Goal: Task Accomplishment & Management: Use online tool/utility

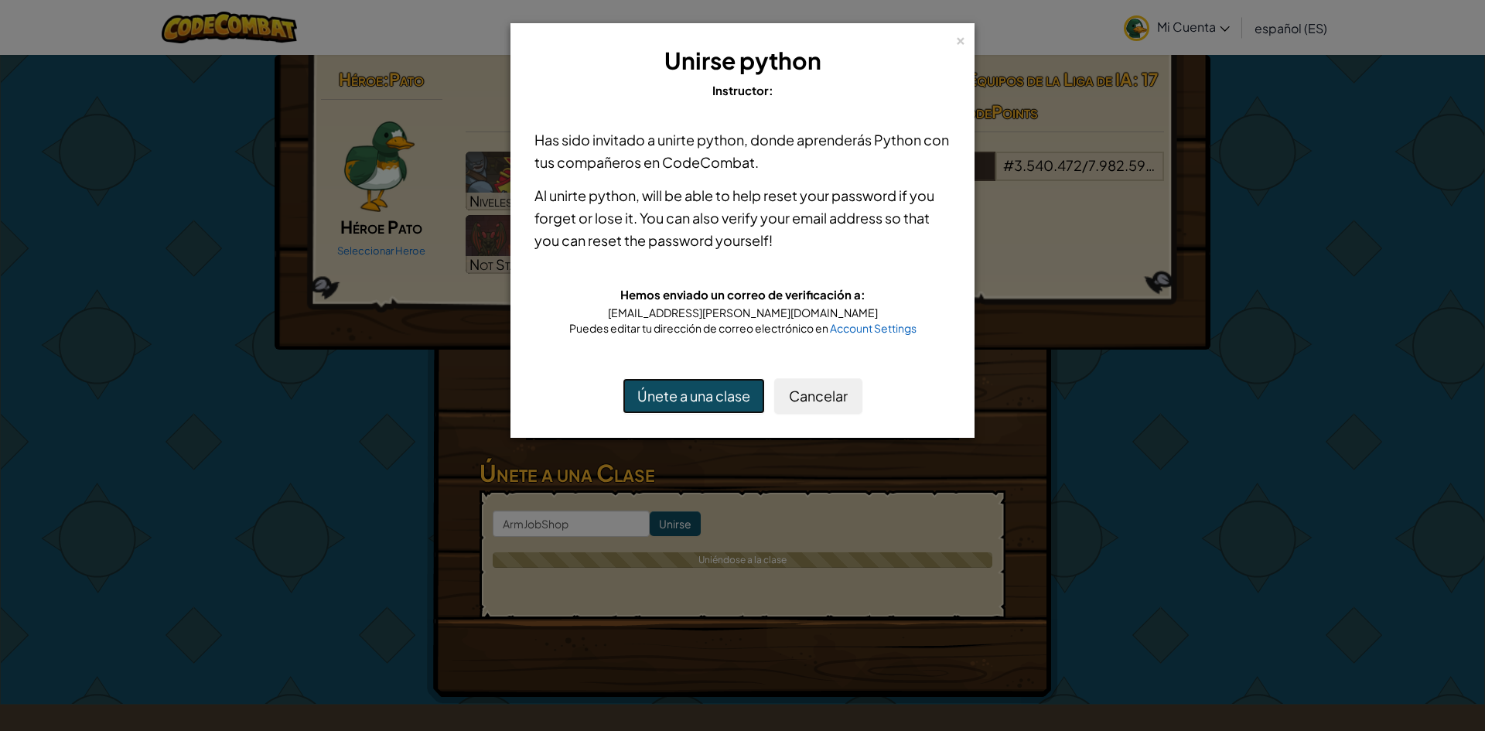
click at [694, 384] on button "Únete a una clase" at bounding box center [693, 396] width 142 height 36
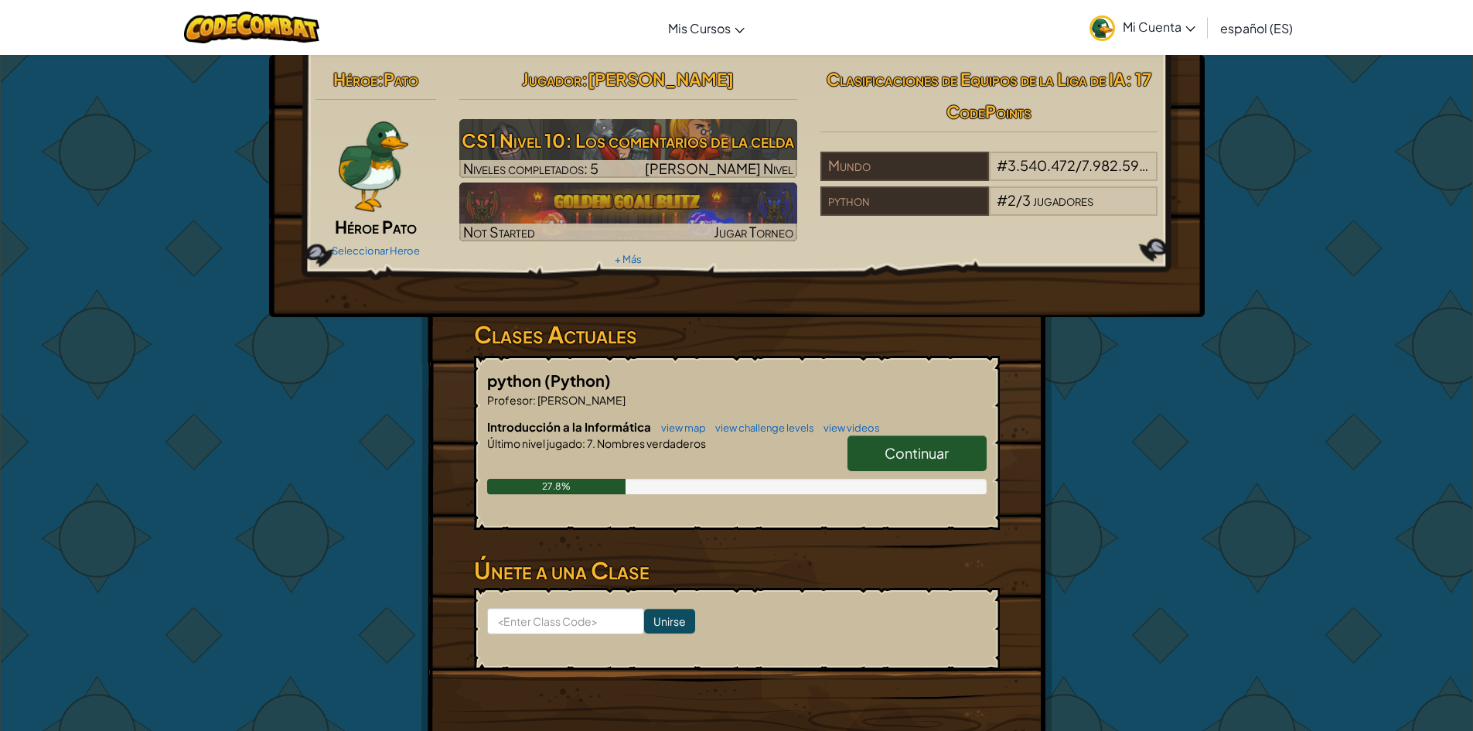
click at [934, 448] on span "Continuar" at bounding box center [917, 453] width 64 height 18
select select "es-ES"
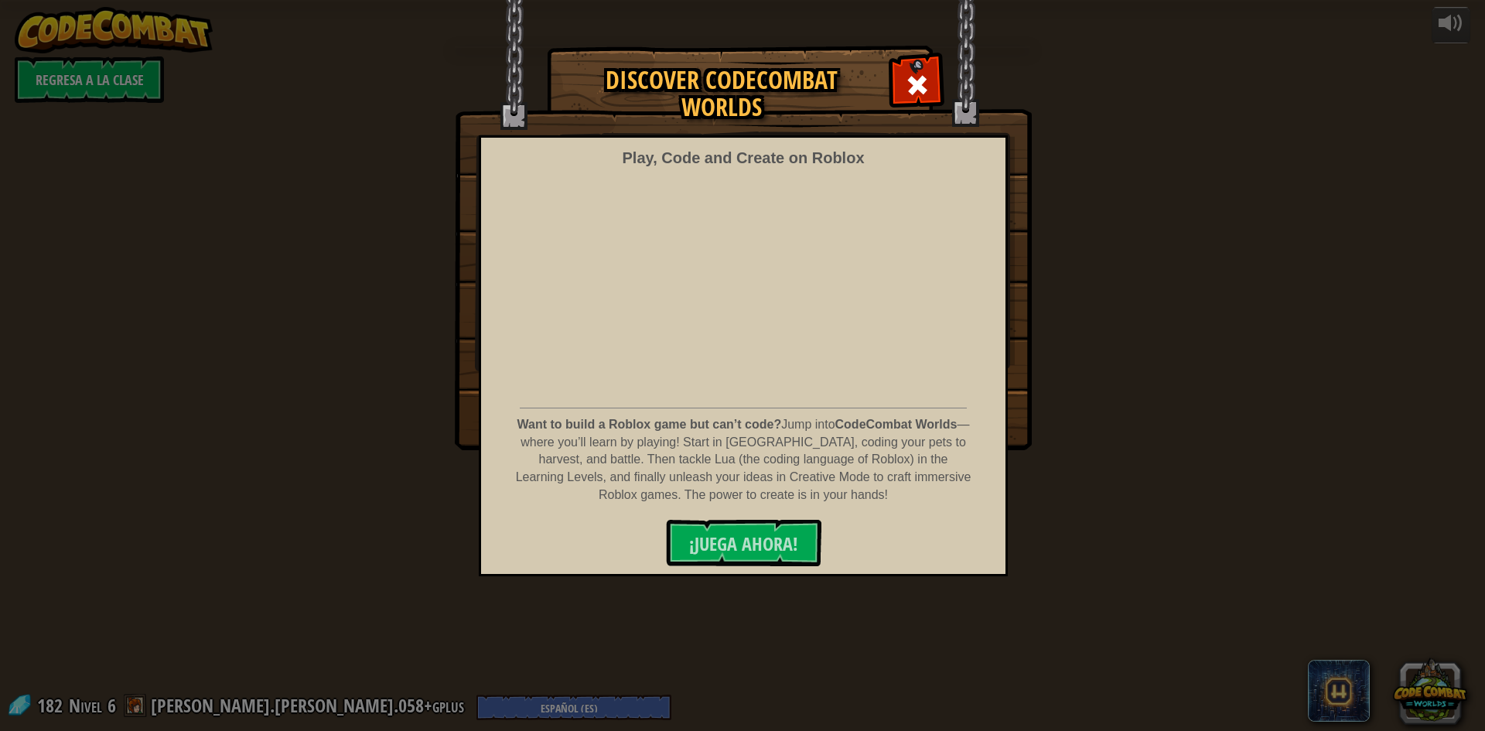
select select "es-ES"
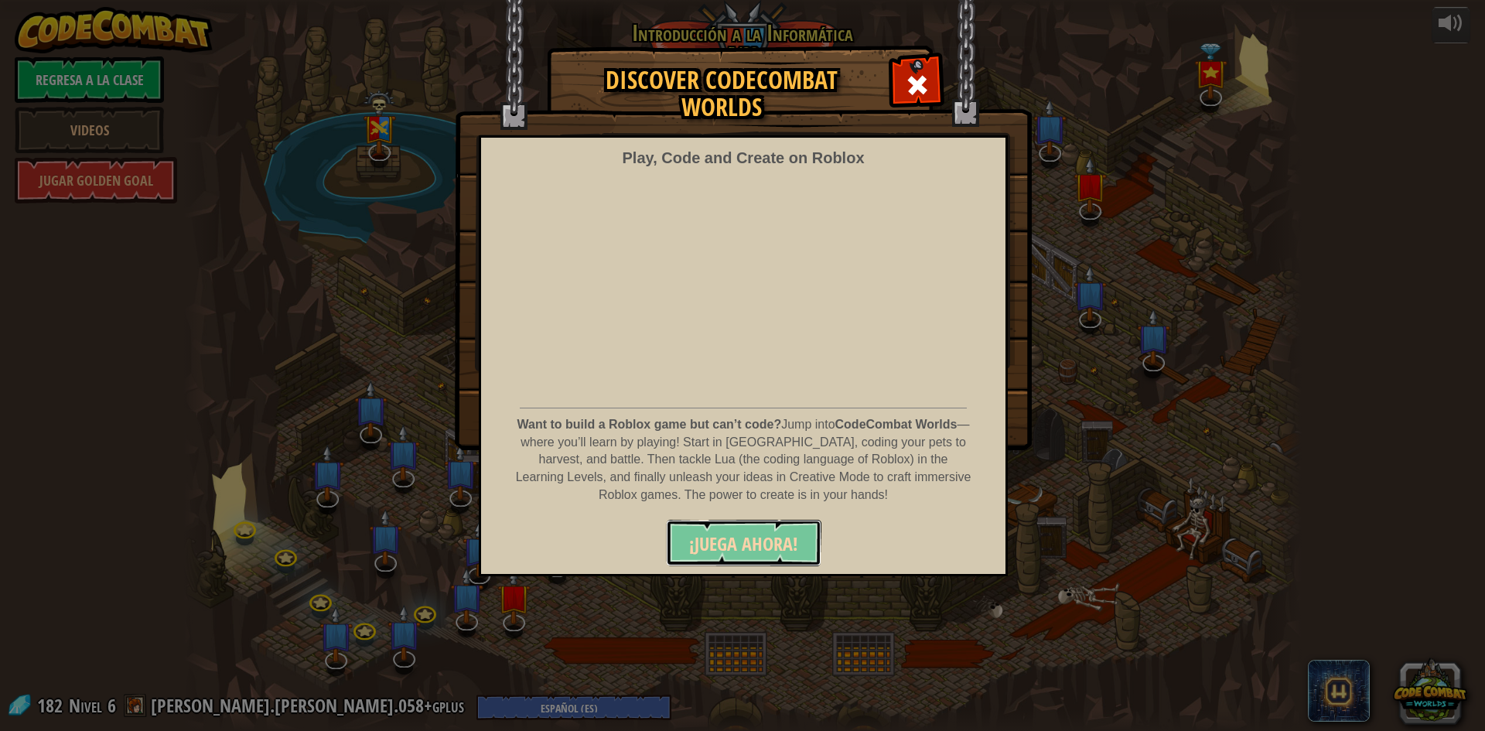
click at [796, 532] on span "¡JUEGA AHORA!" at bounding box center [743, 543] width 109 height 25
select select "es-ES"
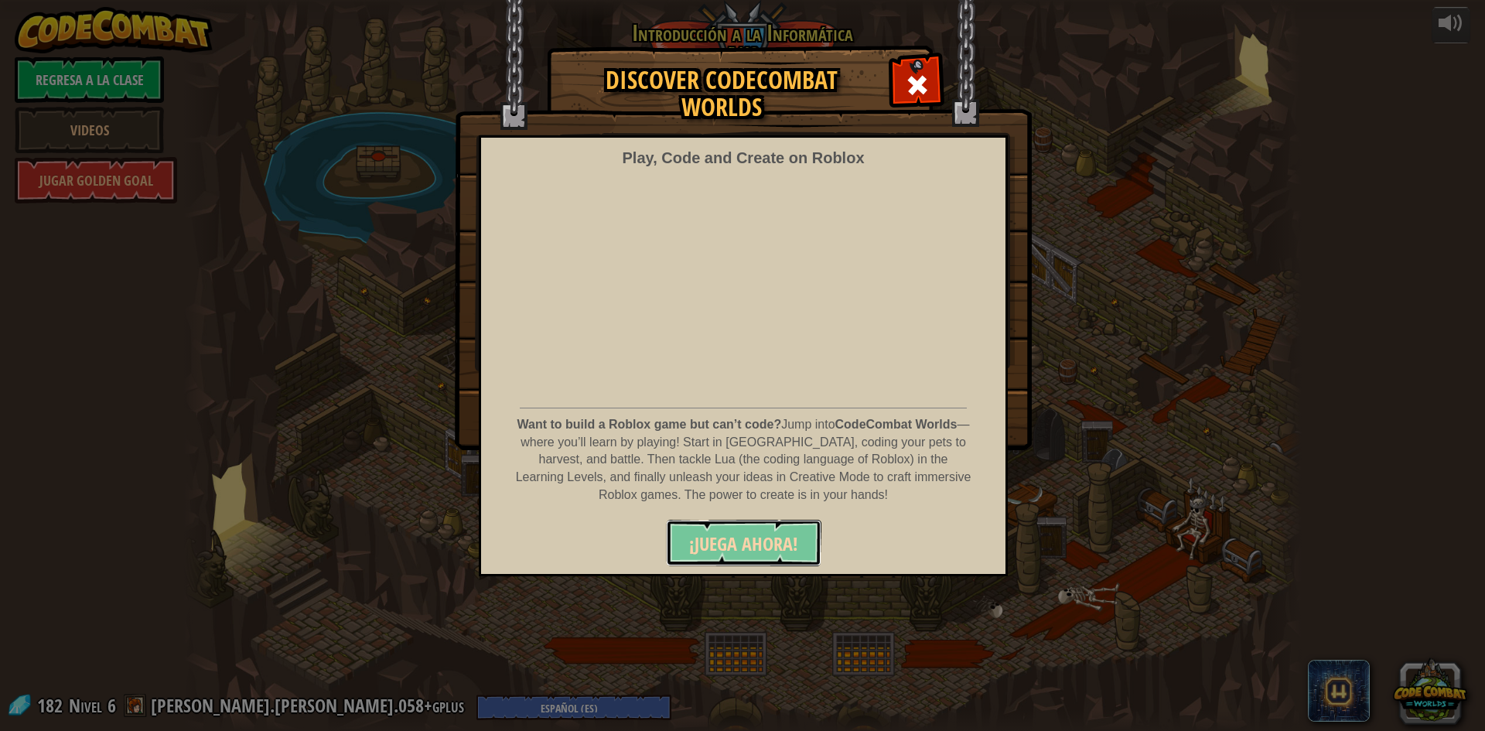
select select "es-ES"
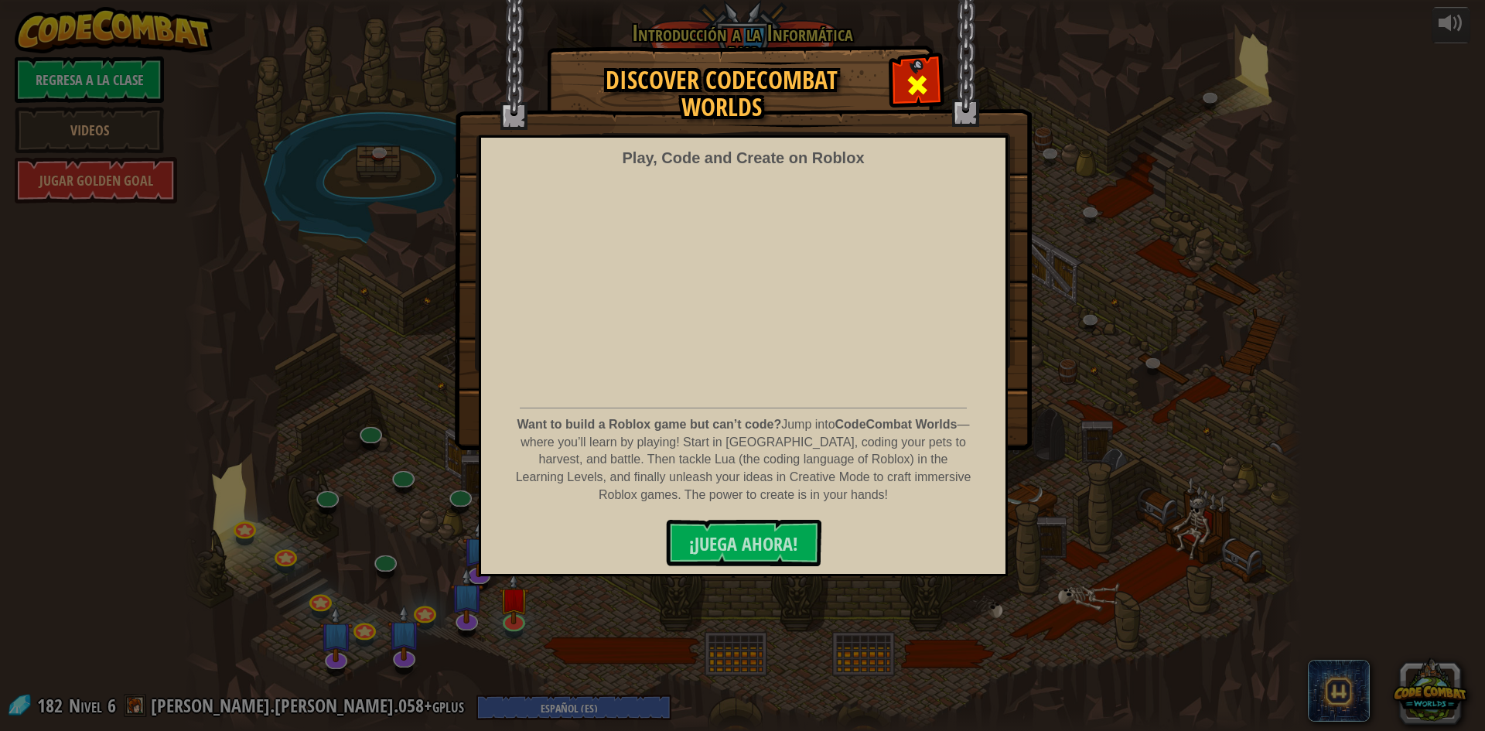
click at [907, 77] on span at bounding box center [917, 85] width 25 height 25
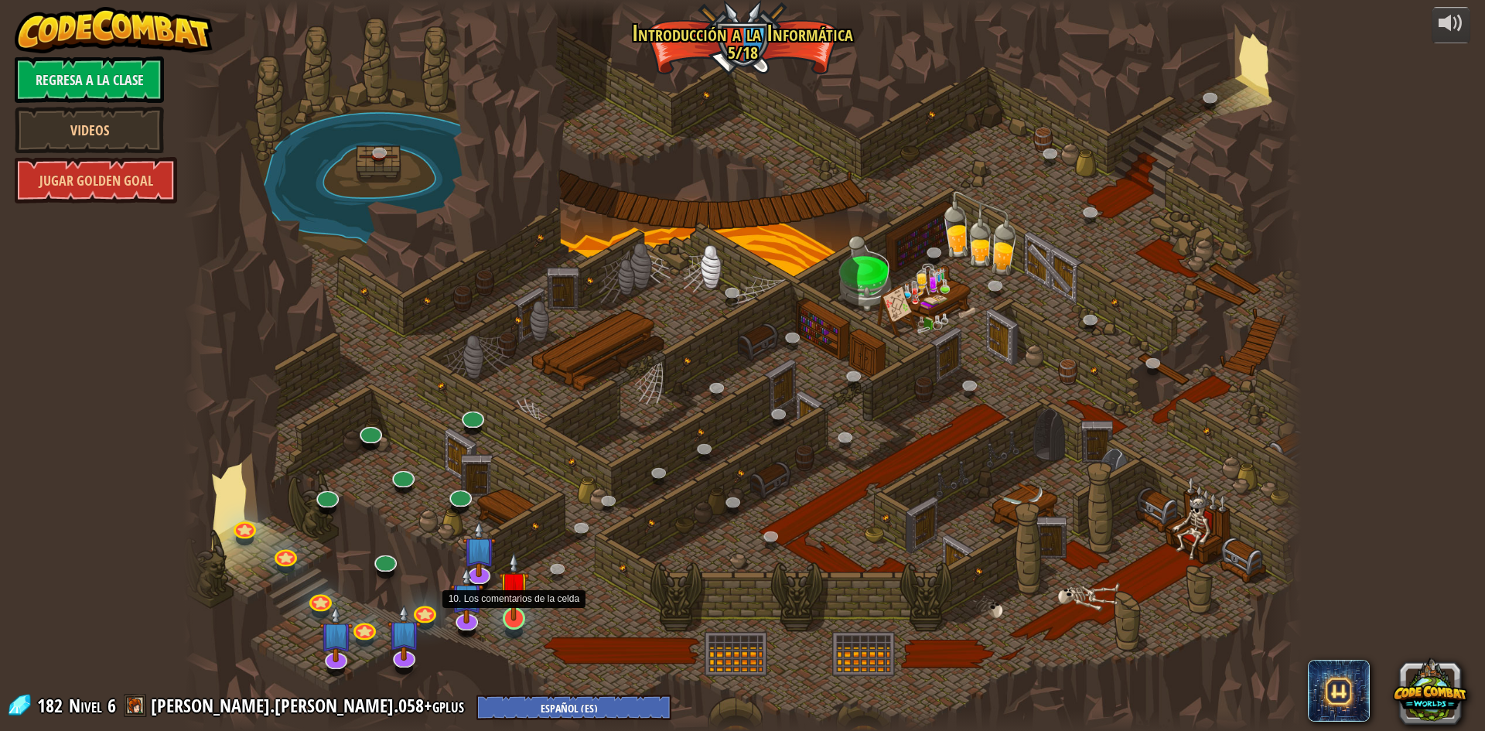
click at [515, 611] on img at bounding box center [514, 585] width 30 height 69
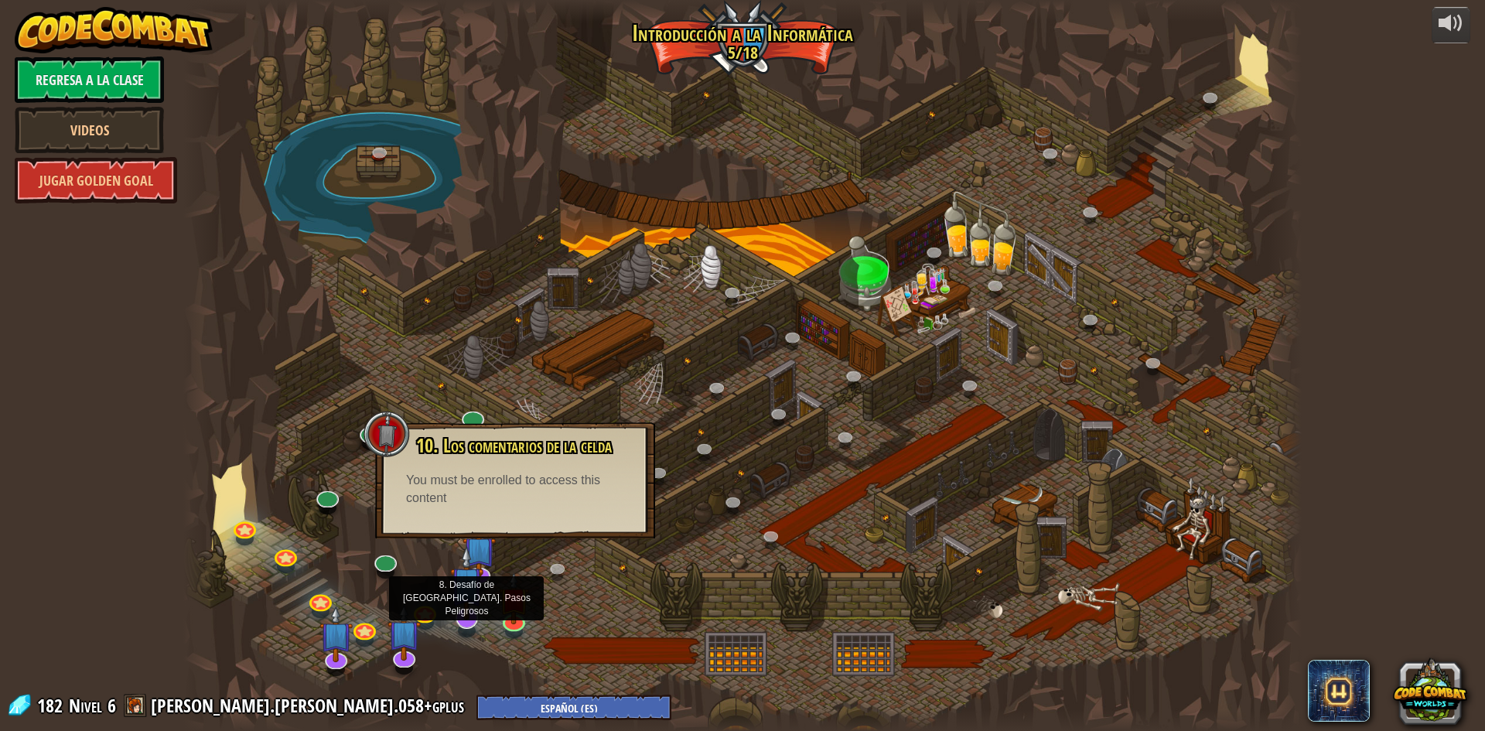
click at [477, 609] on img at bounding box center [466, 582] width 32 height 75
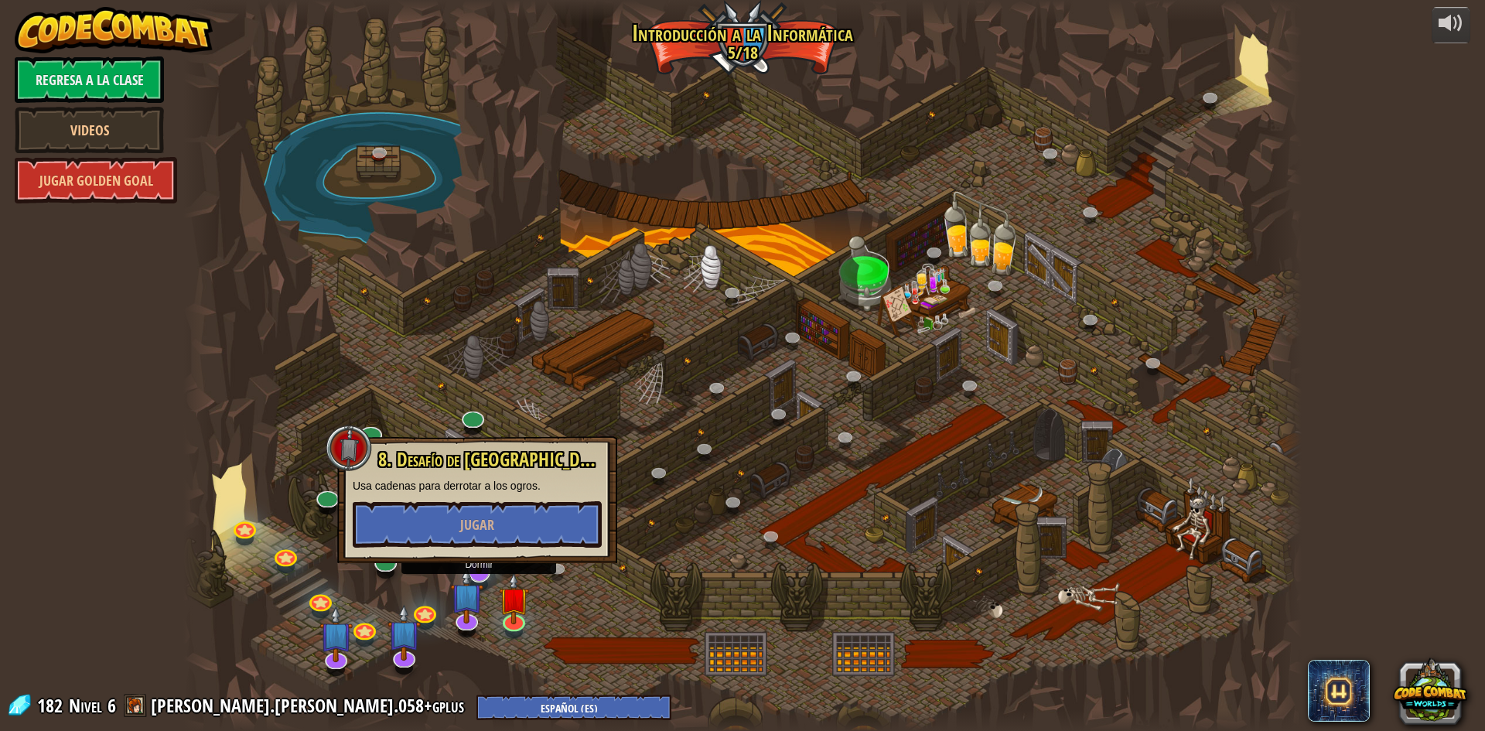
click at [489, 571] on img at bounding box center [478, 535] width 32 height 75
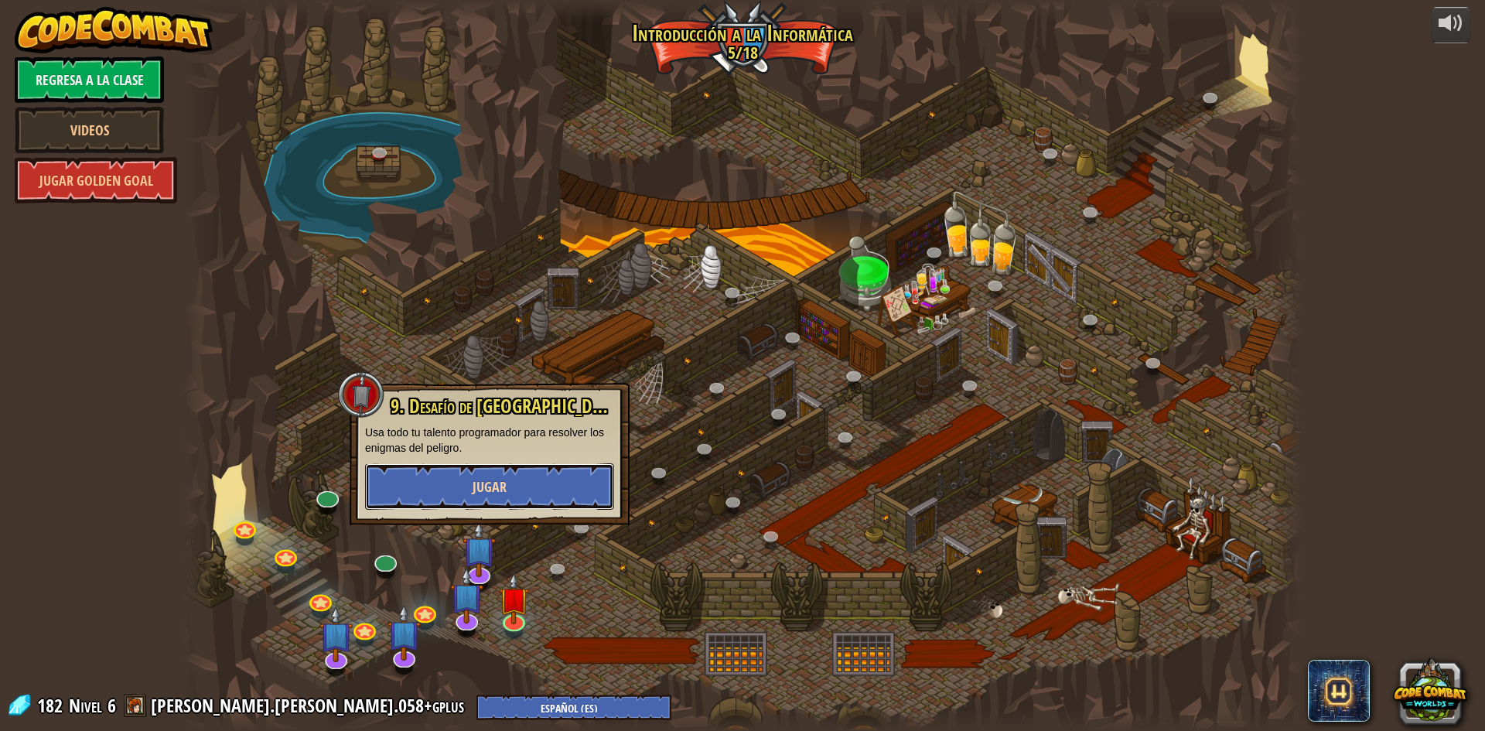
click at [483, 473] on button "Jugar" at bounding box center [489, 486] width 249 height 46
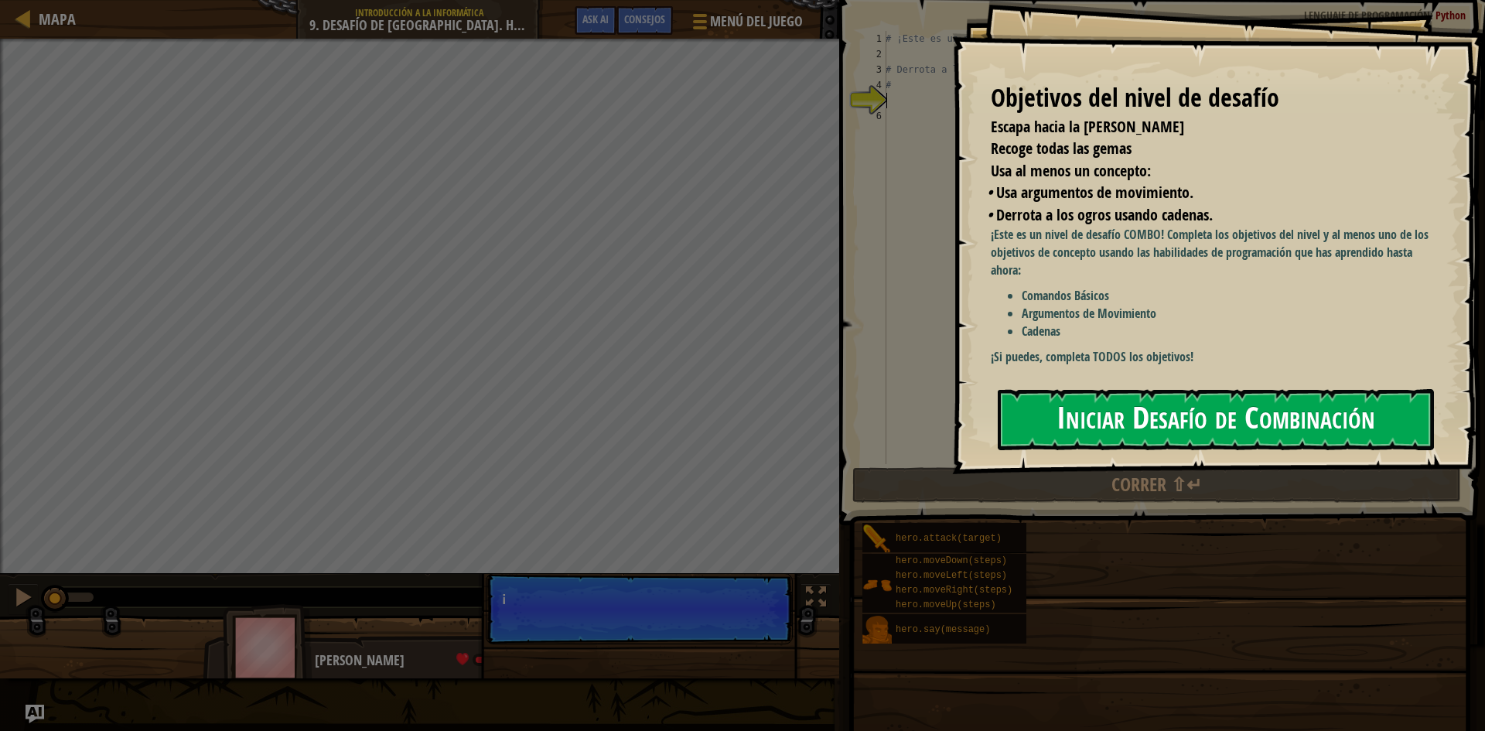
click at [1246, 408] on button "Iniciar Desafío de Combinación" at bounding box center [1215, 419] width 436 height 61
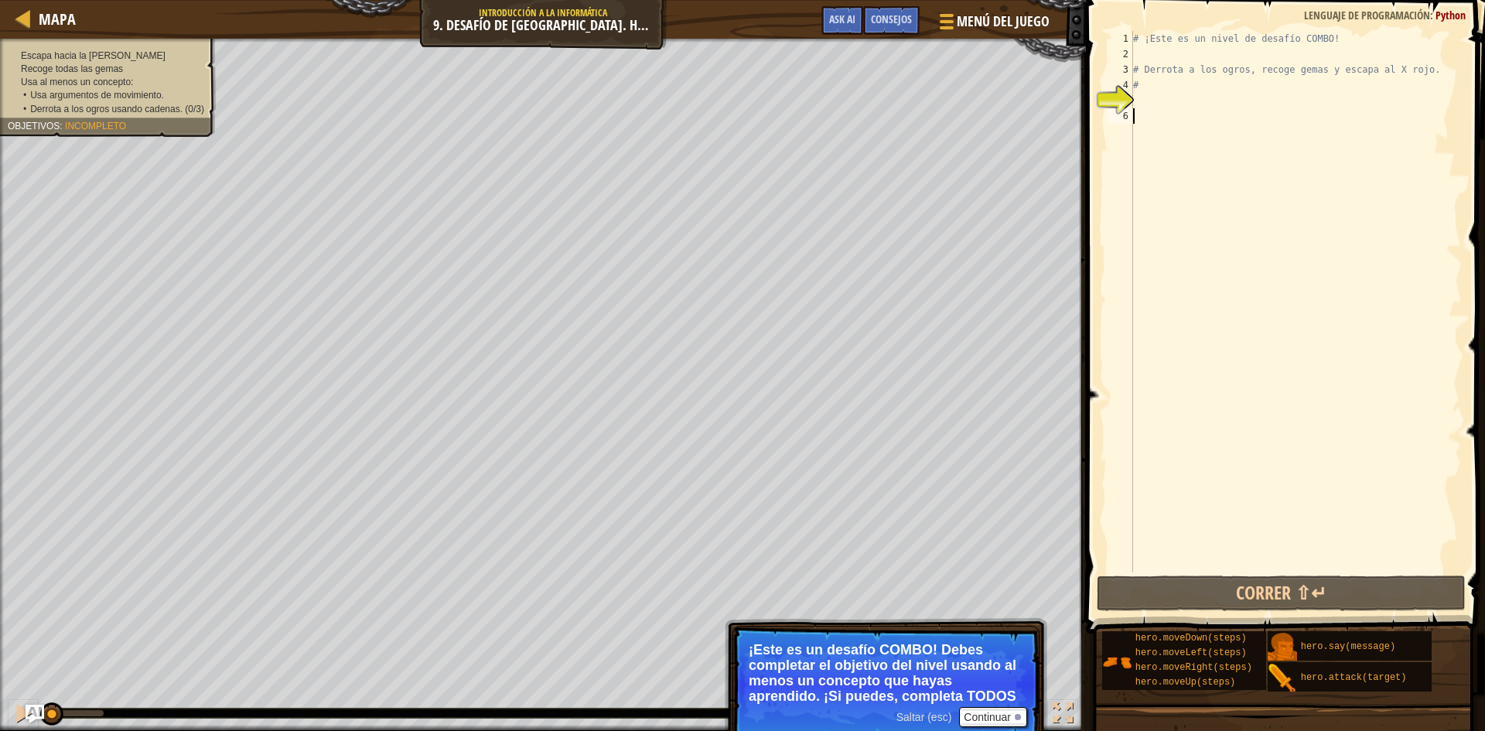
click at [1169, 112] on div "# ¡Este es un nivel de desafío COMBO! # Derrota a los ogros, recoge gemas y esc…" at bounding box center [1296, 317] width 332 height 572
click at [1162, 94] on div "# ¡Este es un nivel de desafío COMBO! # Derrota a los ogros, recoge gemas y esc…" at bounding box center [1296, 317] width 332 height 572
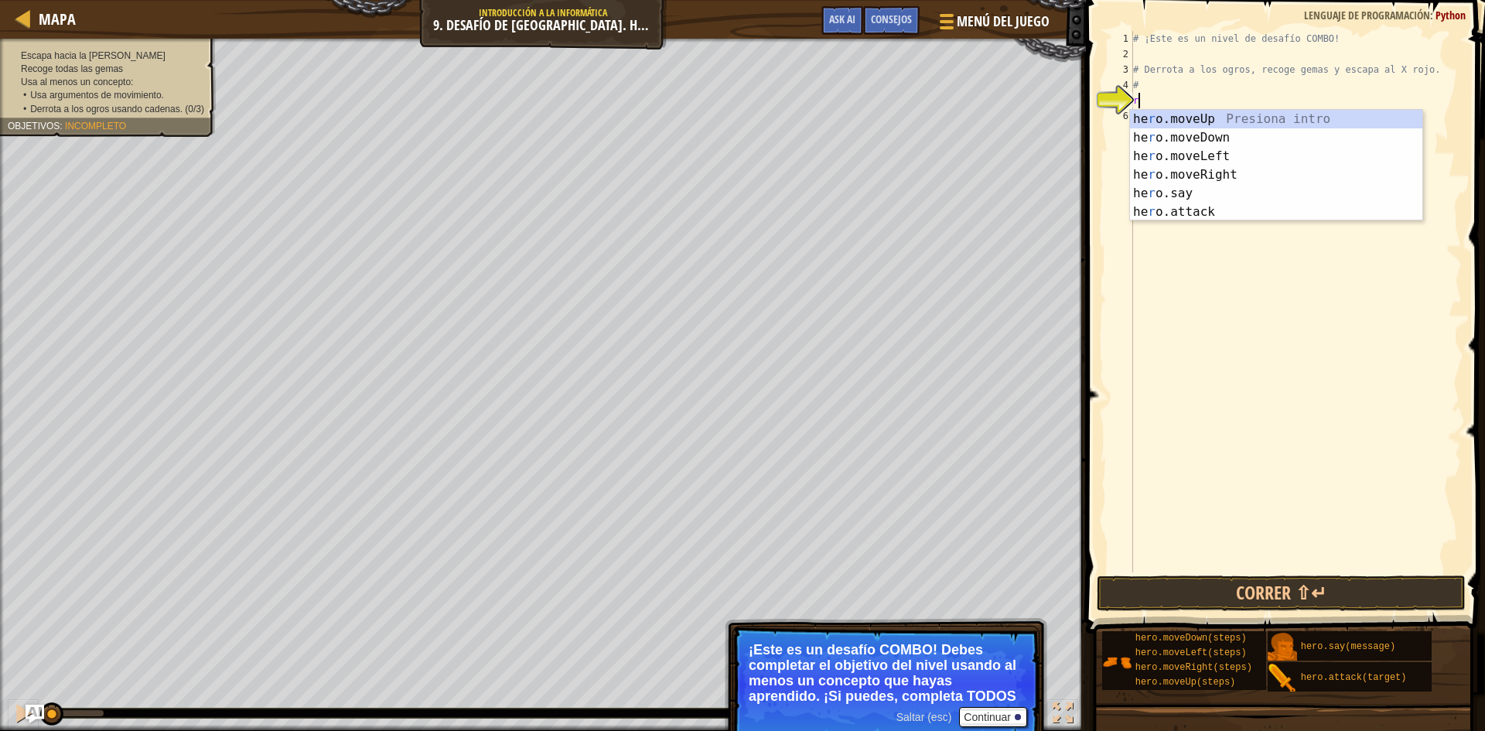
scroll to position [7, 0]
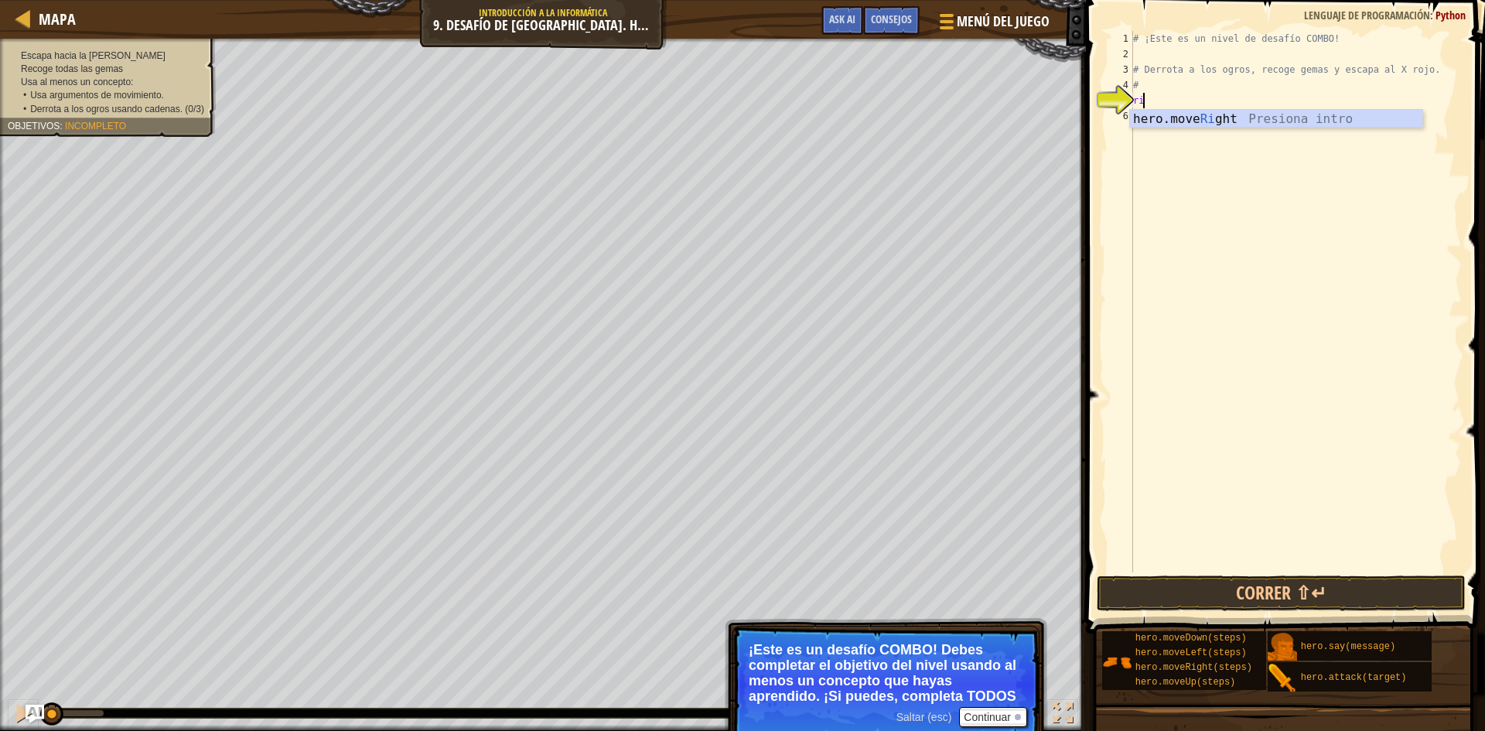
type textarea "r"
type textarea "dow"
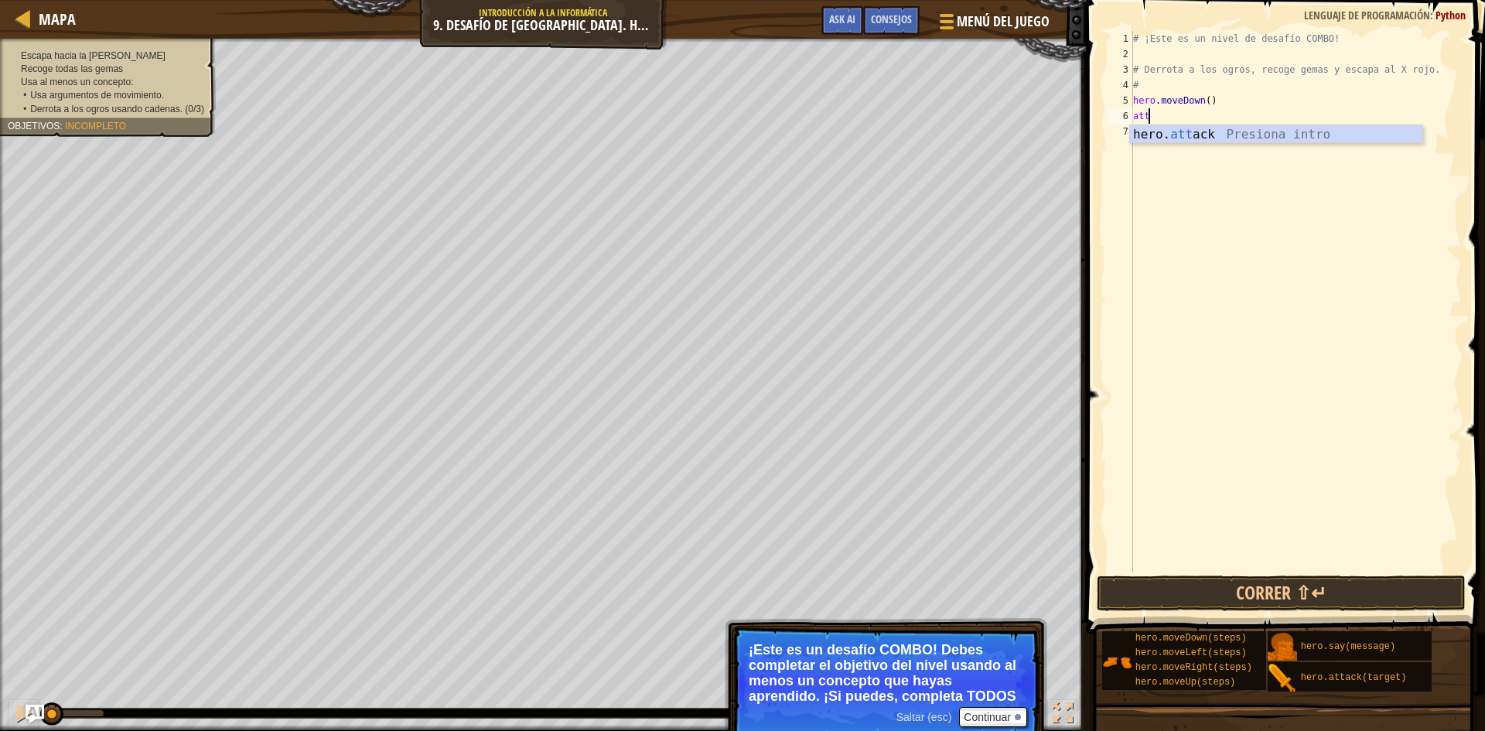
scroll to position [7, 1]
type textarea "hero.attack("Bubble")"
click at [1401, 585] on button "Correr ⇧↵" at bounding box center [1280, 593] width 369 height 36
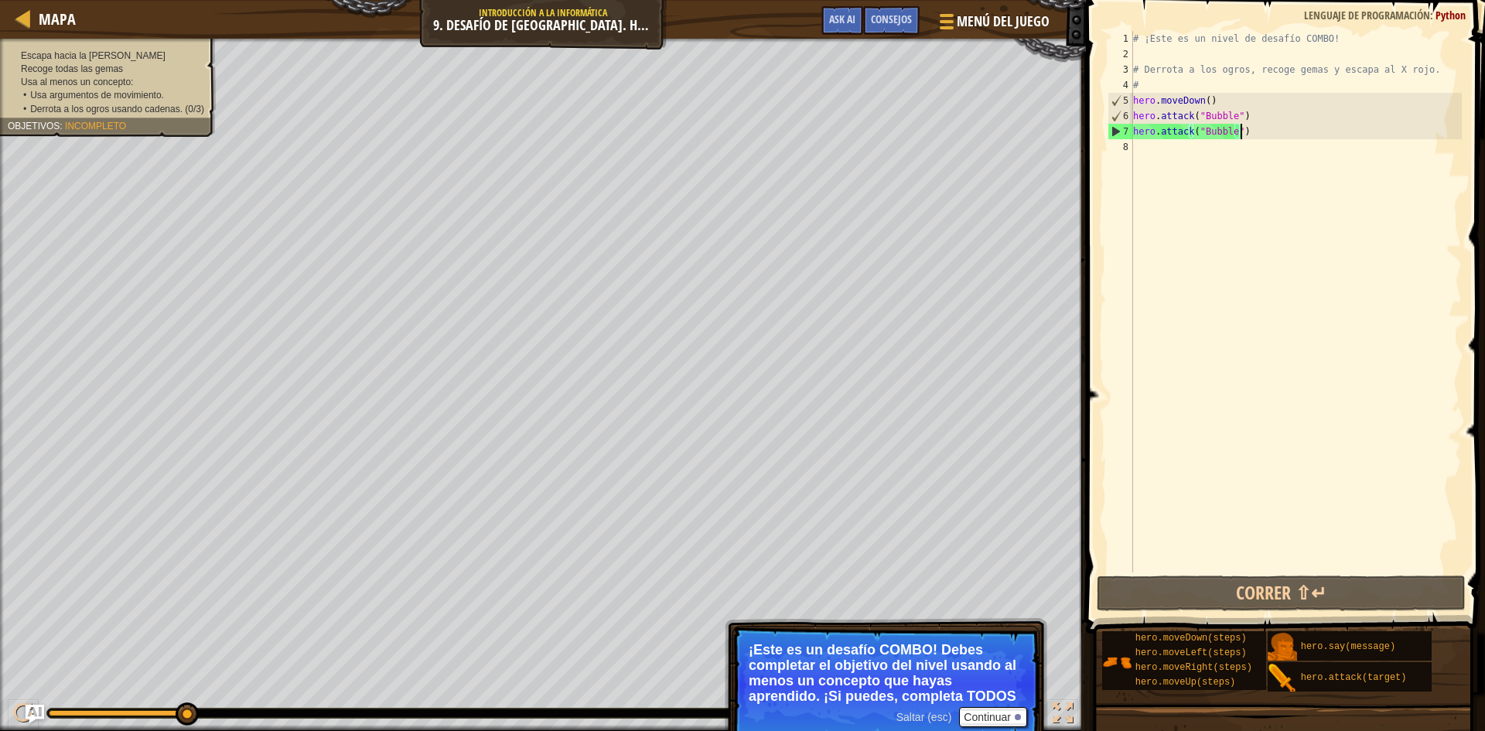
click at [85, 89] on ul "• Usa argumentos de movimiento. • Derrota a los ogros usando cadenas. (0/3)" at bounding box center [115, 102] width 185 height 26
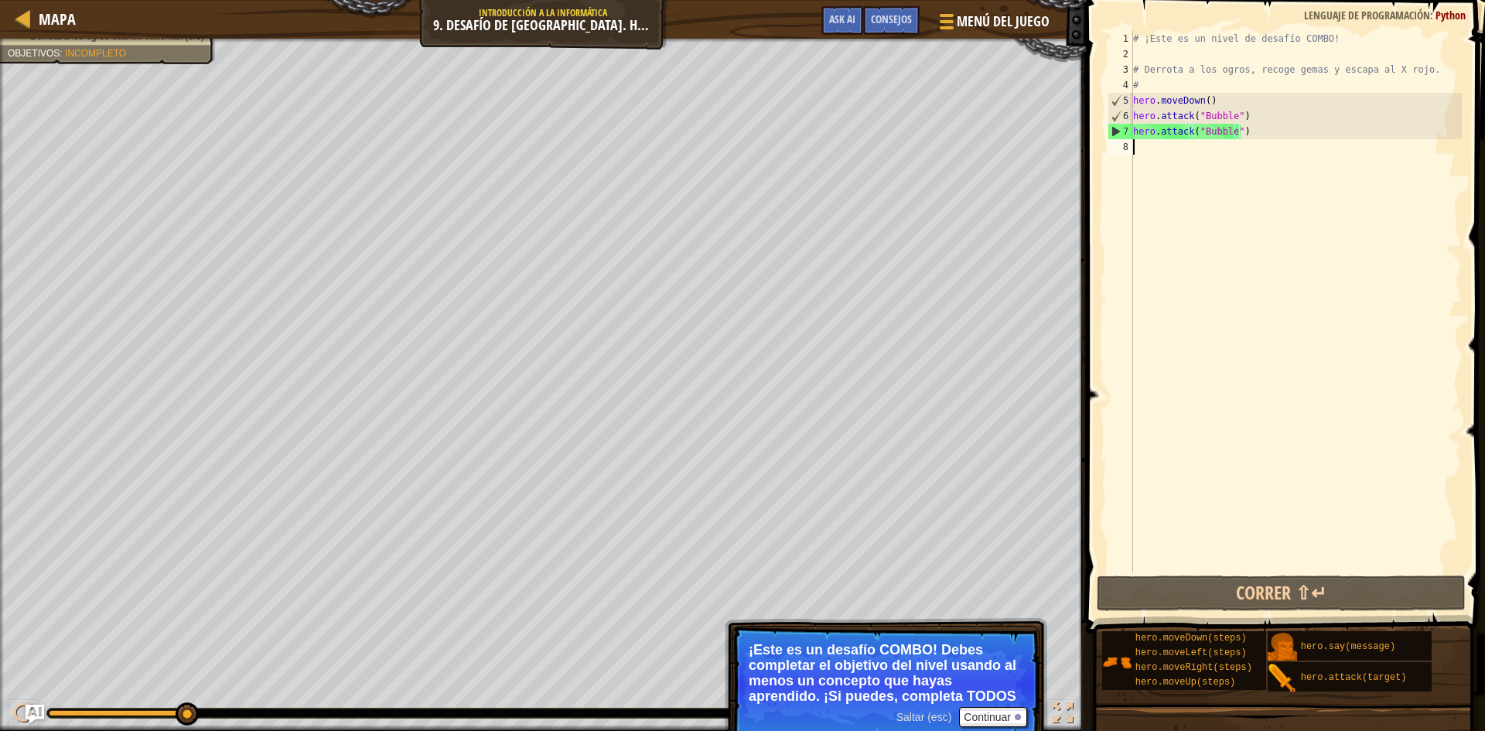
scroll to position [7, 0]
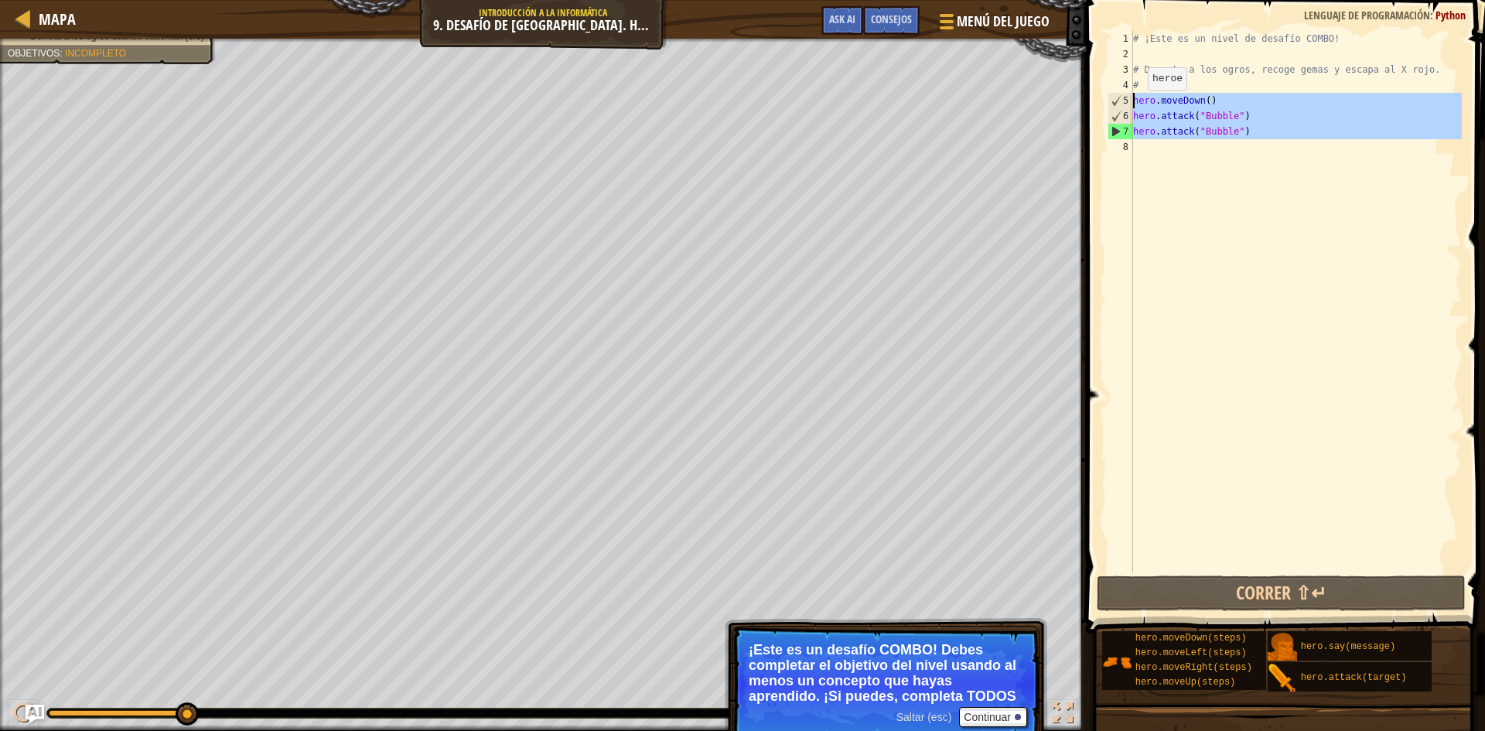
drag, startPoint x: 1294, startPoint y: 143, endPoint x: 1132, endPoint y: 105, distance: 166.0
click at [1132, 105] on div "1 2 3 4 5 6 7 8 # ¡Este es un nivel de desafío COMBO! # Derrota a los ogros, re…" at bounding box center [1282, 301] width 357 height 541
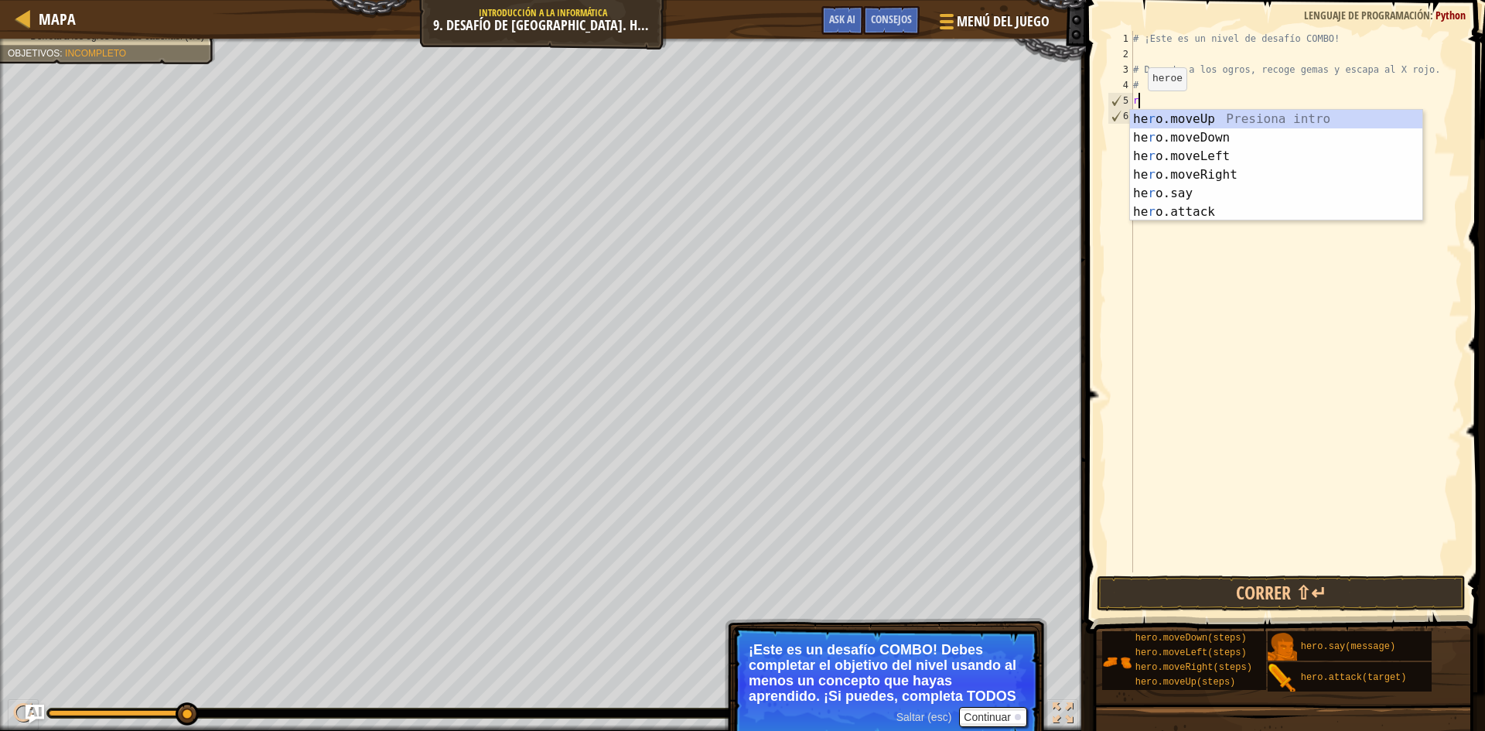
scroll to position [7, 1]
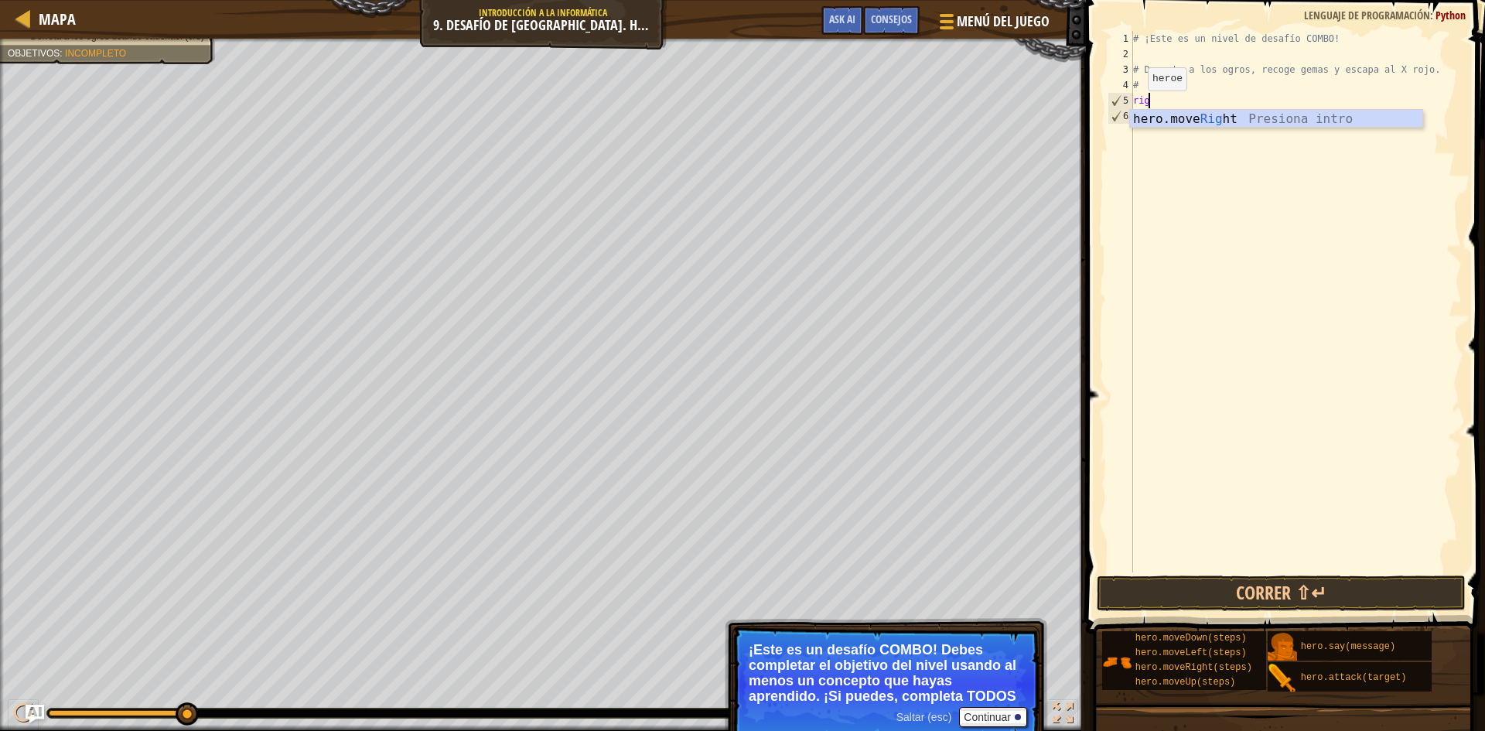
type textarea "rigt"
type textarea "hero.moveRight(2)"
type textarea "up"
click at [930, 721] on span "Saltar (esc)" at bounding box center [924, 717] width 56 height 12
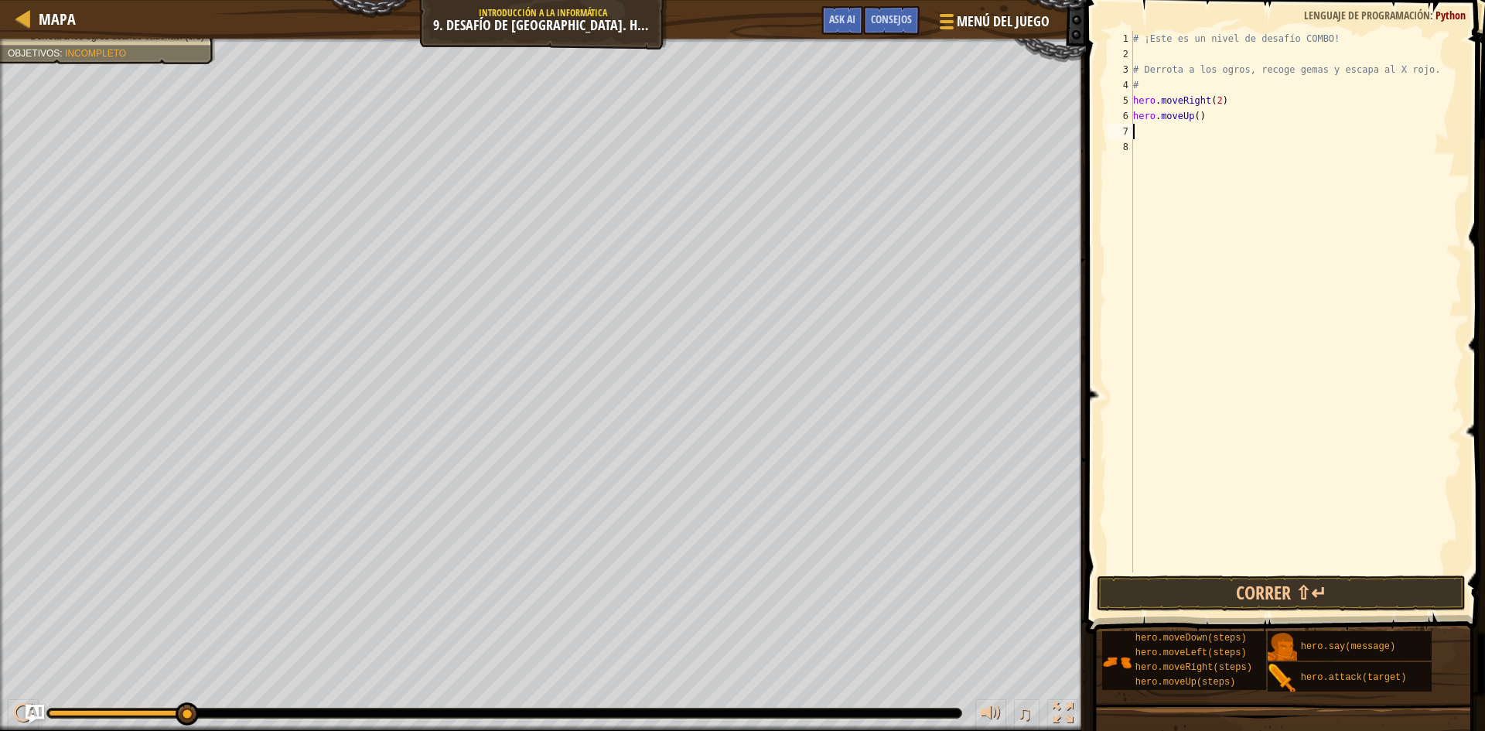
click at [1184, 121] on div "# ¡Este es un nivel de desafío COMBO! # Derrota a los ogros, recoge gemas y esc…" at bounding box center [1296, 317] width 332 height 572
type textarea "hero.moveDown()"
type textarea "hero.attack("Dudle")"
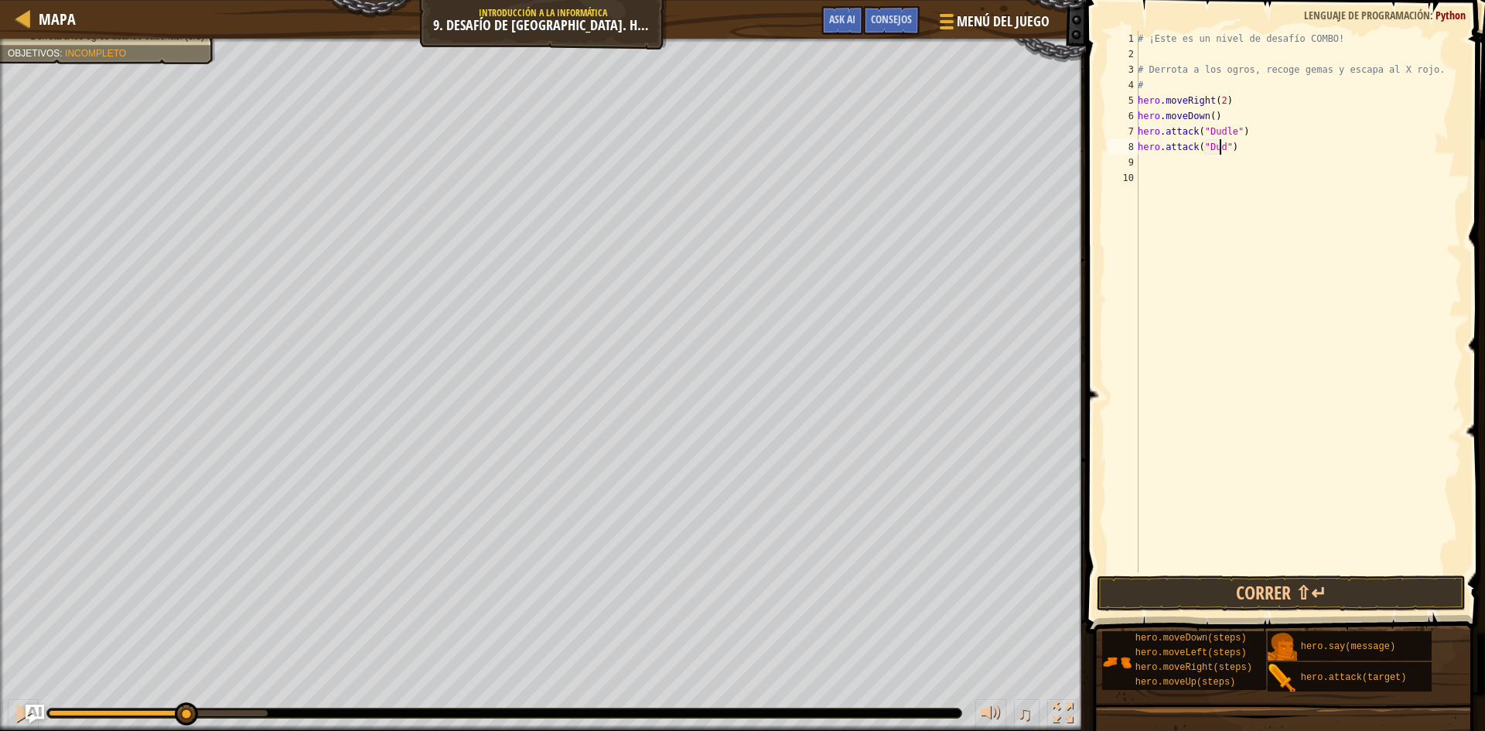
type textarea "hero.attack("Dudle")"
type textarea "up*3"
type textarea "u"
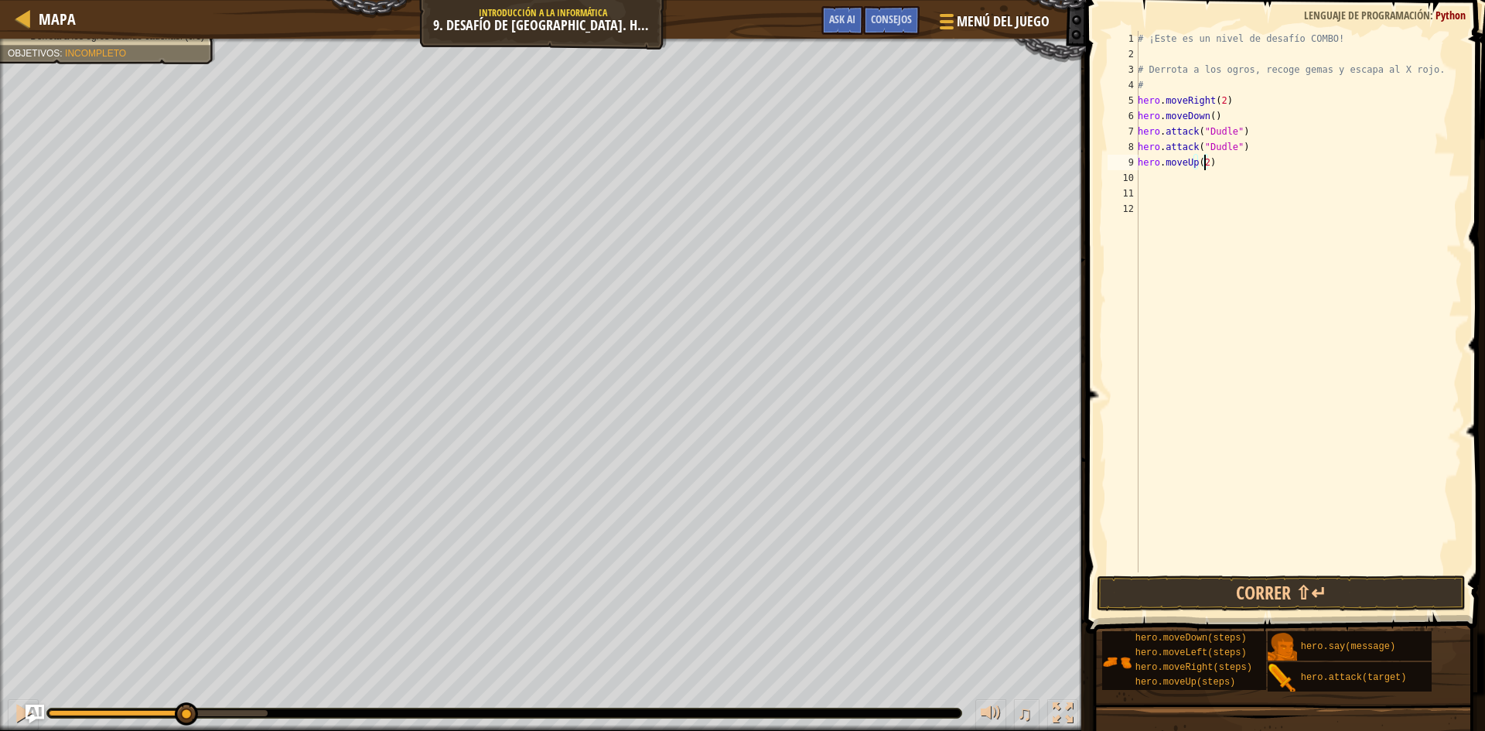
type textarea "hero.moveUp()"
type textarea "k"
type textarea "lef"
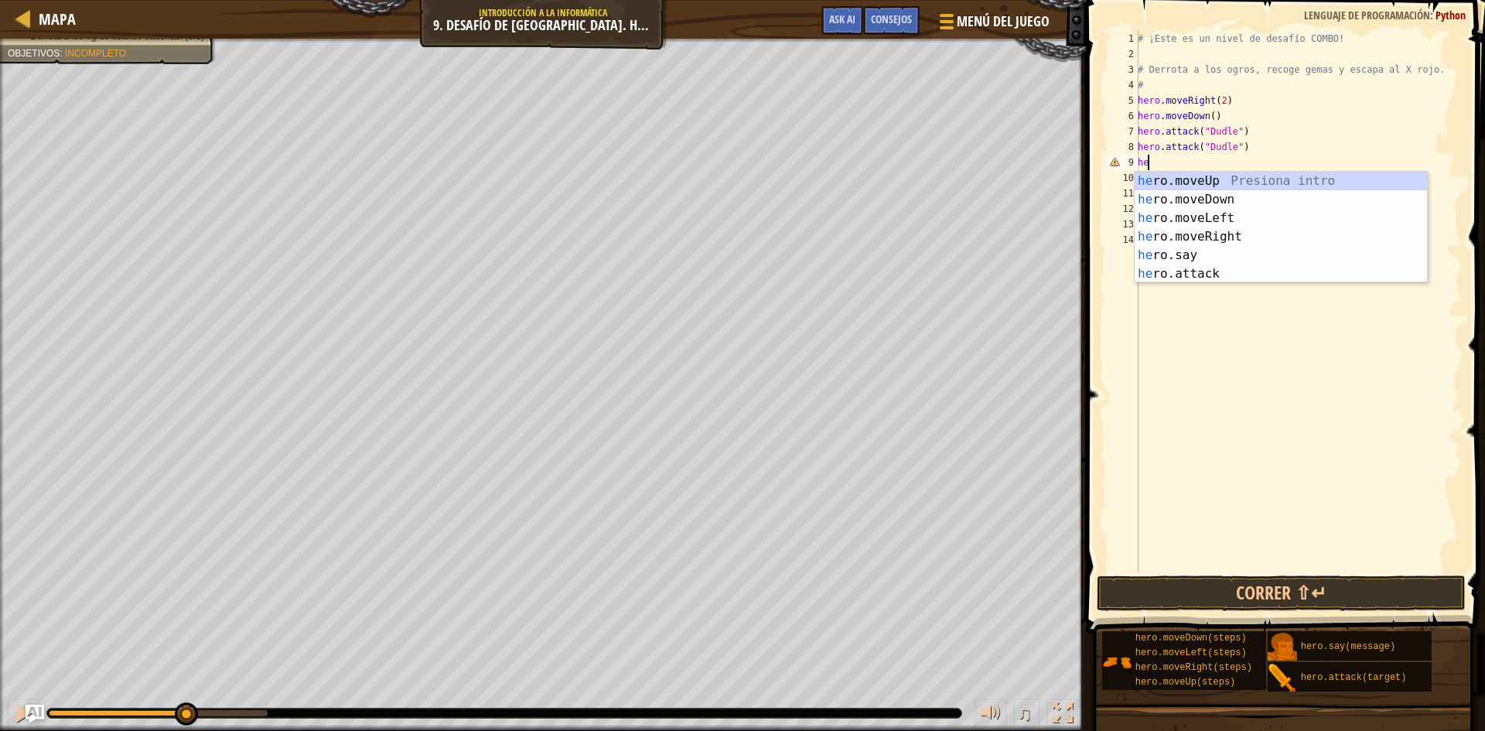
type textarea "h"
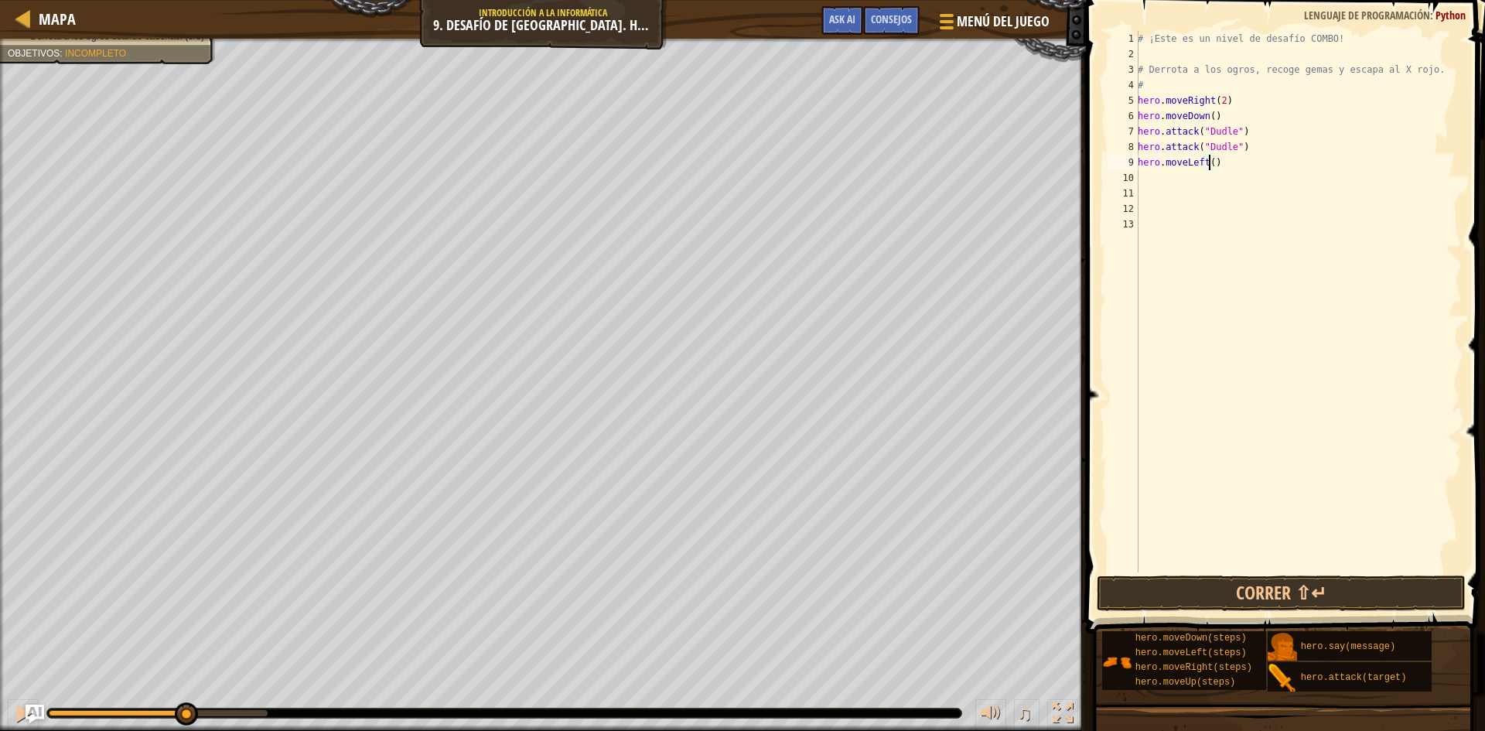
type textarea "hero.moveLeft(2)"
type textarea "hero.attack("Bubble")"
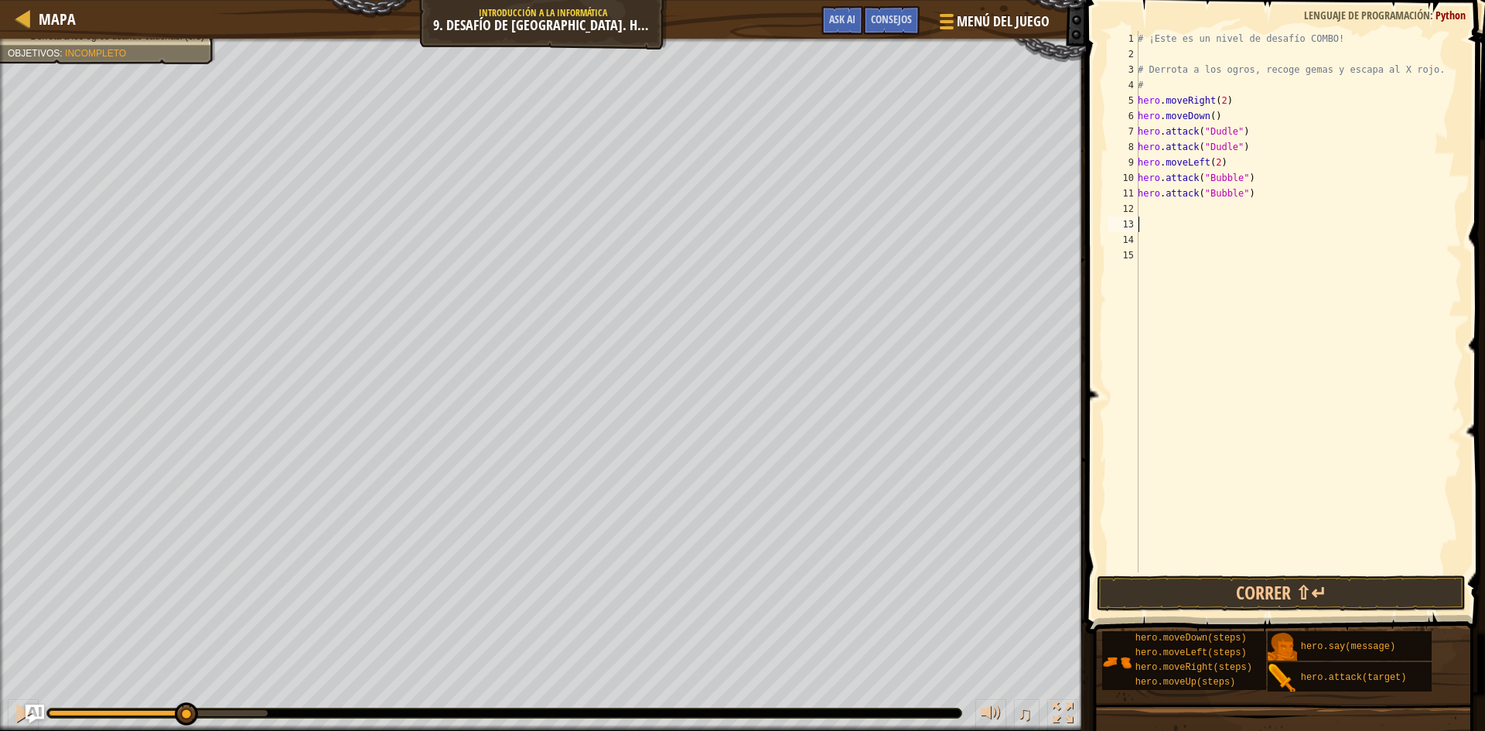
scroll to position [7, 0]
type textarea "up"
type textarea "hero.moveUp(2)"
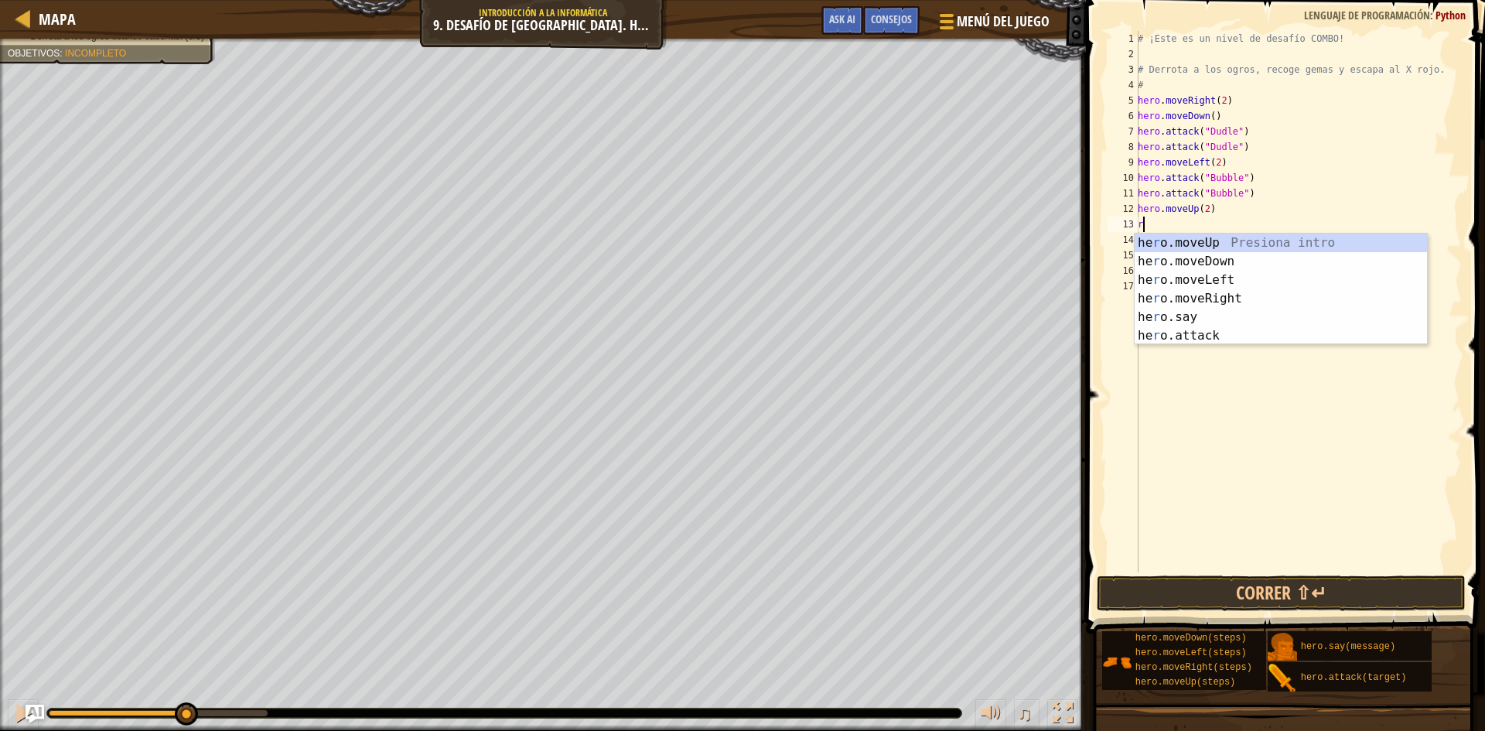
type textarea "ri"
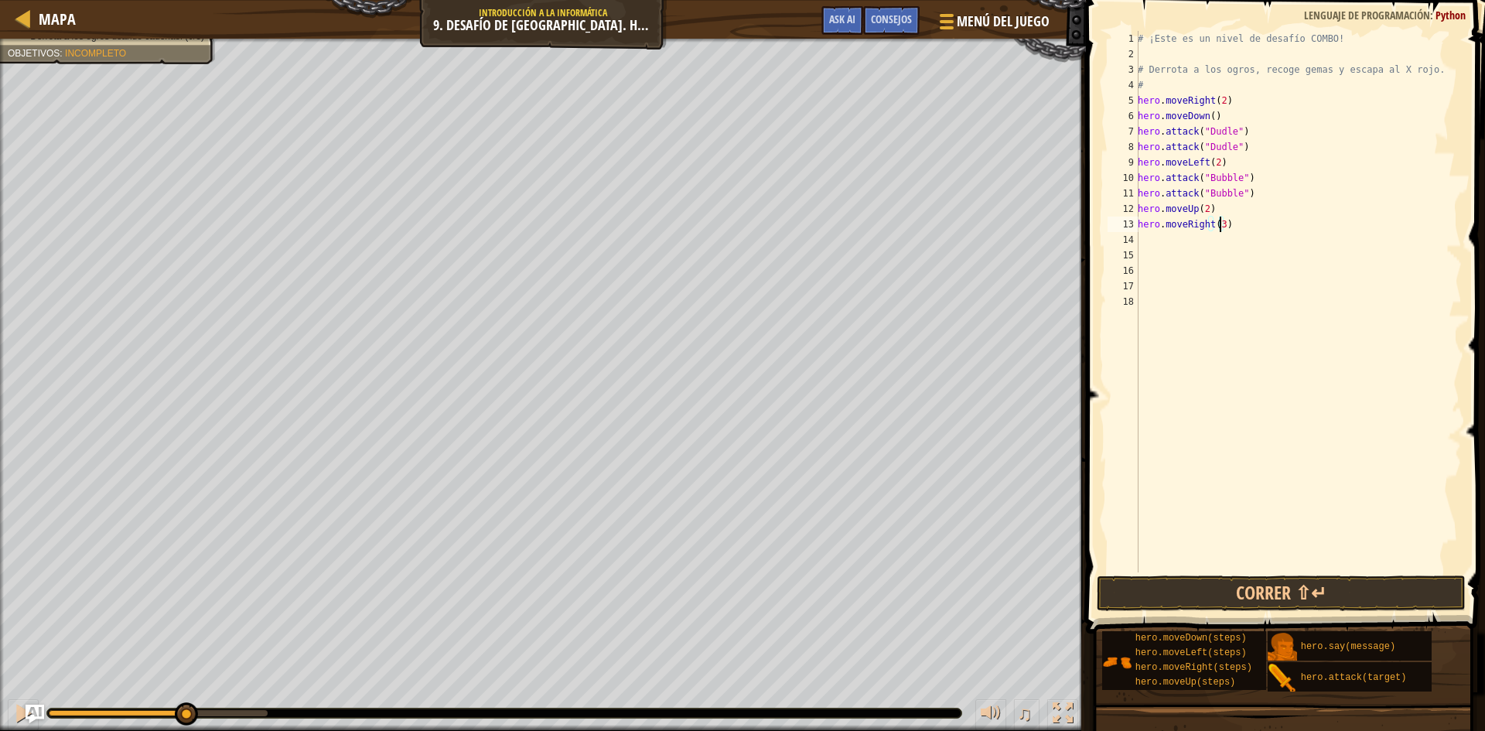
scroll to position [7, 6]
type textarea "hero.moveRight(3)"
click at [1263, 585] on button "Correr ⇧↵" at bounding box center [1280, 593] width 369 height 36
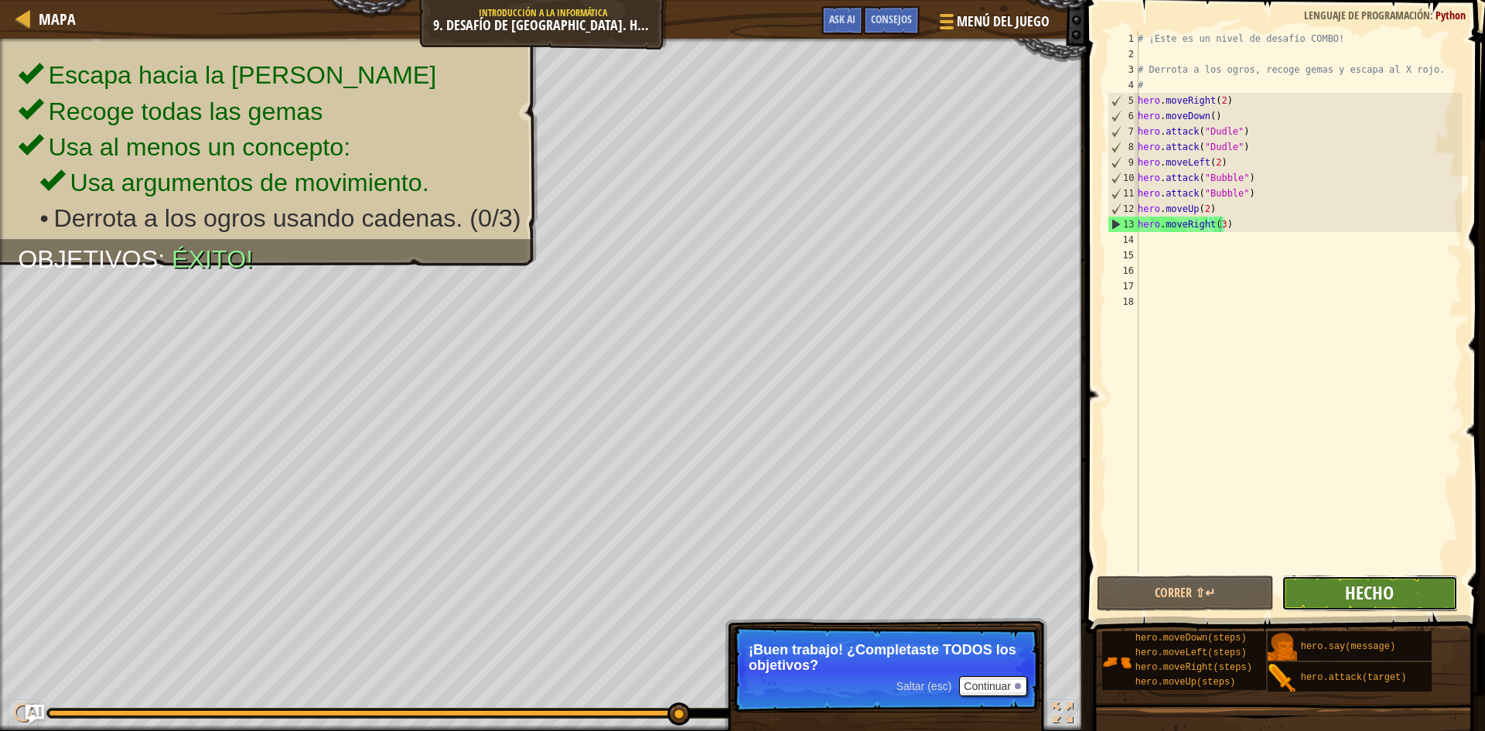
click at [1365, 588] on span "Hecho" at bounding box center [1369, 592] width 49 height 25
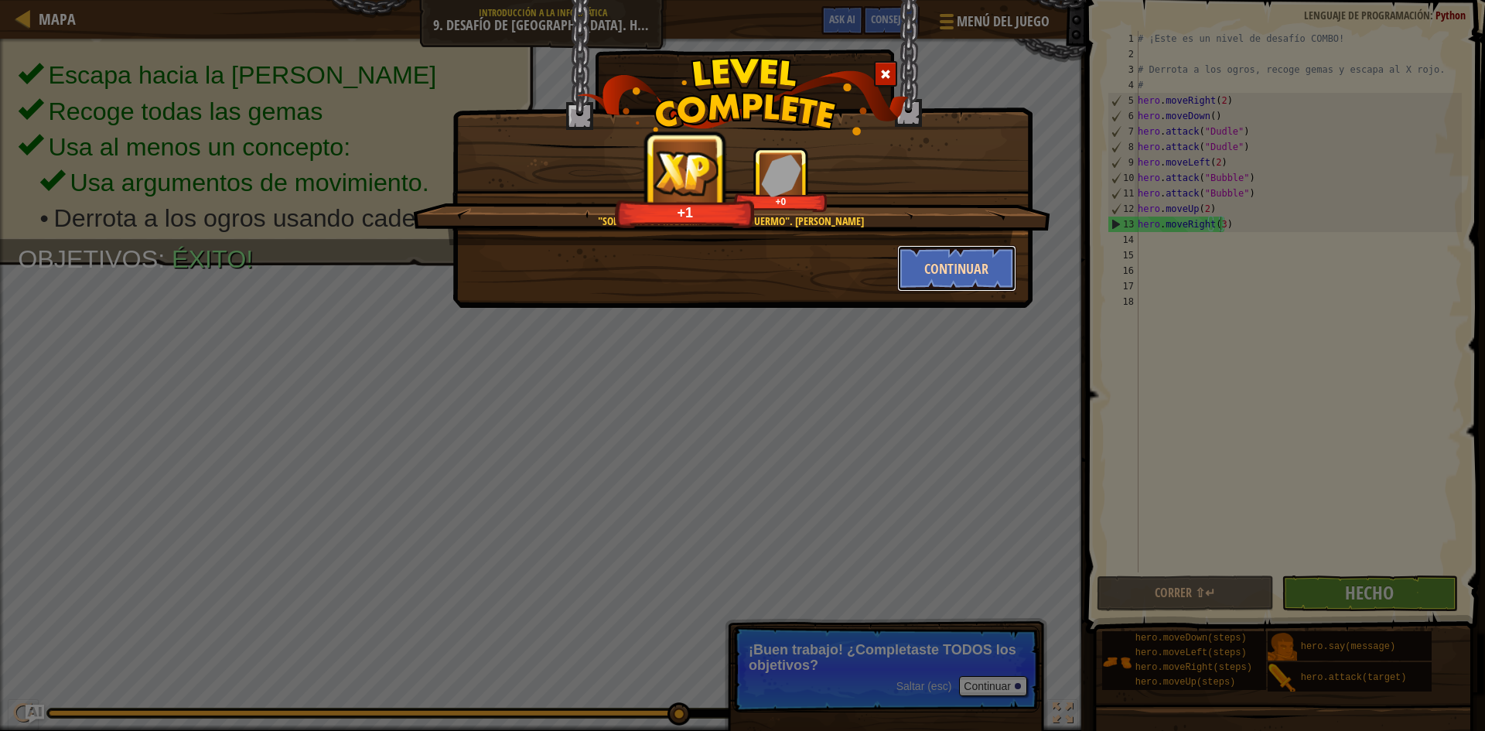
click at [965, 257] on button "Continuar" at bounding box center [957, 268] width 120 height 46
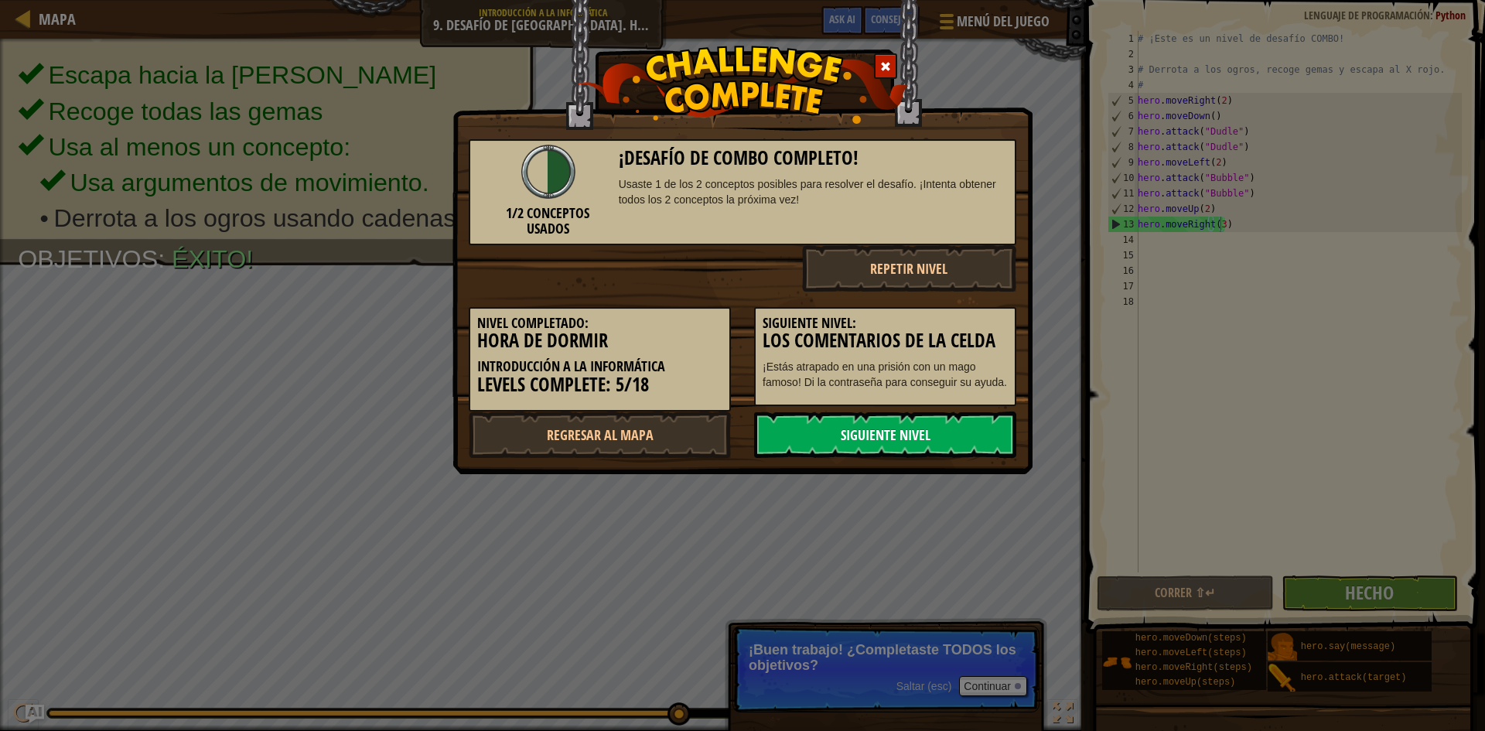
click at [913, 428] on link "Siguiente nivel" at bounding box center [885, 434] width 262 height 46
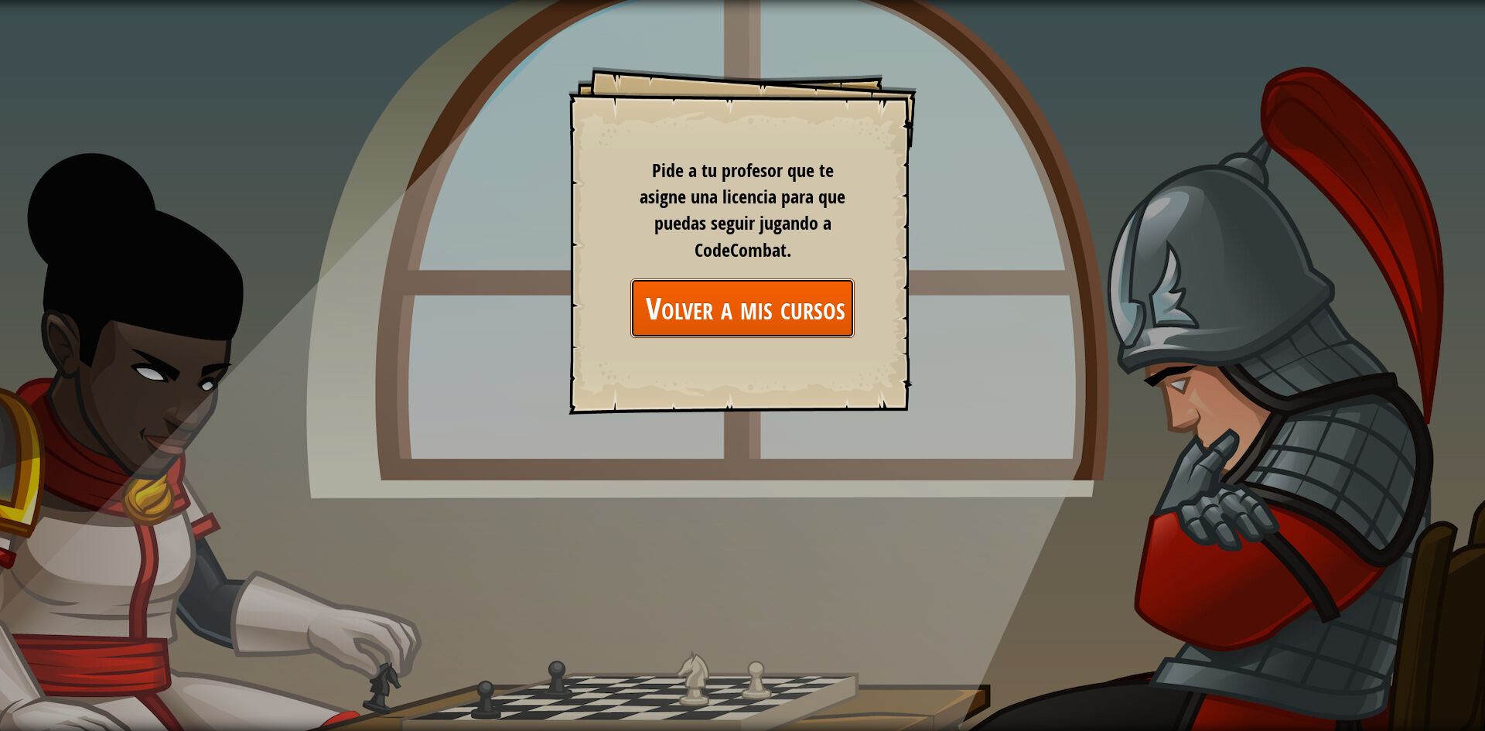
click at [683, 320] on link "Volver a mis cursos" at bounding box center [742, 308] width 224 height 60
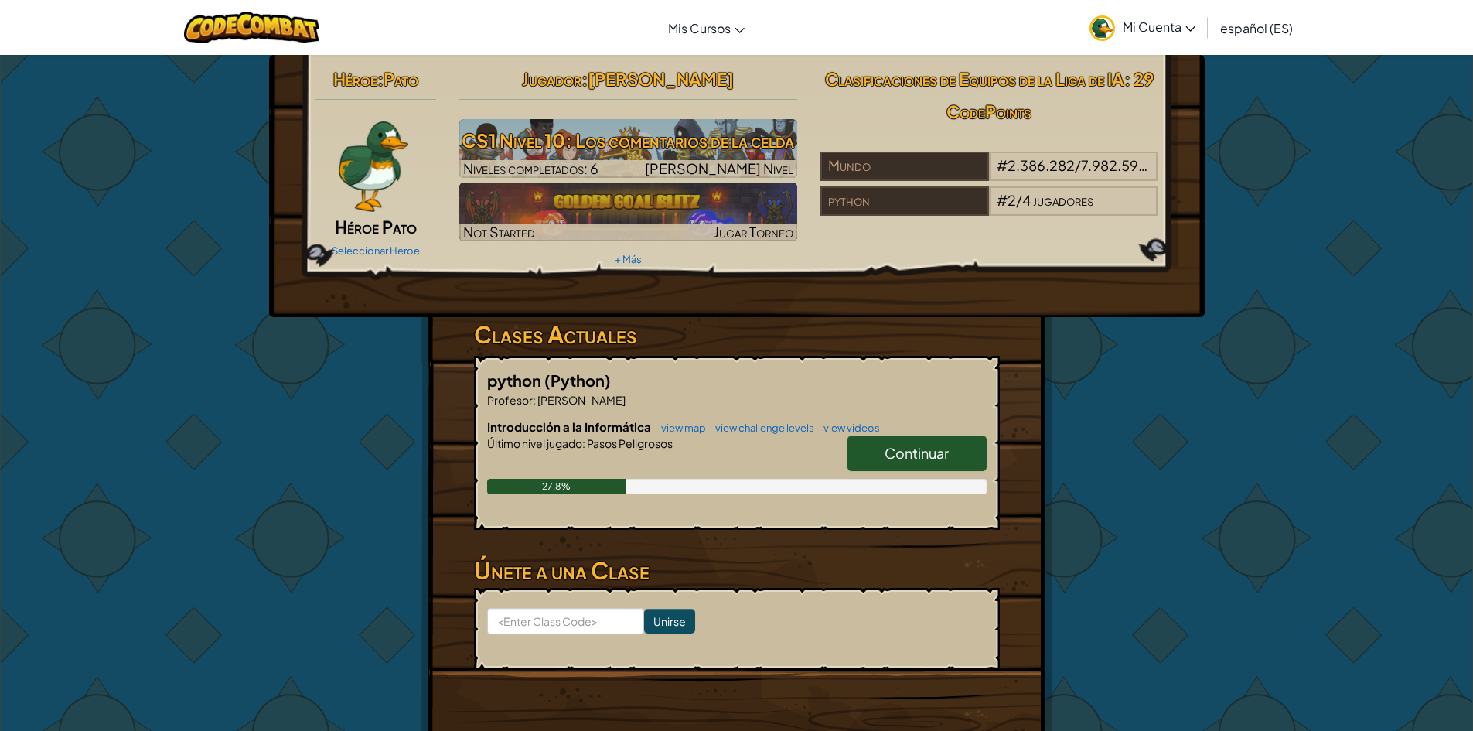
click at [978, 449] on link "Continuar" at bounding box center [916, 453] width 139 height 36
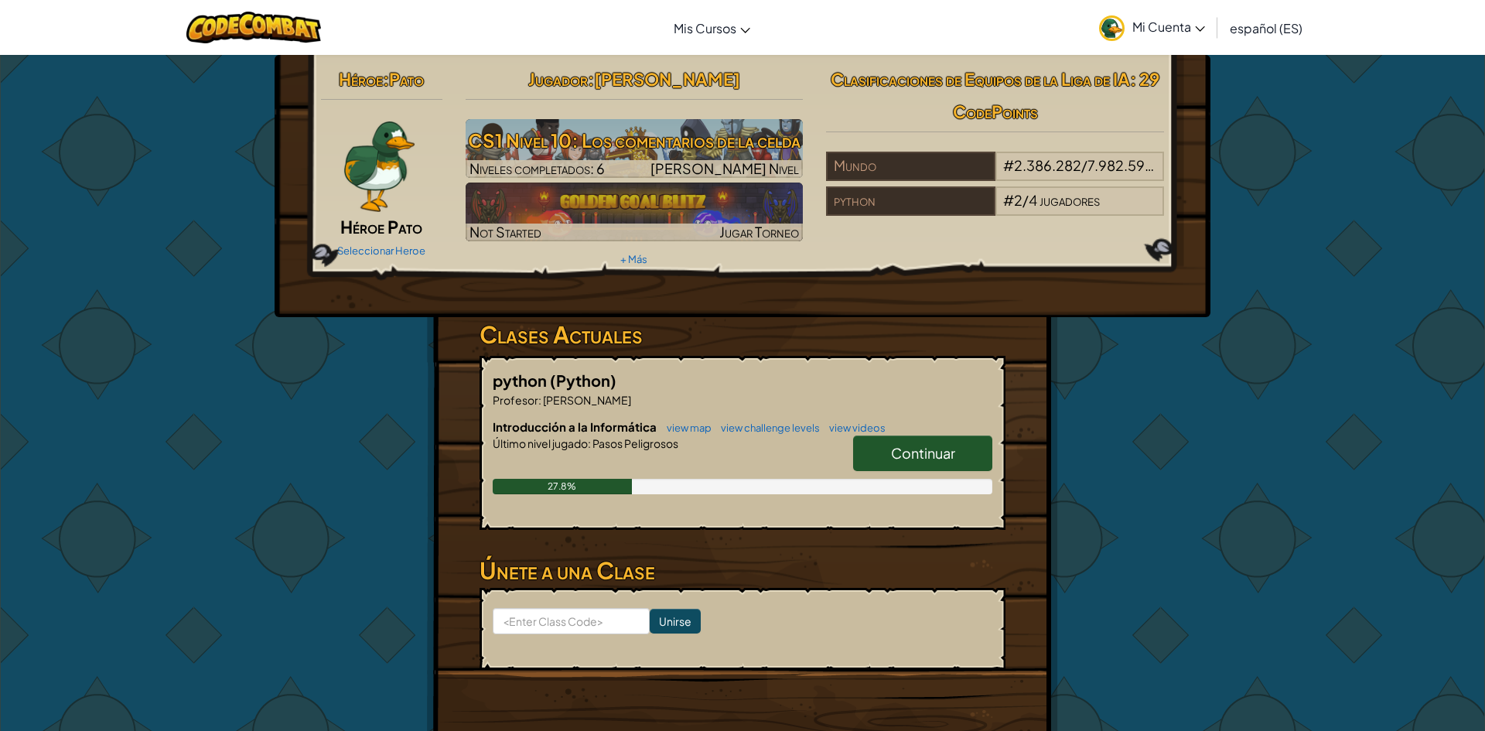
select select "es-ES"
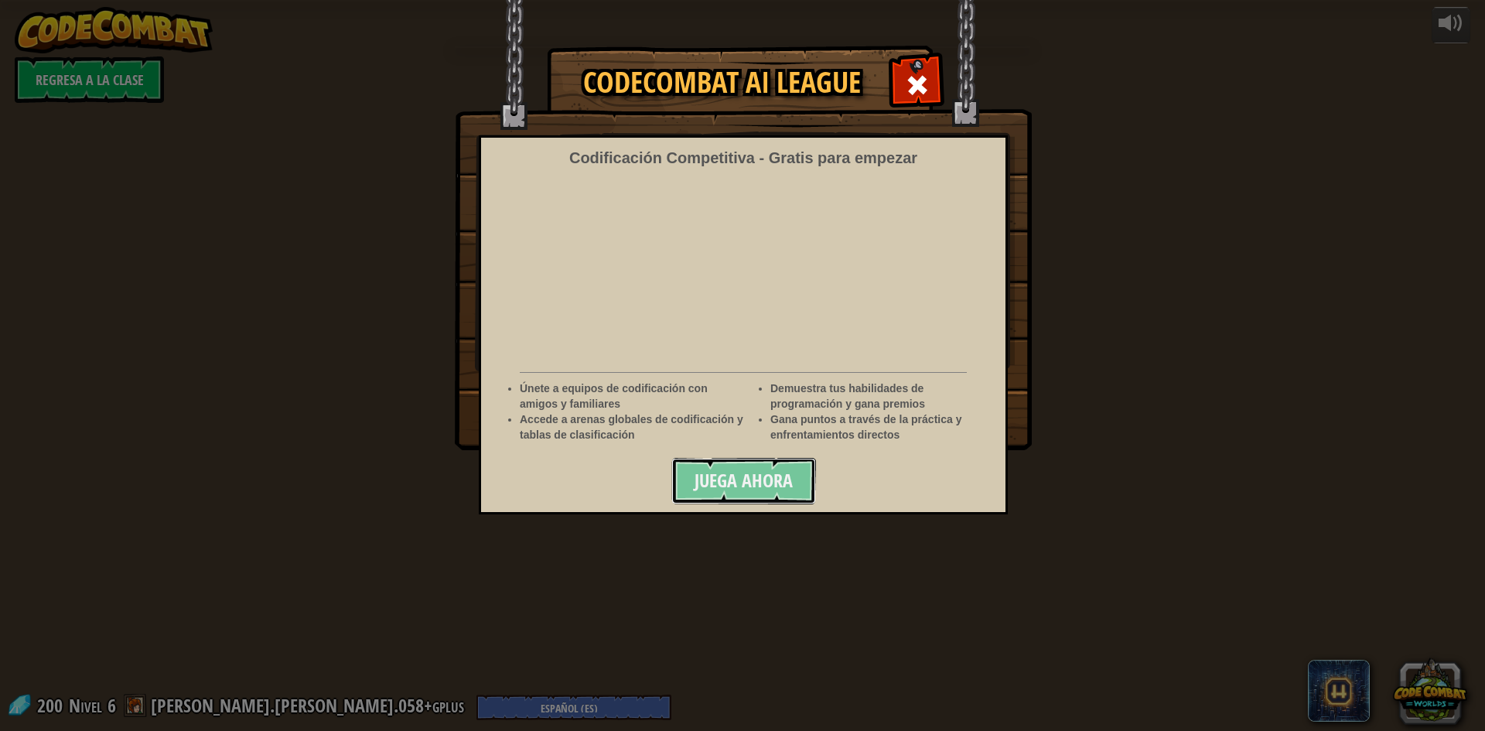
select select "es-ES"
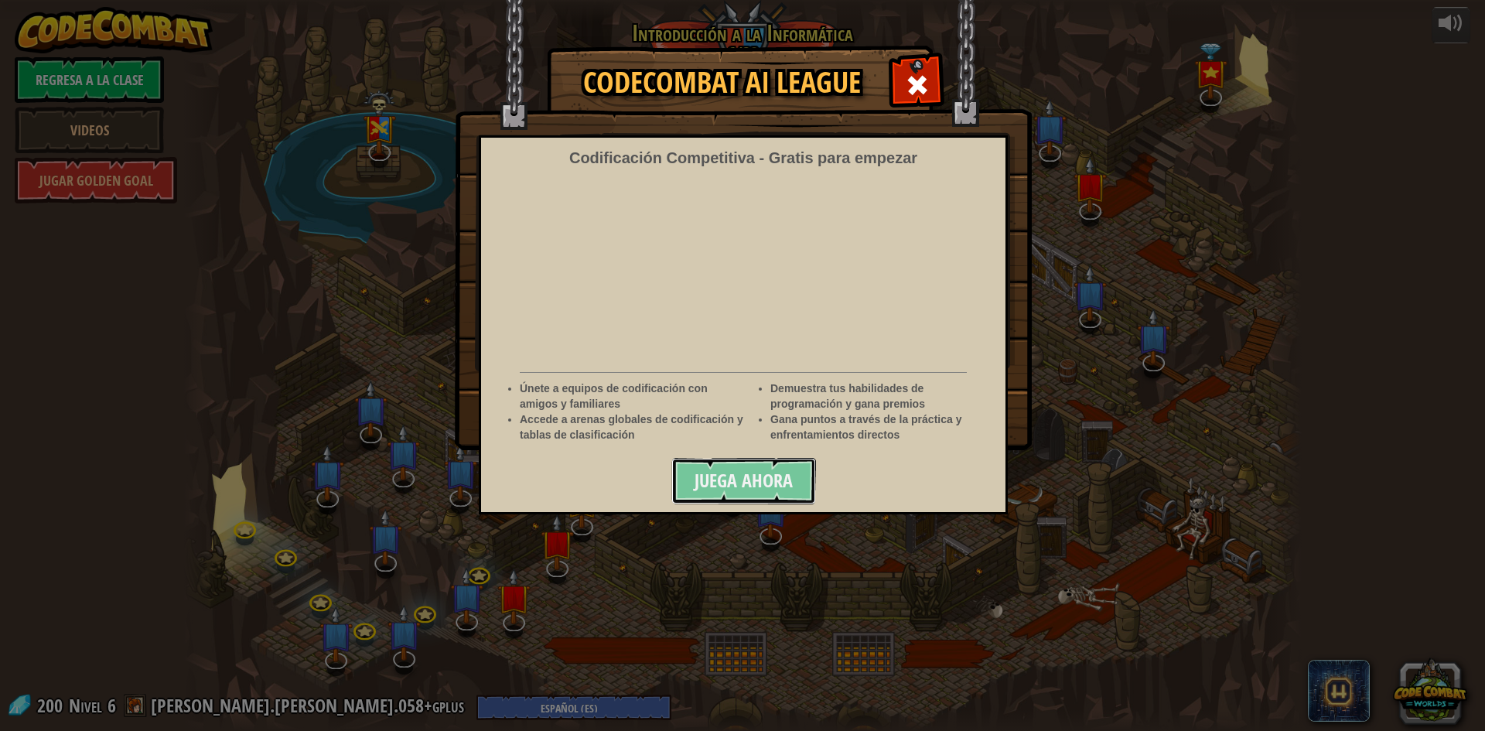
click at [766, 497] on button "Juega ahora" at bounding box center [743, 481] width 145 height 46
select select "es-ES"
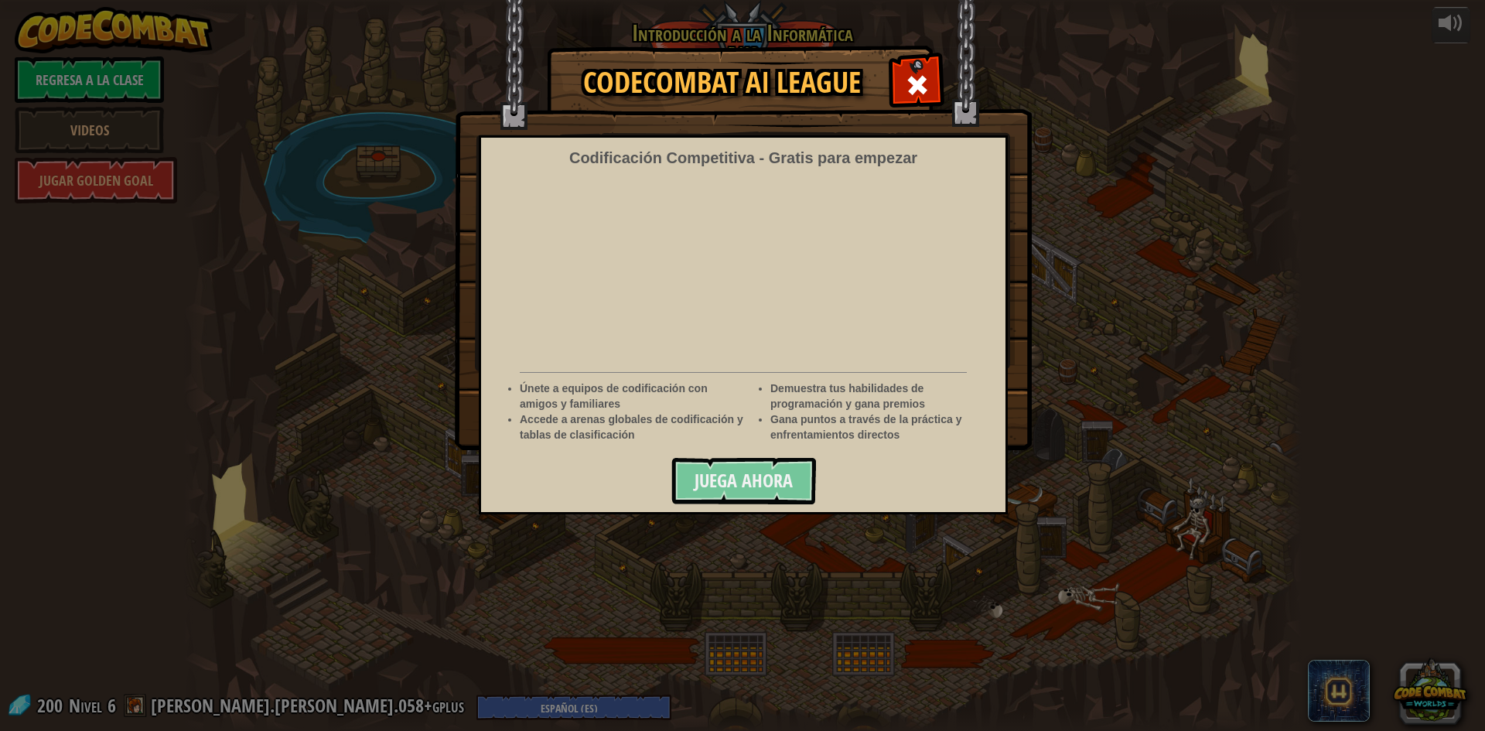
select select "es-ES"
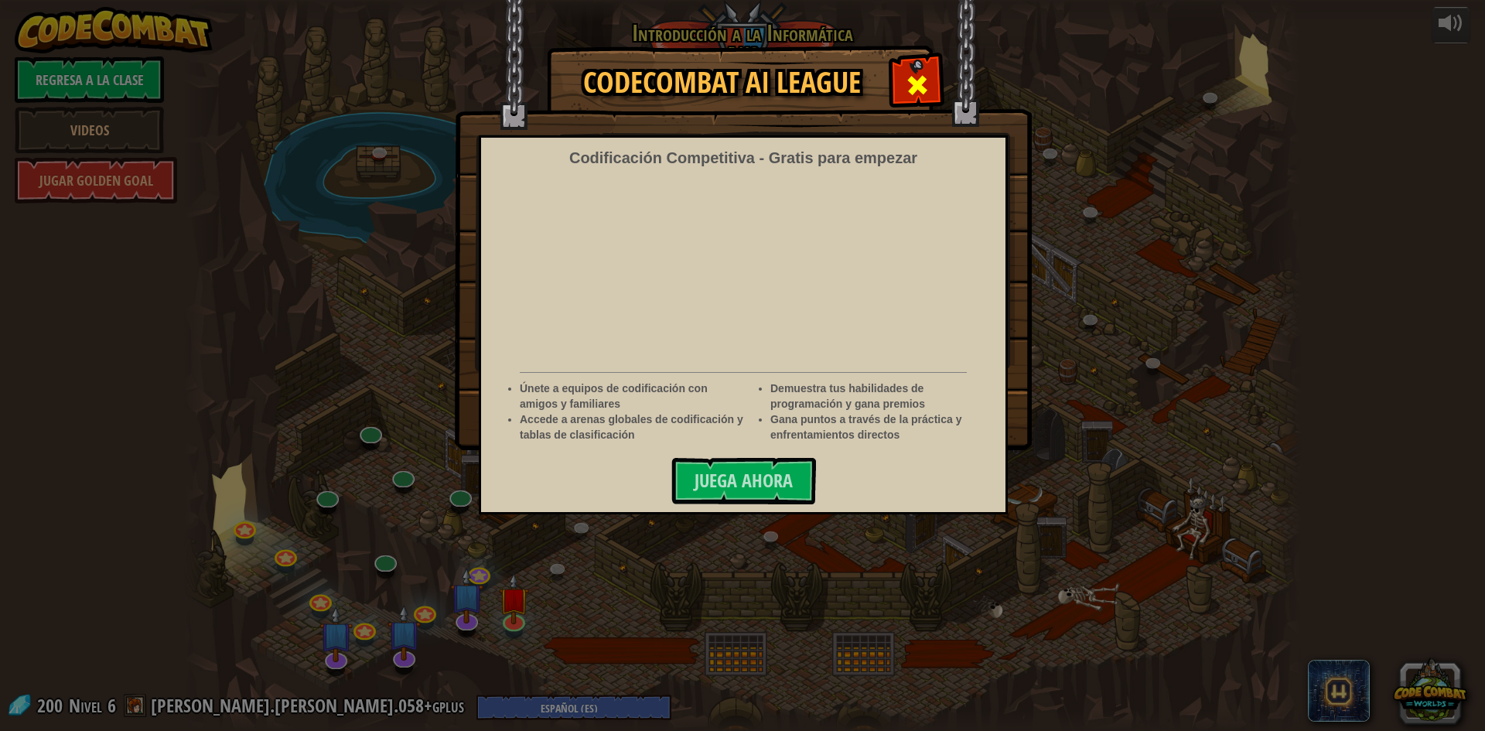
click at [899, 90] on div at bounding box center [916, 83] width 49 height 49
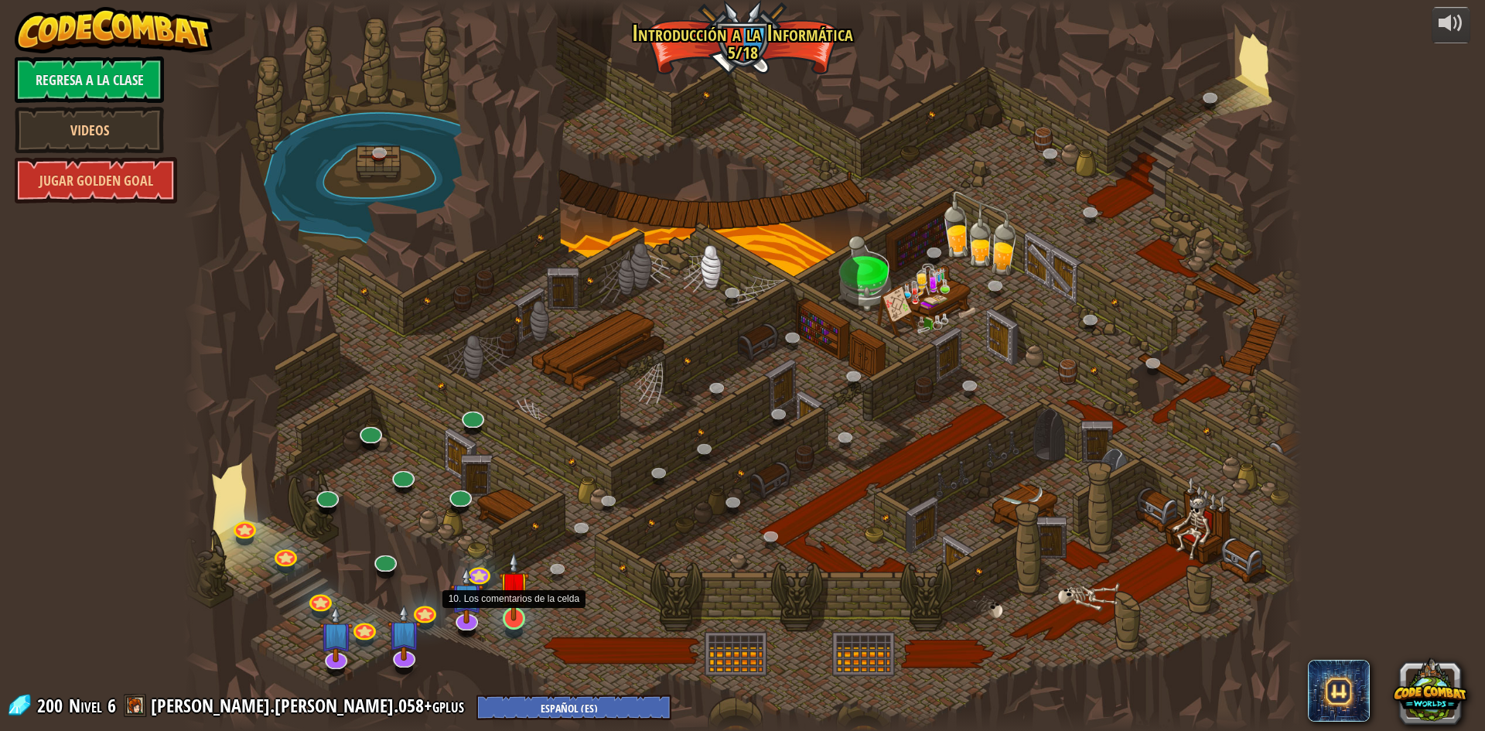
click at [514, 619] on img at bounding box center [514, 585] width 30 height 69
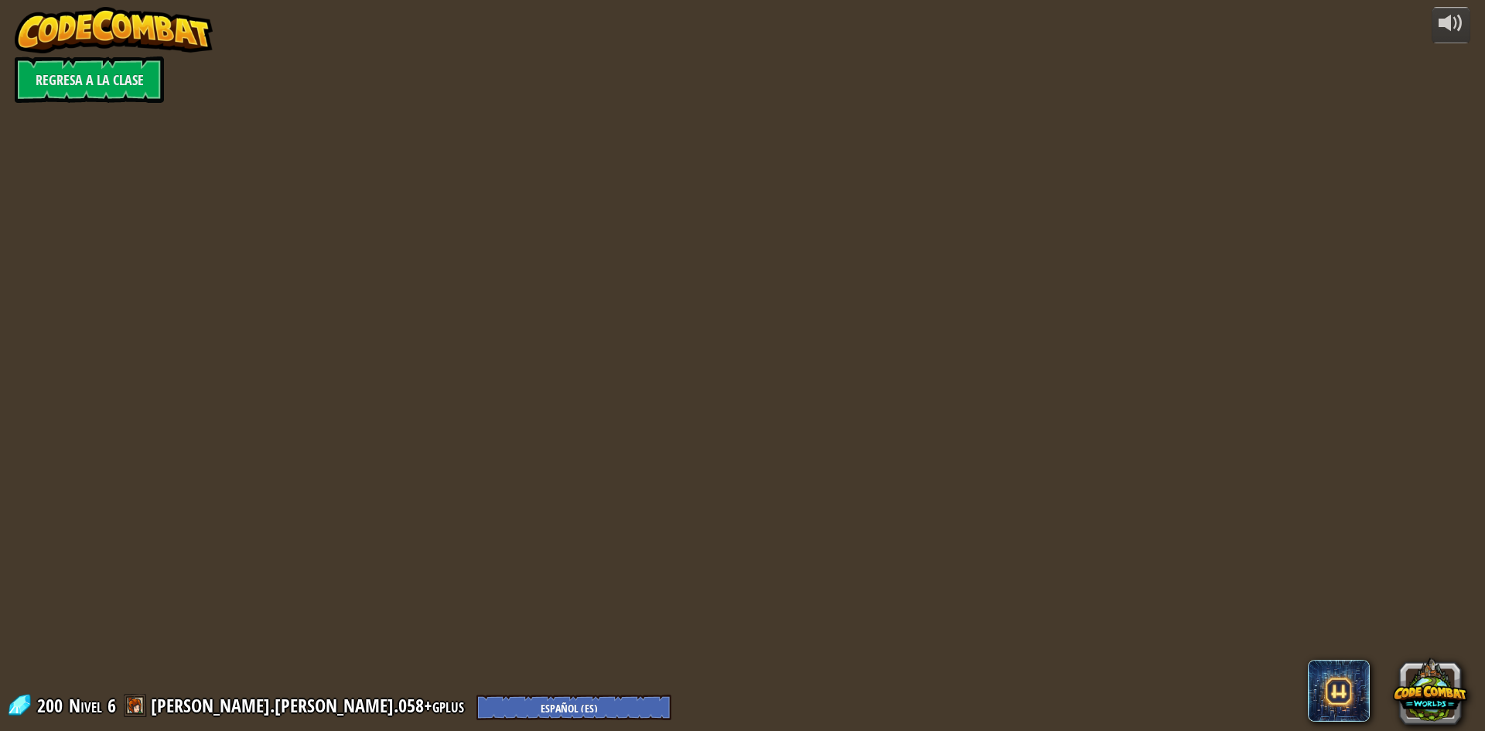
select select "es-ES"
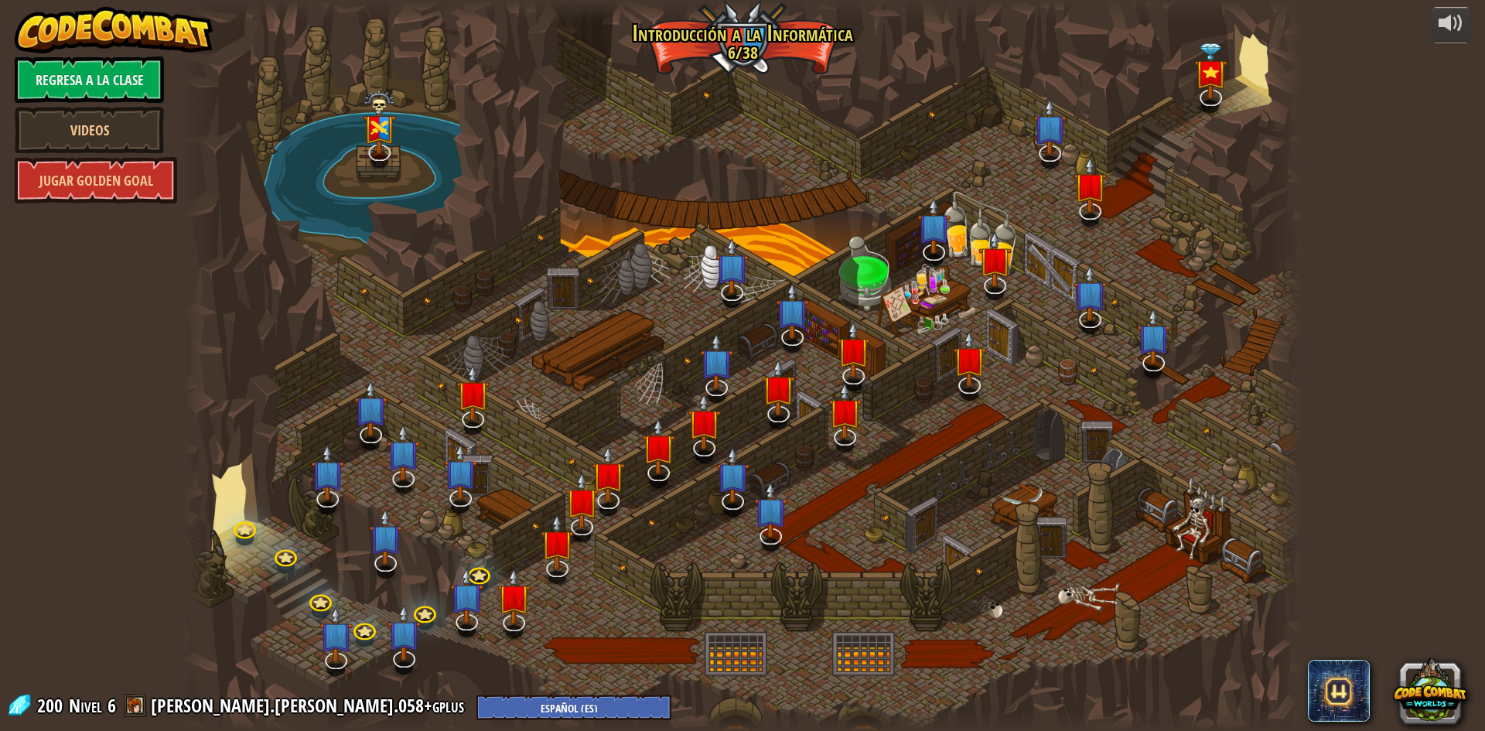
select select "es-ES"
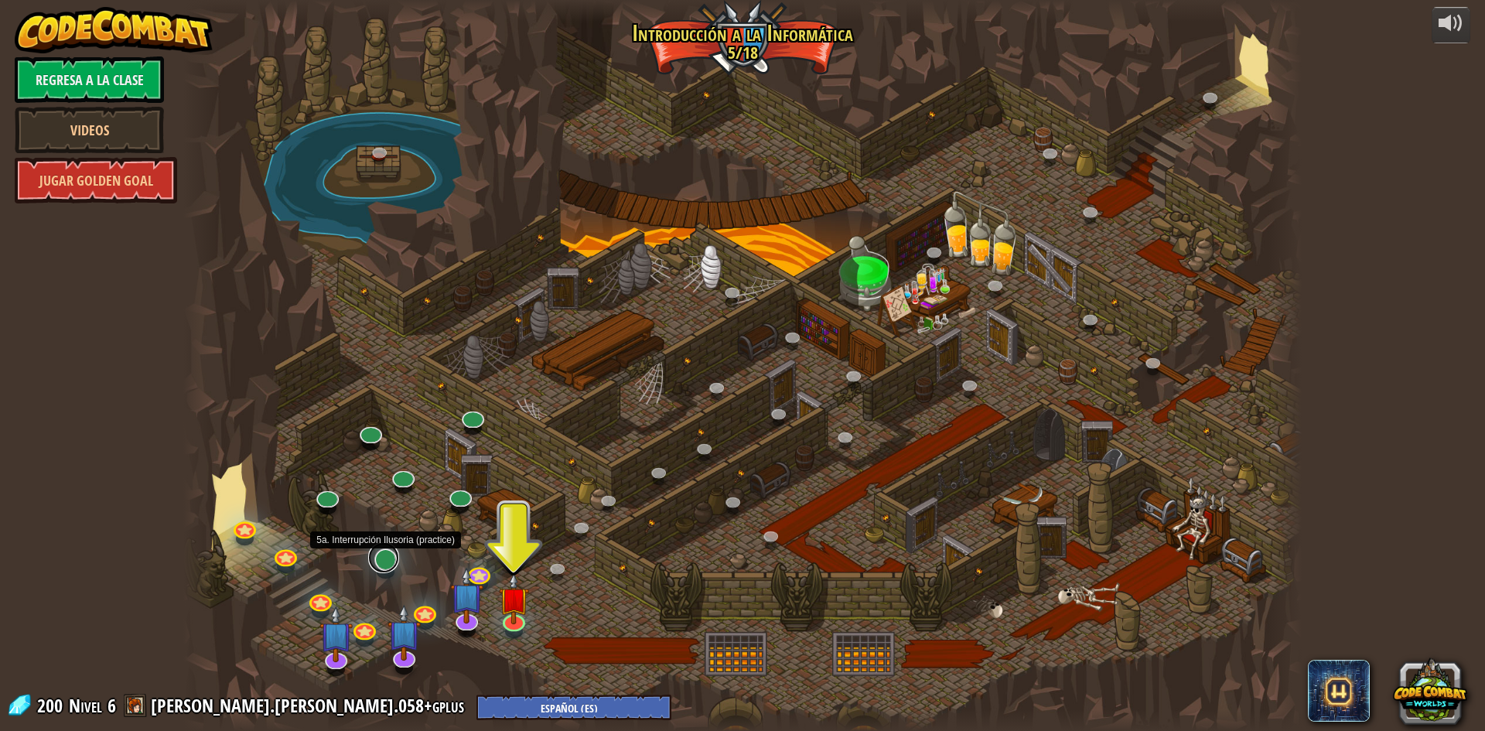
click at [384, 564] on link at bounding box center [383, 557] width 31 height 31
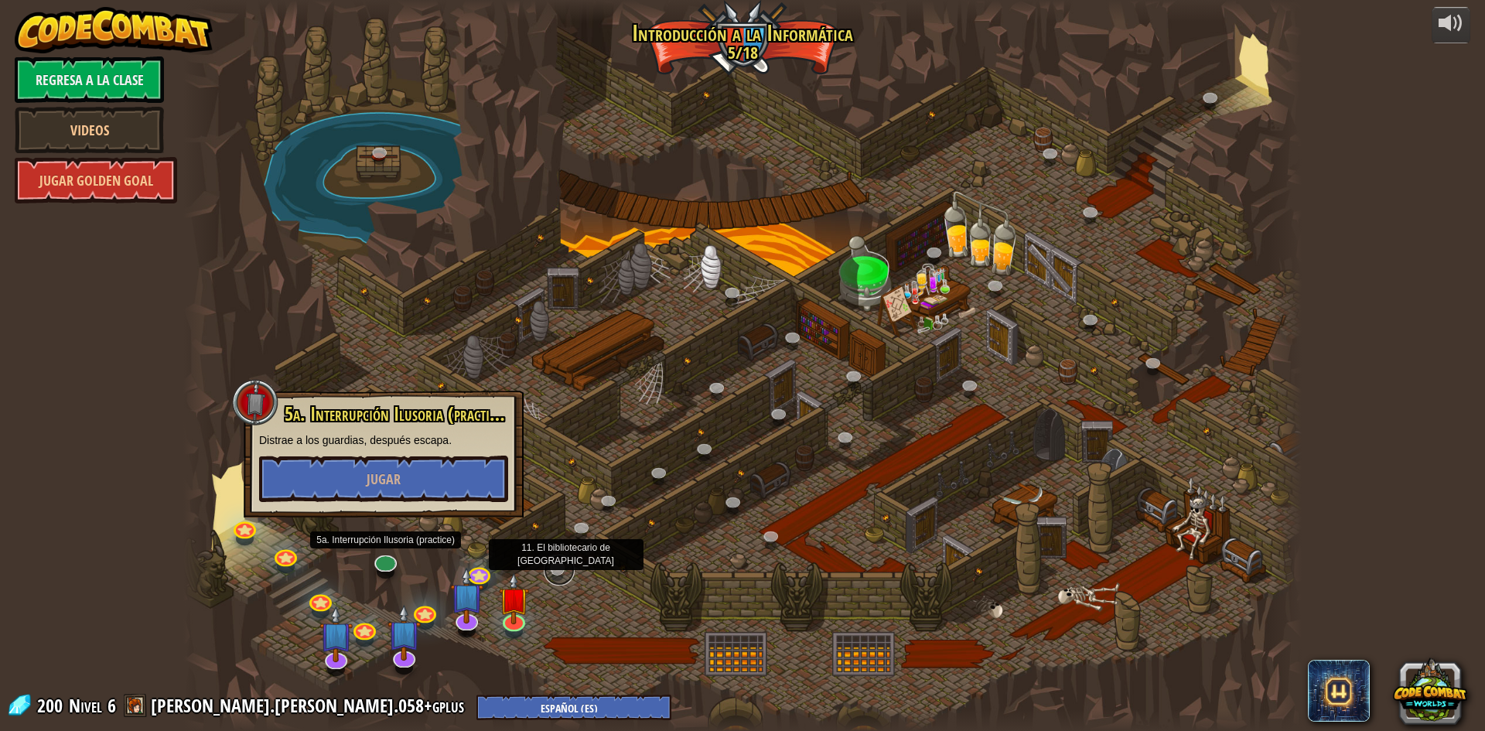
click at [561, 571] on link at bounding box center [559, 569] width 31 height 31
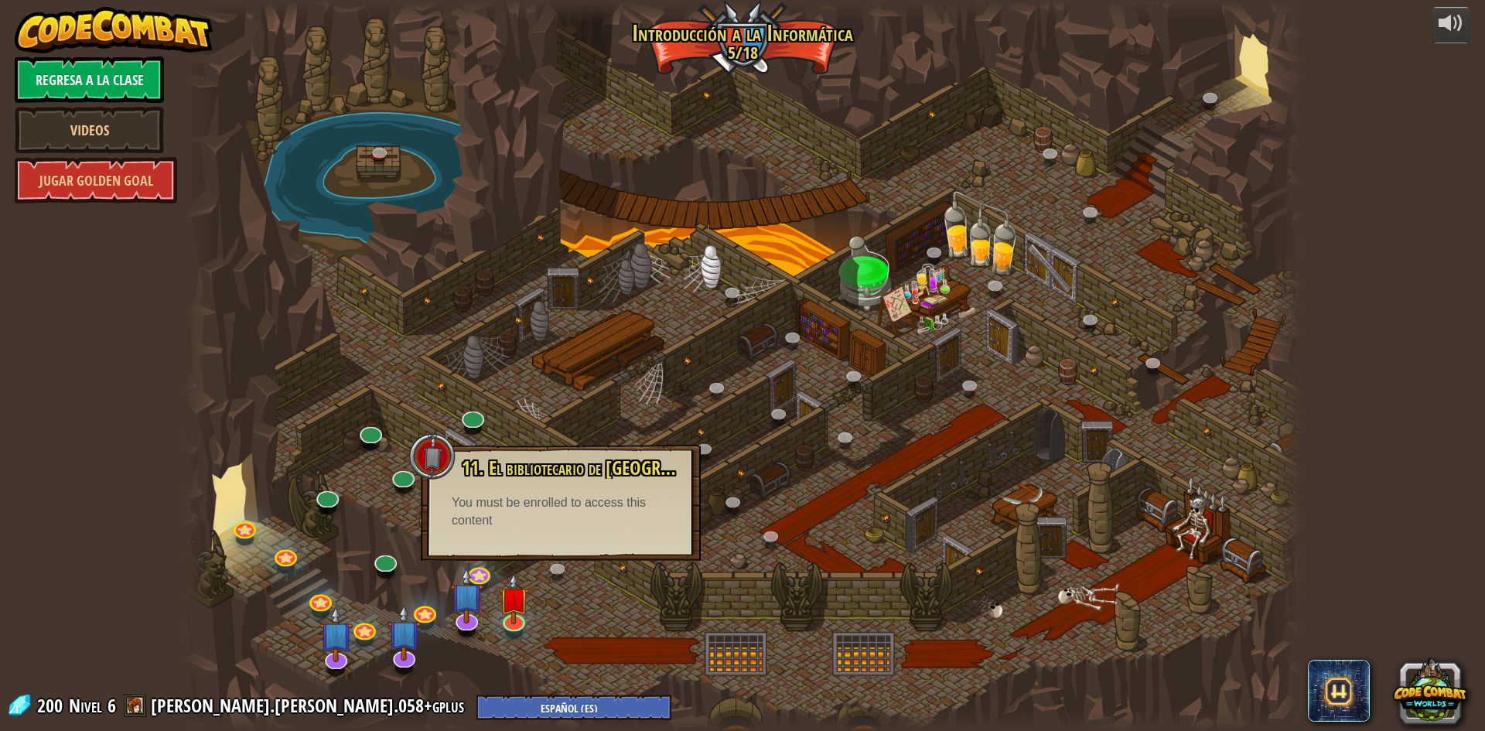
click at [288, 426] on div at bounding box center [742, 365] width 1118 height 731
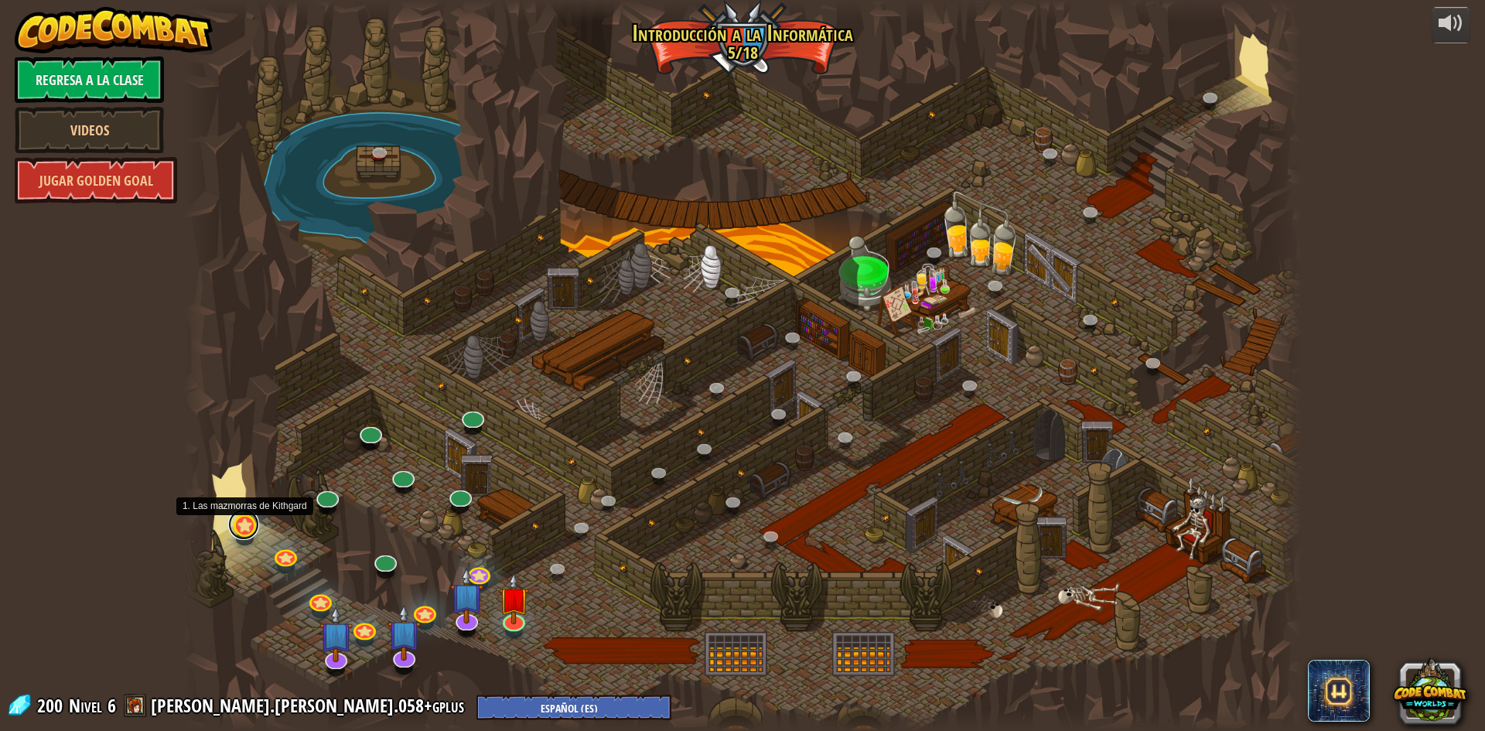
click at [241, 523] on link at bounding box center [243, 524] width 31 height 31
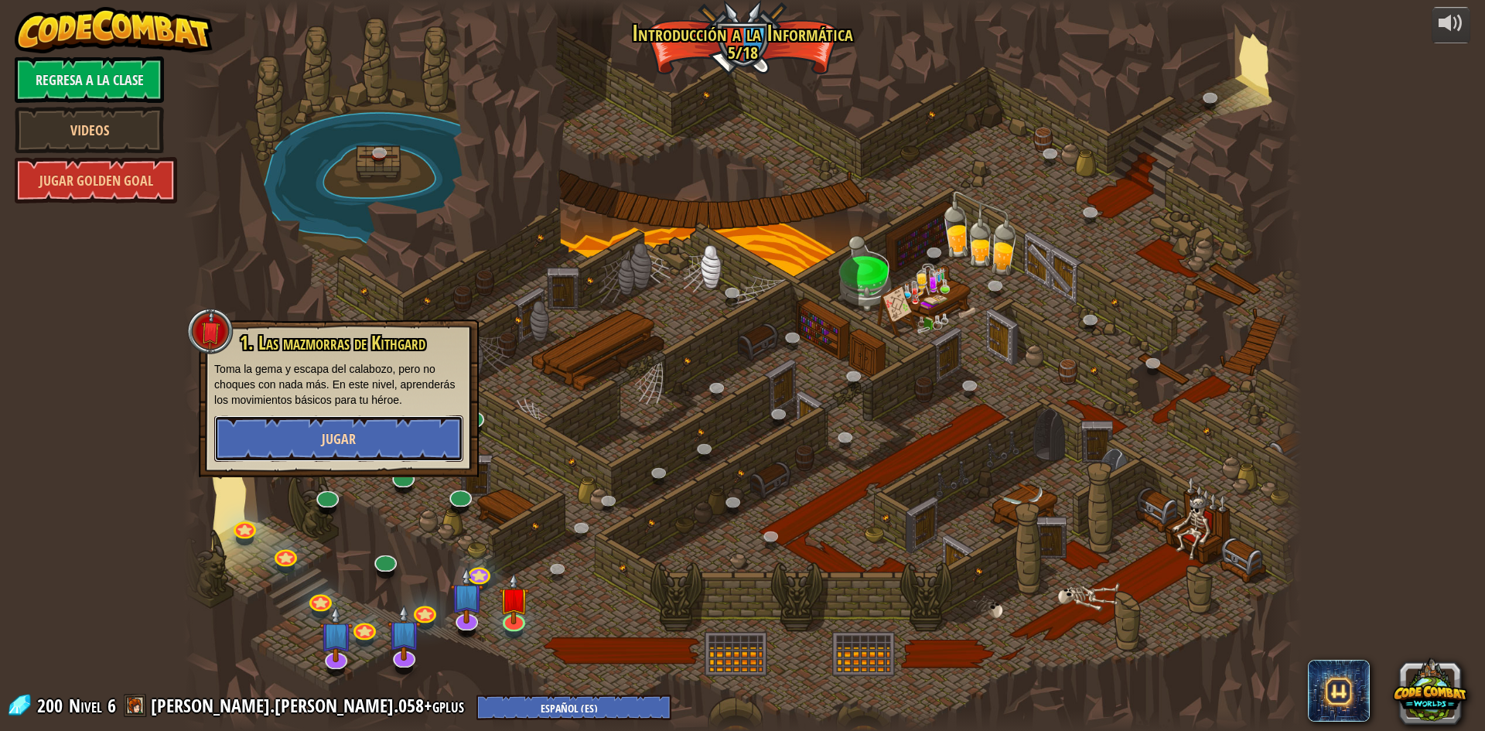
click at [418, 452] on button "Jugar" at bounding box center [338, 438] width 249 height 46
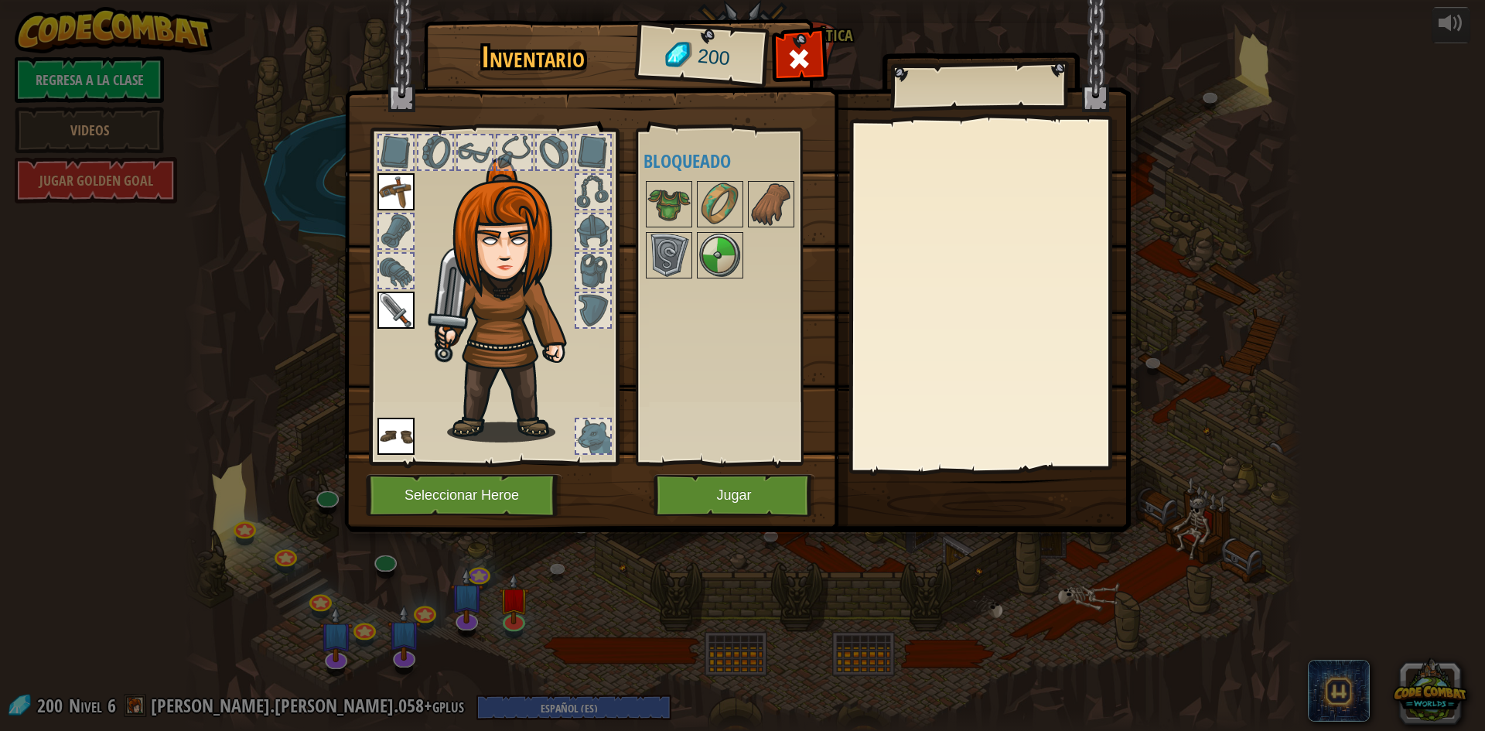
click at [729, 520] on img at bounding box center [737, 251] width 786 height 561
click at [738, 493] on button "Jugar" at bounding box center [734, 495] width 162 height 43
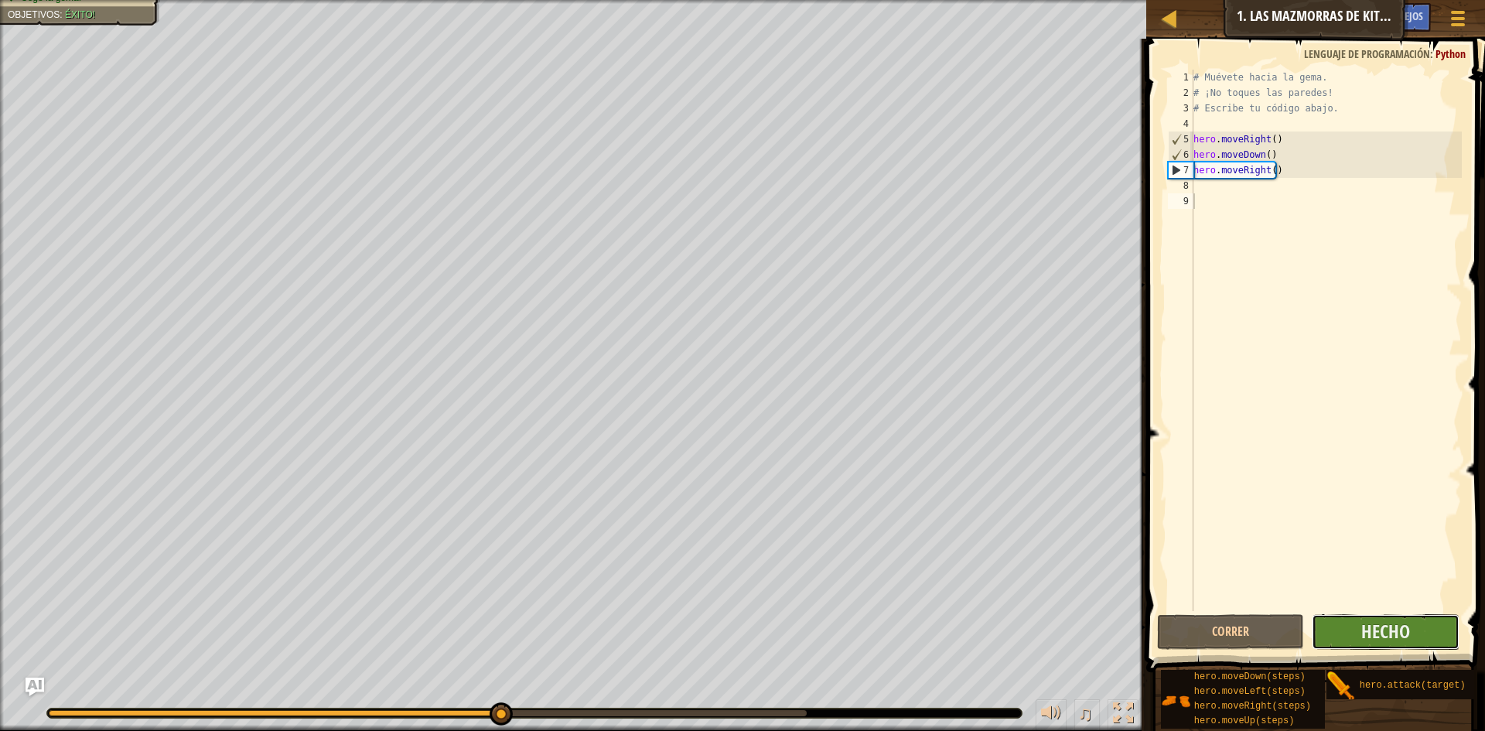
click at [1375, 646] on button "Hecho" at bounding box center [1385, 632] width 148 height 36
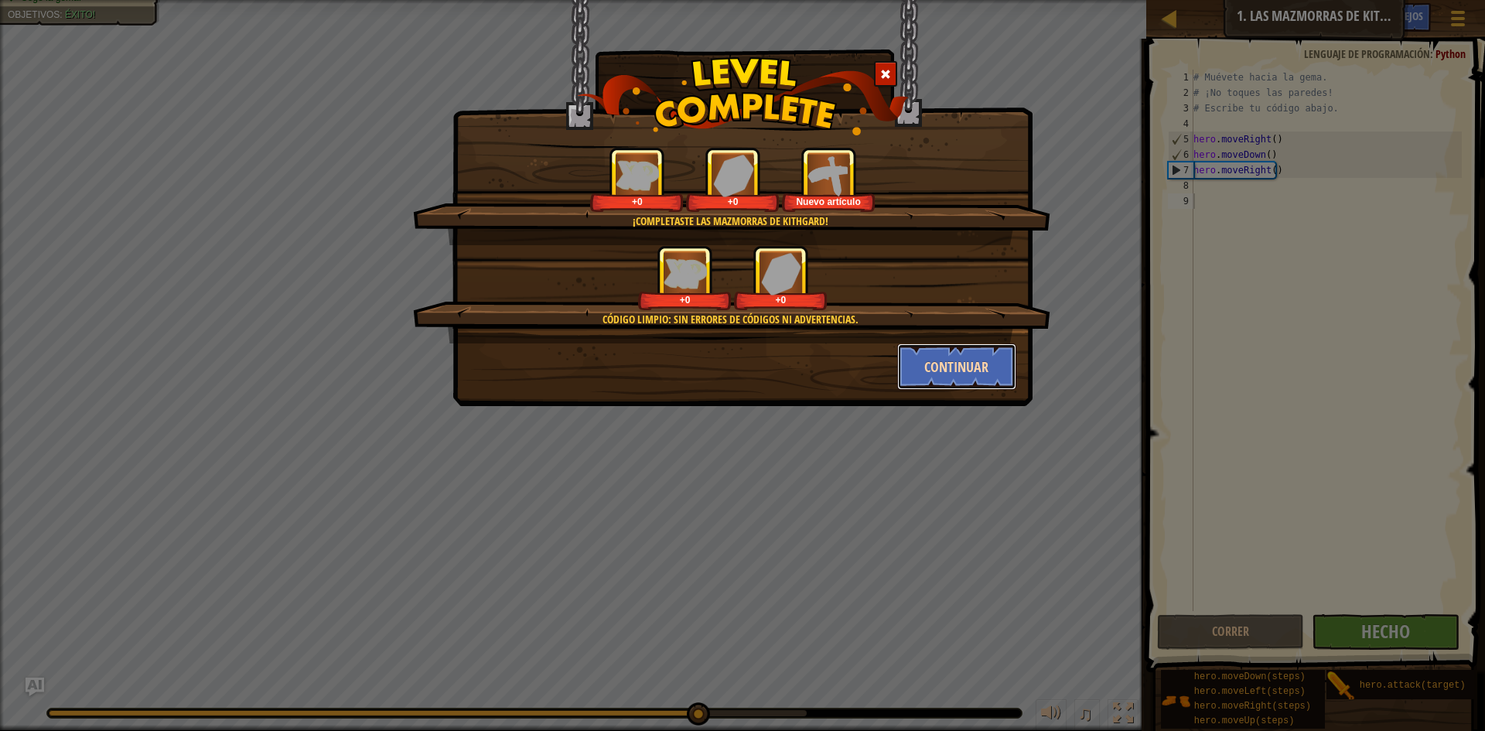
click at [962, 359] on button "Continuar" at bounding box center [957, 366] width 120 height 46
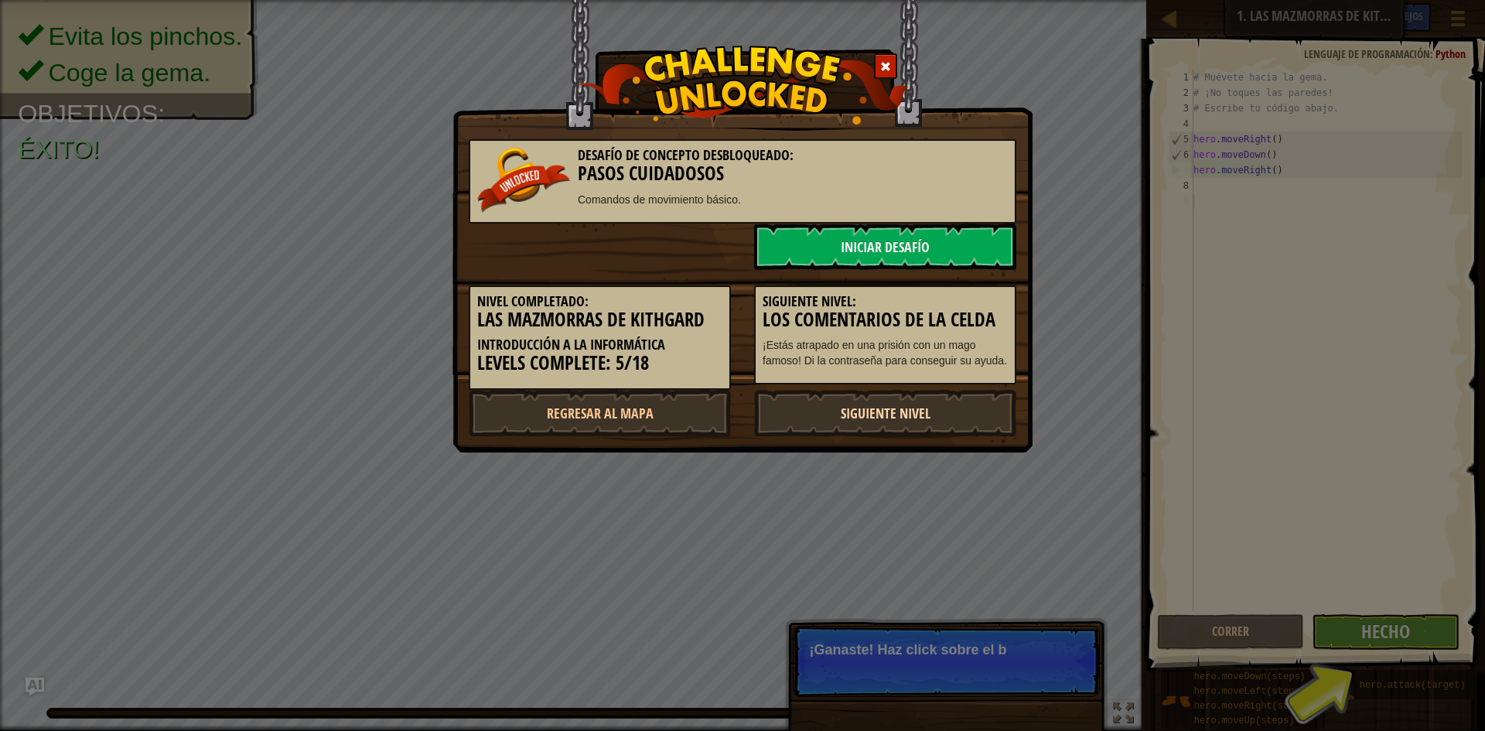
click at [879, 402] on link "Siguiente nivel" at bounding box center [885, 413] width 262 height 46
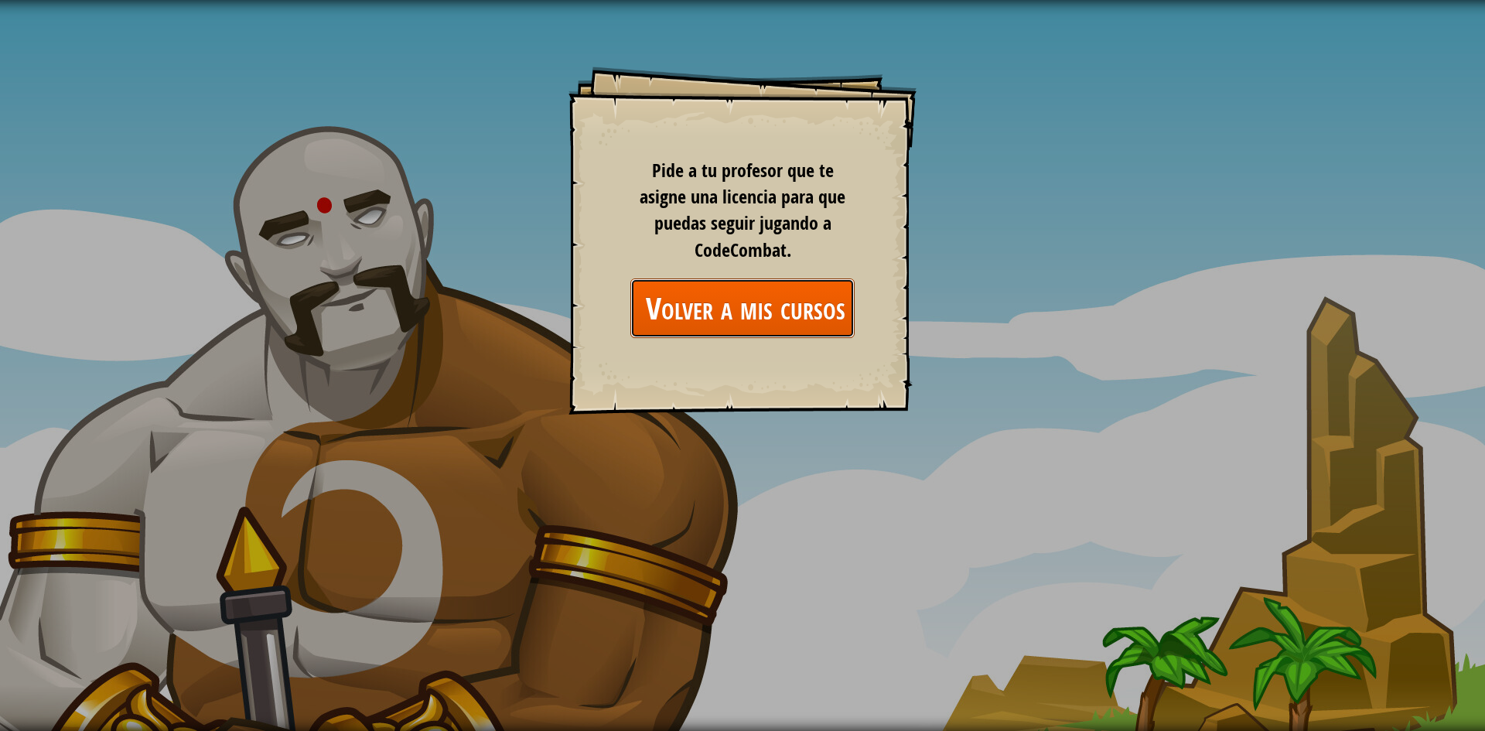
click at [807, 309] on link "Volver a mis cursos" at bounding box center [742, 308] width 224 height 60
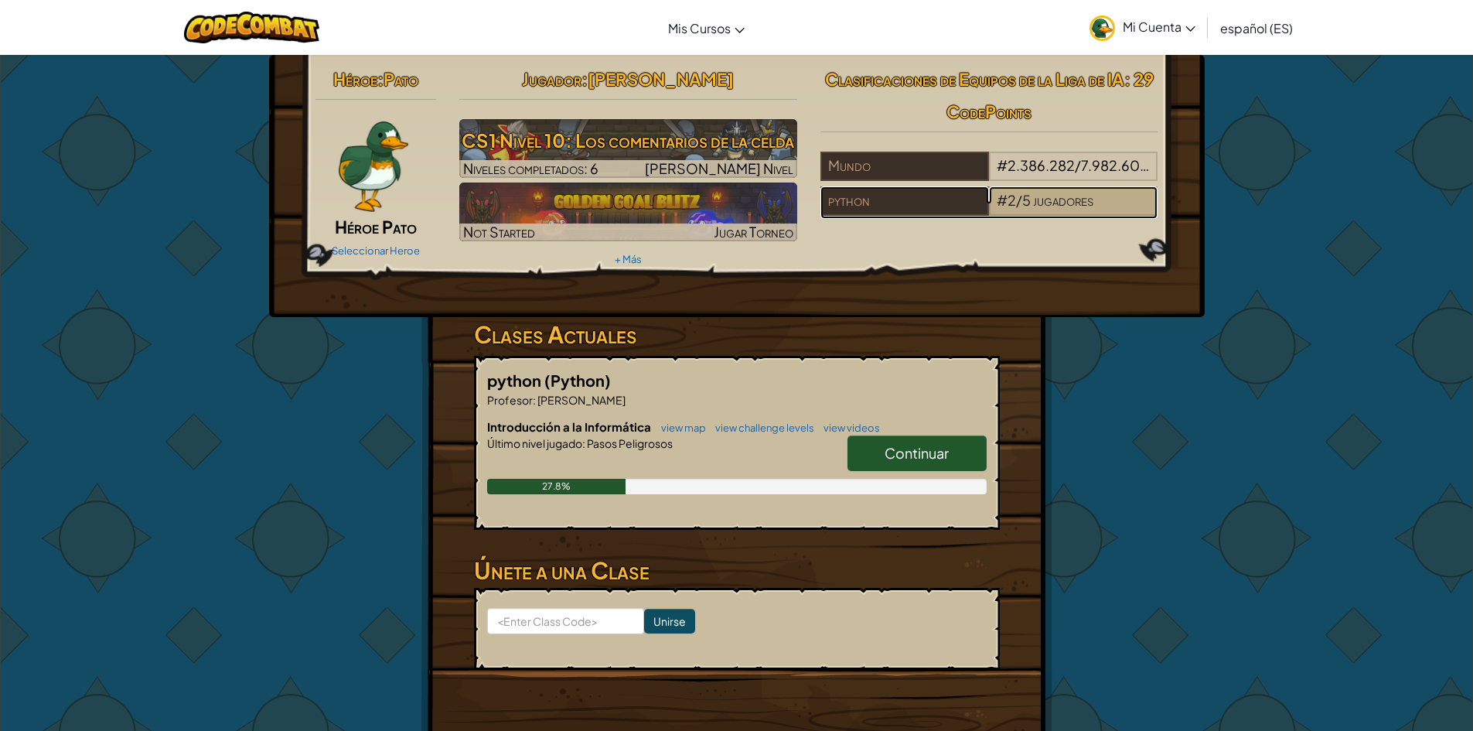
click at [1016, 193] on span "/" at bounding box center [1019, 200] width 6 height 18
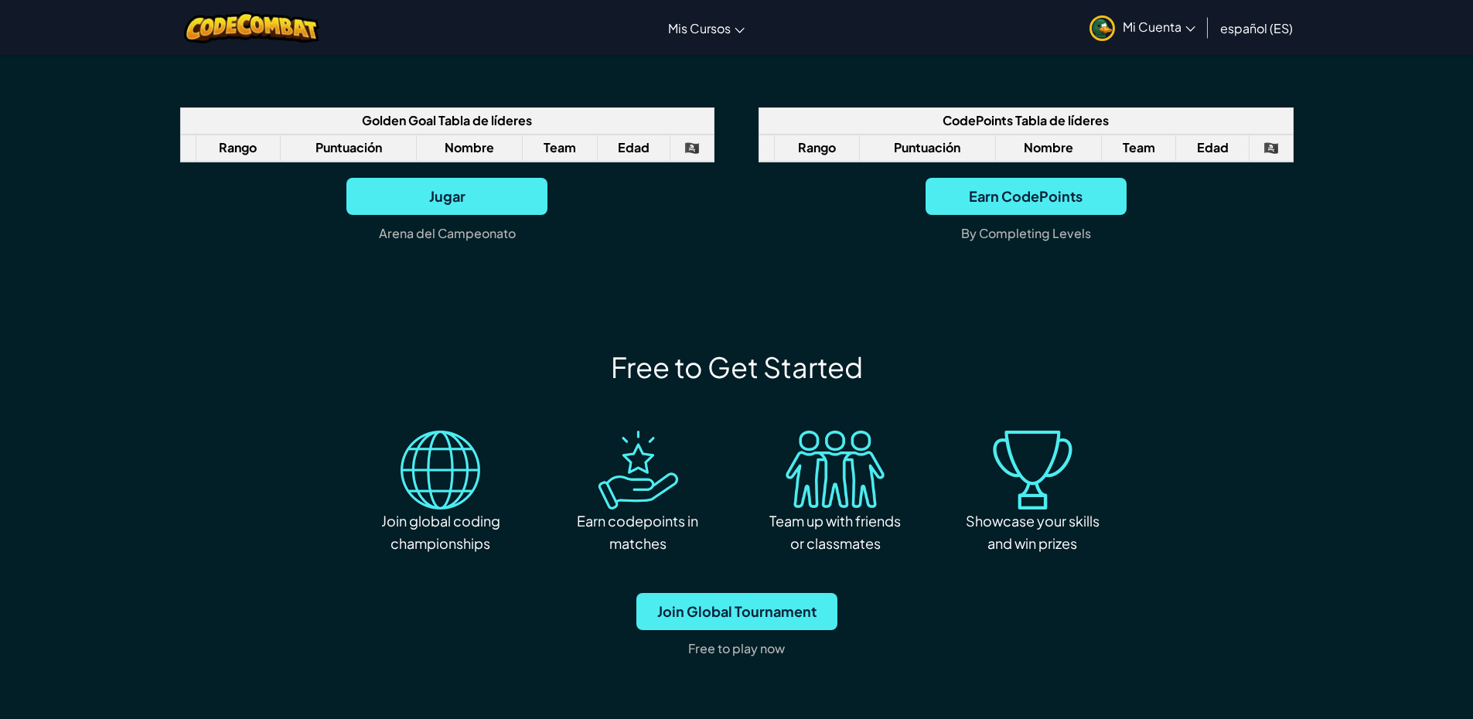
scroll to position [1392, 0]
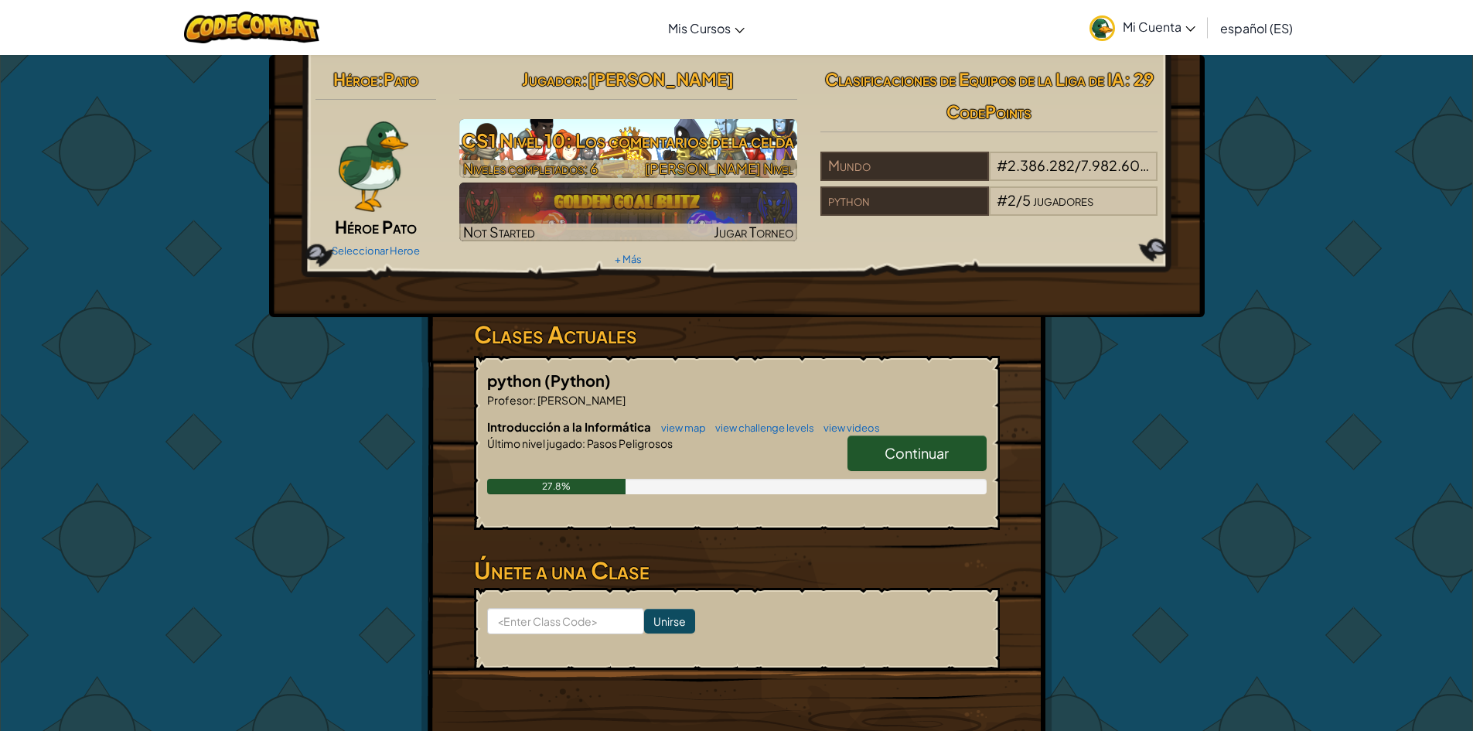
click at [743, 149] on h3 "CS1 Nivel 10: Los comentarios de la celda" at bounding box center [628, 140] width 338 height 35
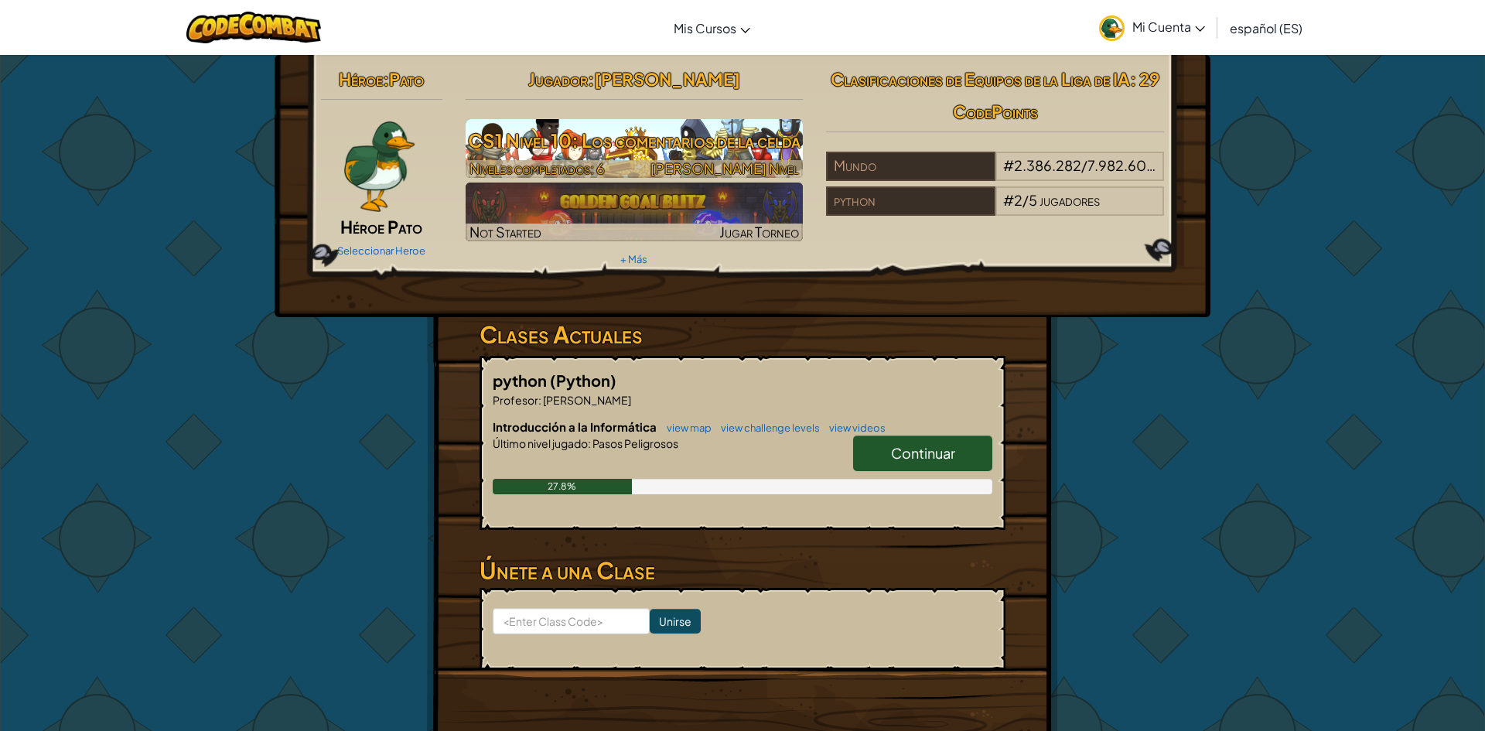
select select "es-ES"
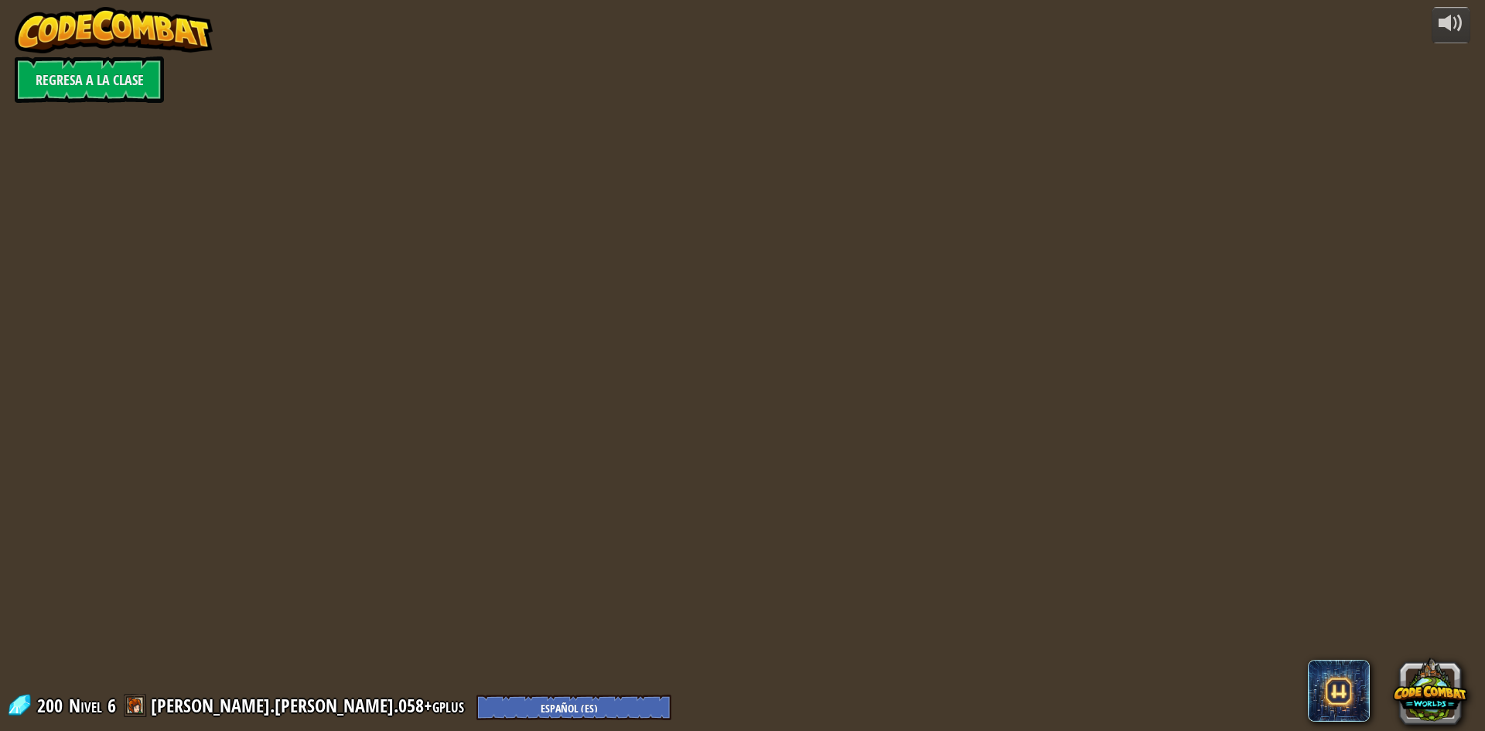
select select "es-ES"
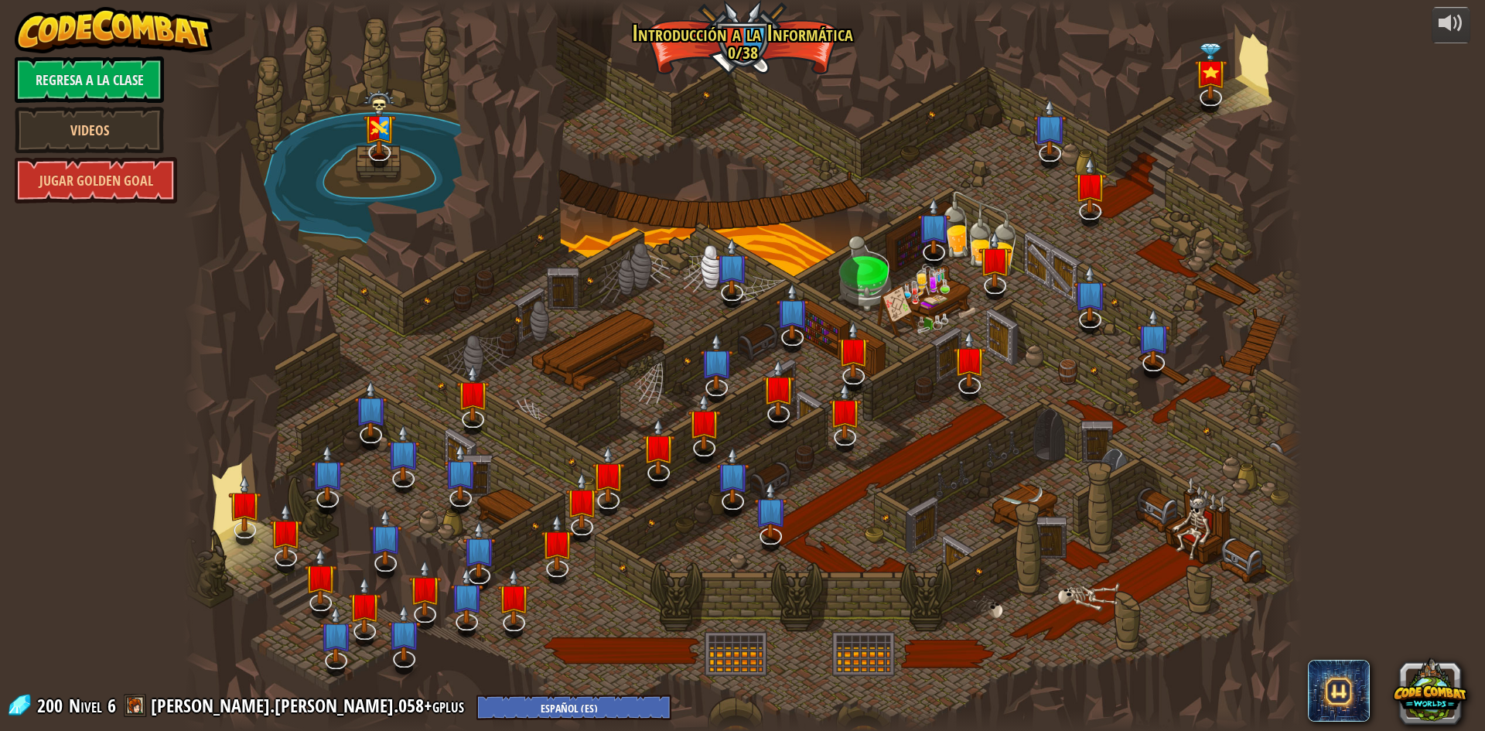
select select "es-ES"
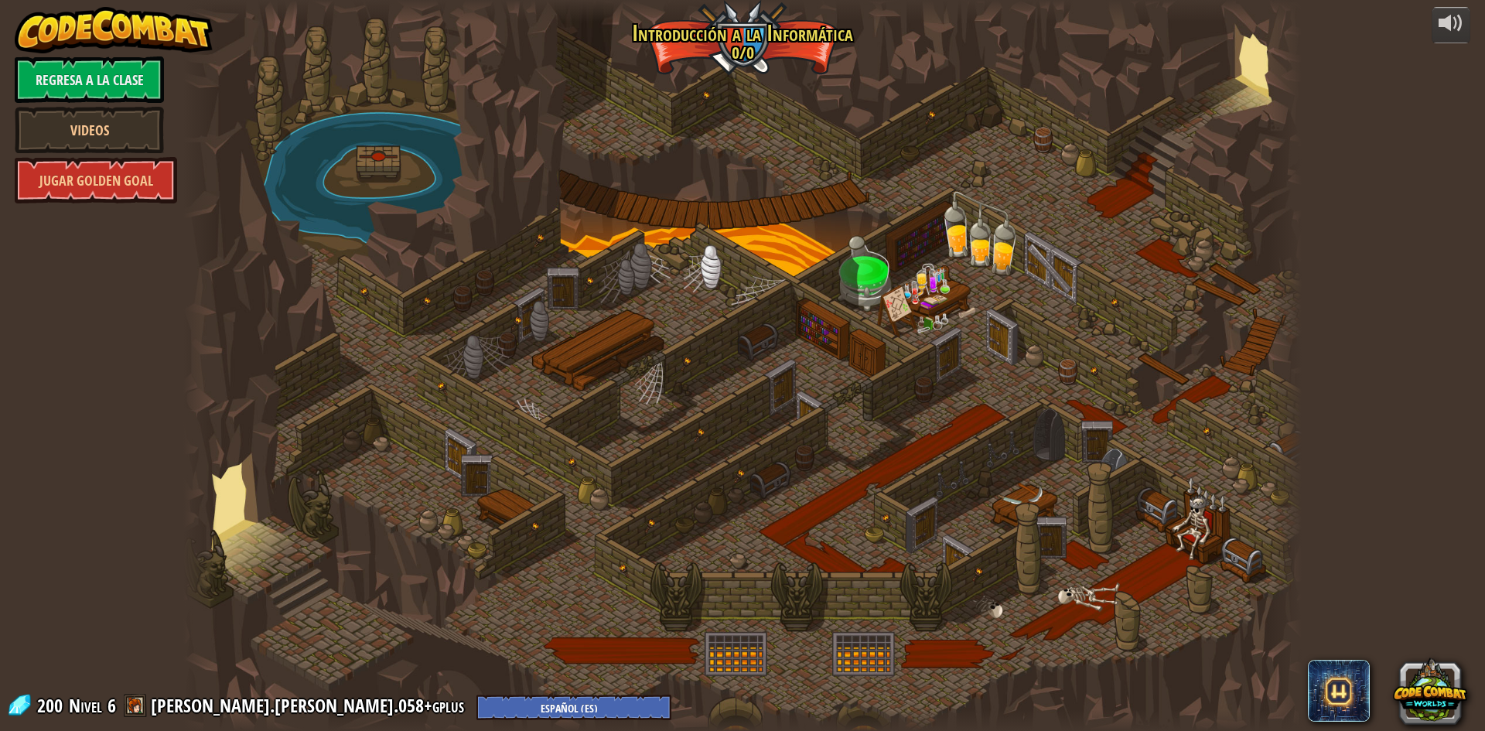
select select "es-ES"
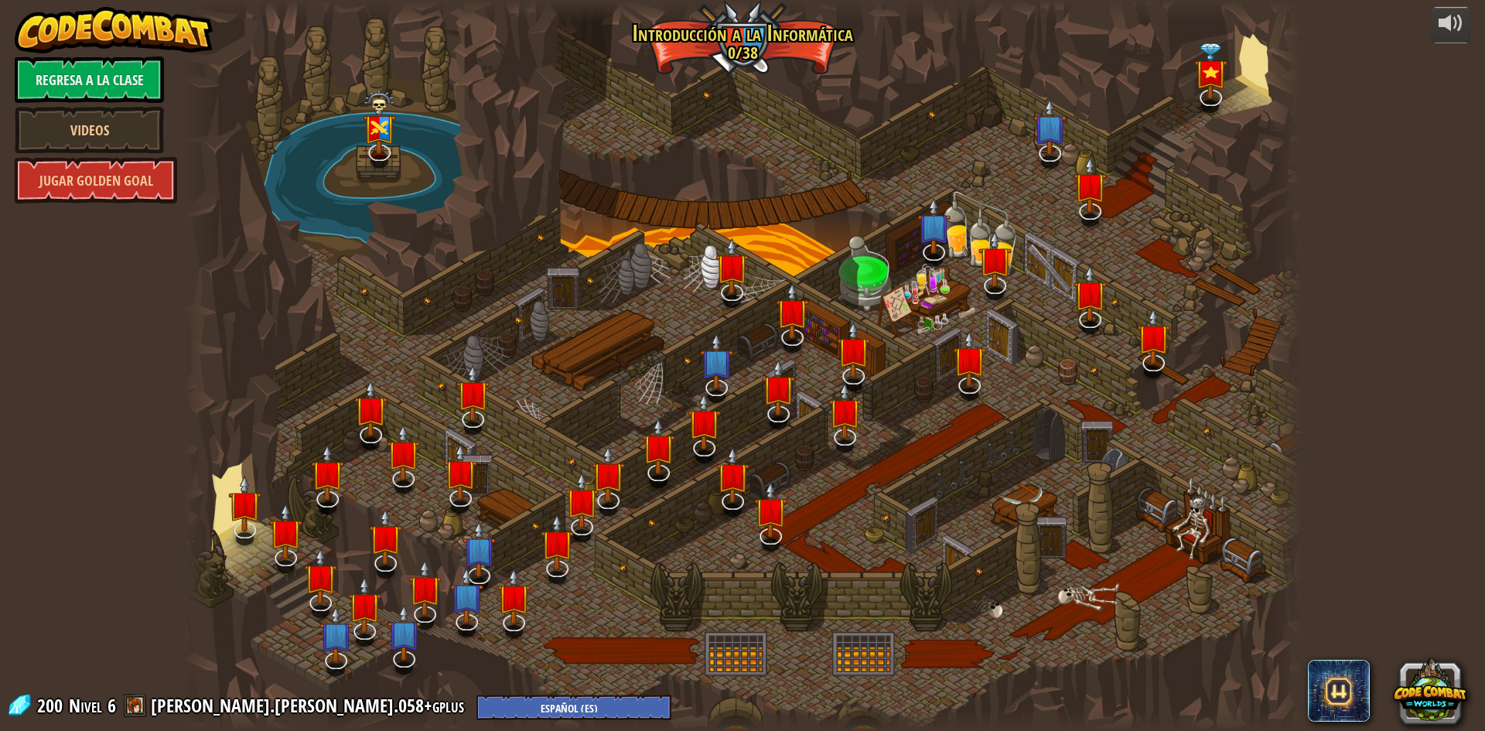
select select "es-ES"
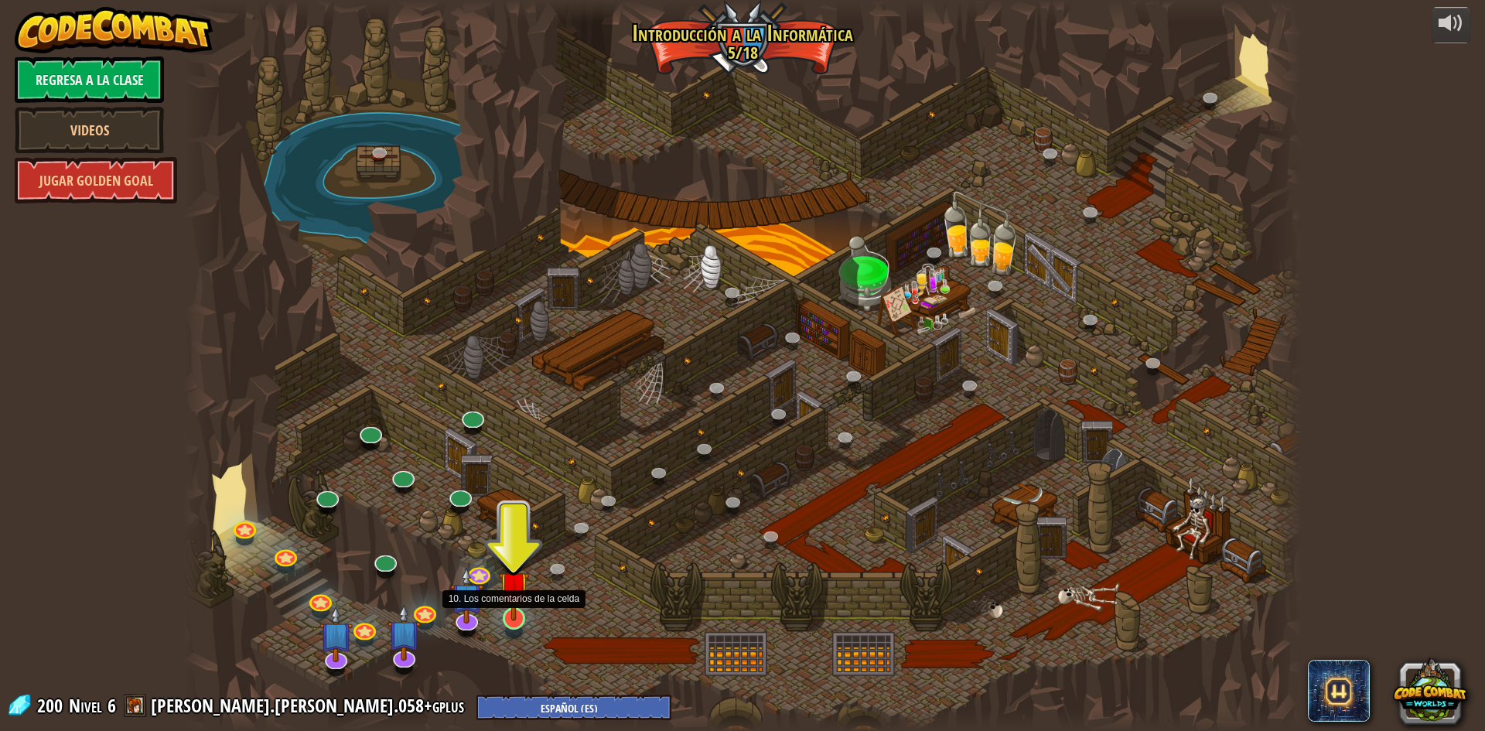
click at [520, 612] on img at bounding box center [514, 585] width 30 height 69
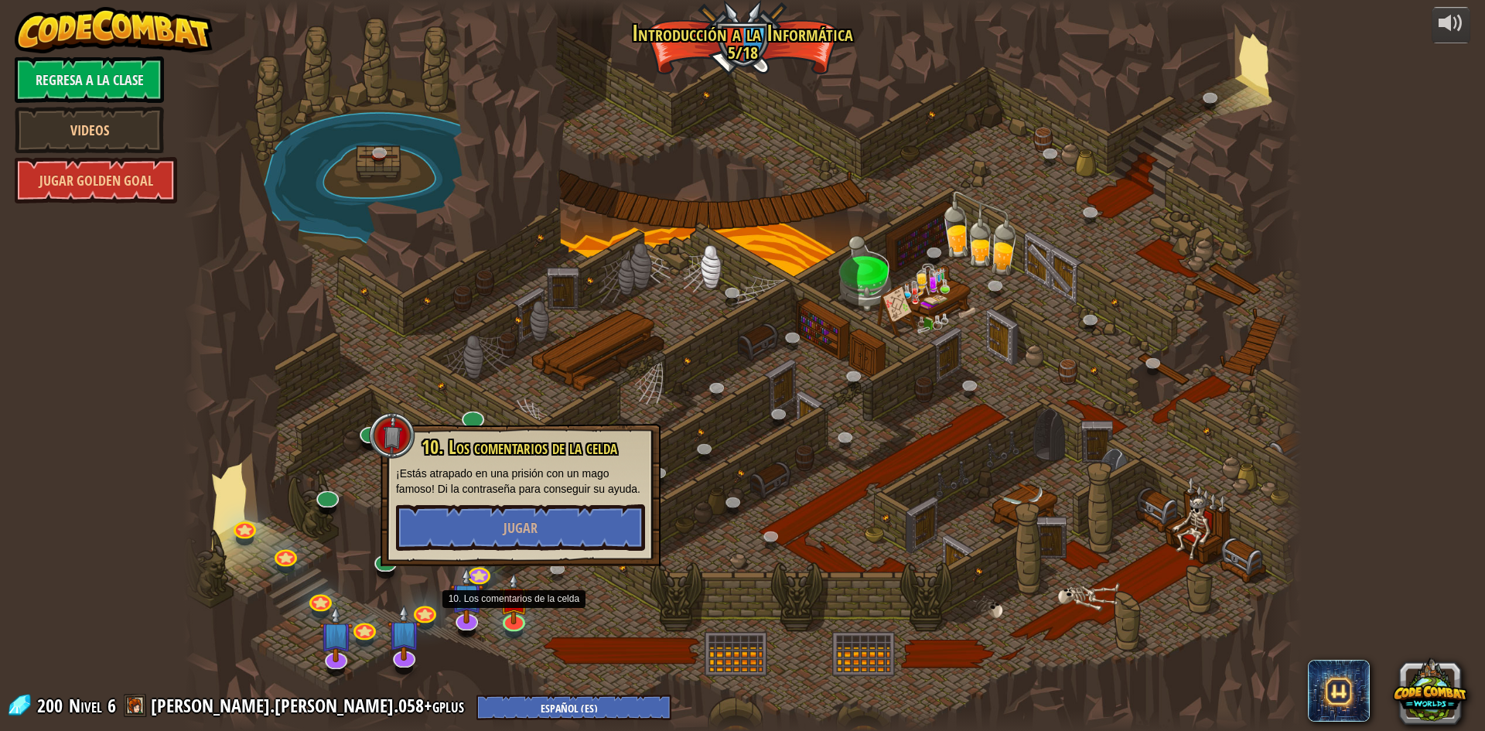
click at [553, 484] on p "¡Estás atrapado en una prisión con un mago famoso! Di la contraseña para conseg…" at bounding box center [520, 480] width 249 height 31
click at [553, 507] on button "Jugar" at bounding box center [520, 527] width 249 height 46
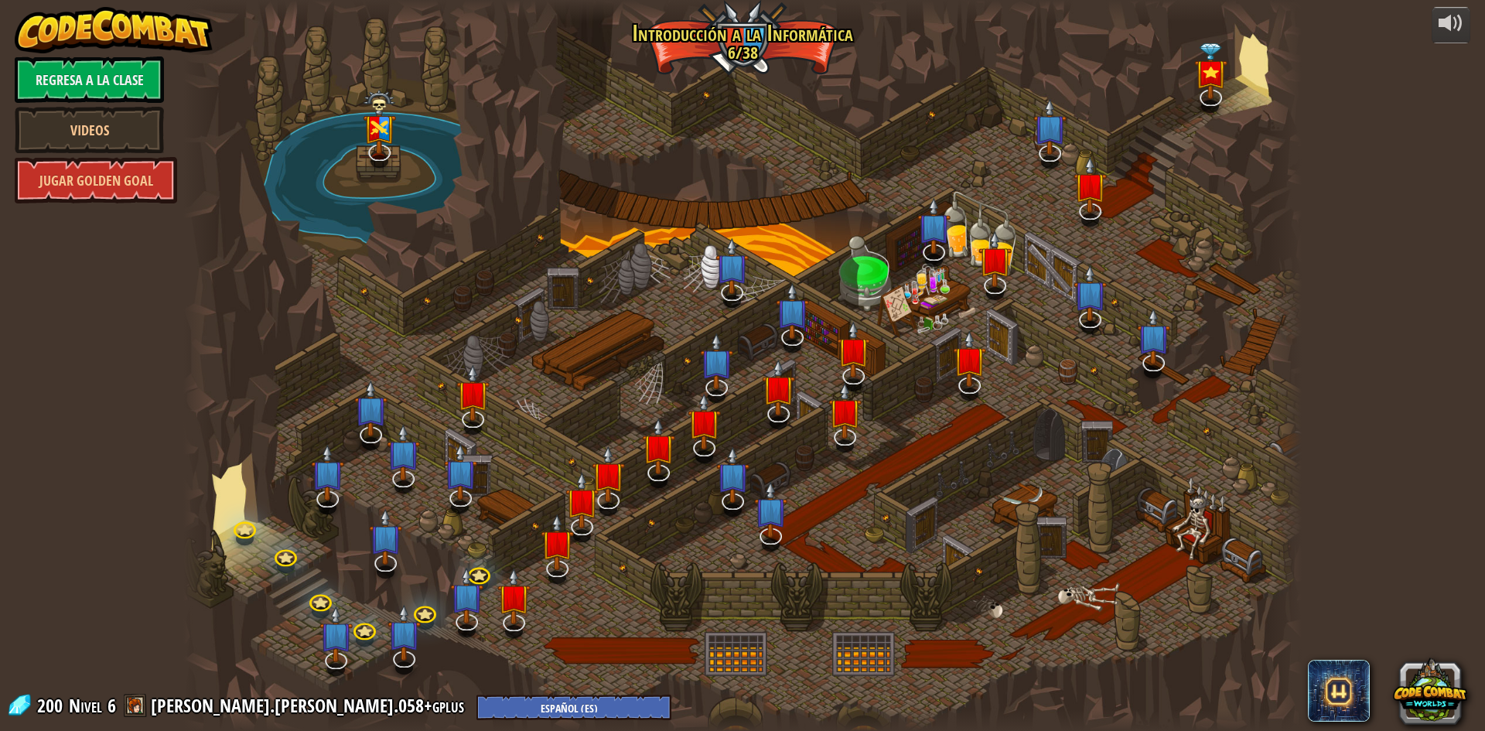
select select "es-ES"
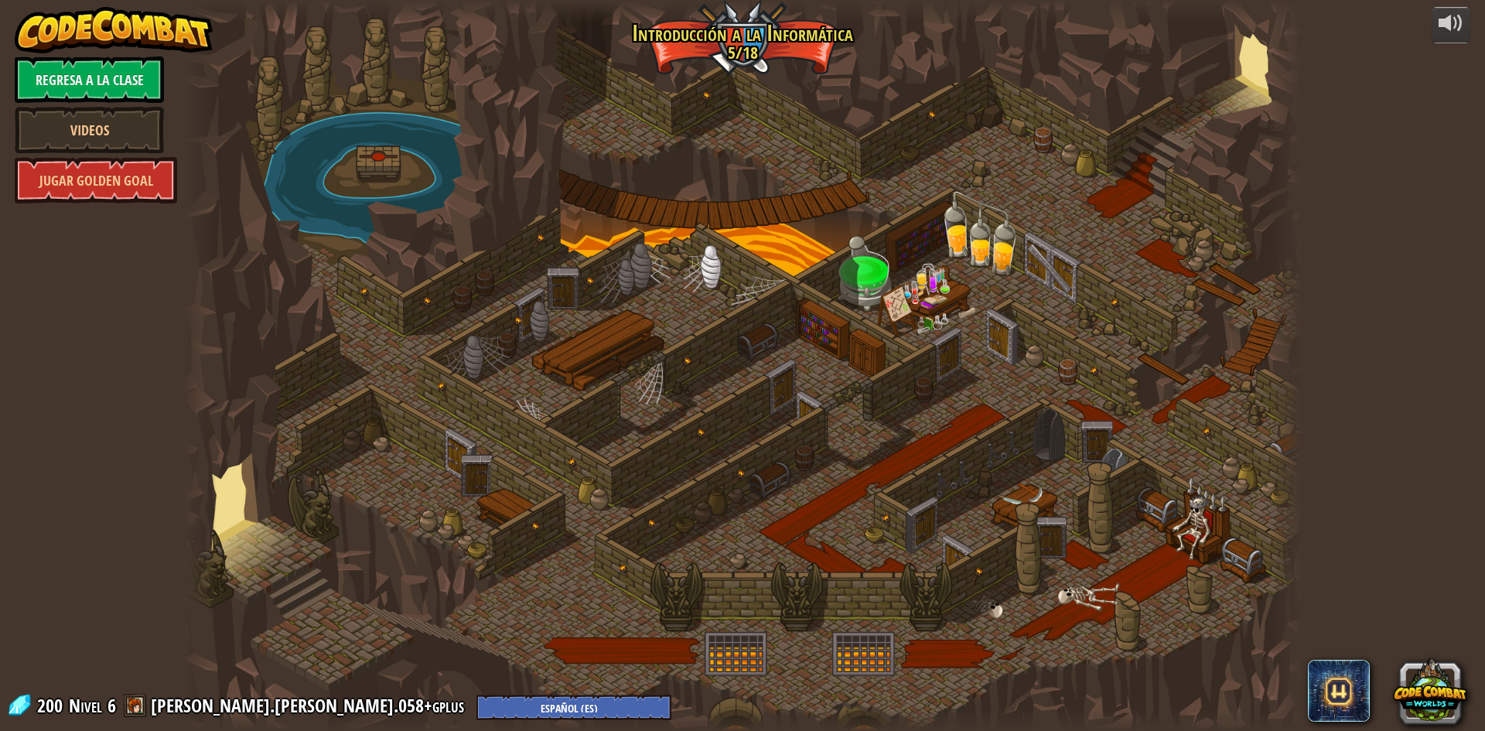
select select "es-ES"
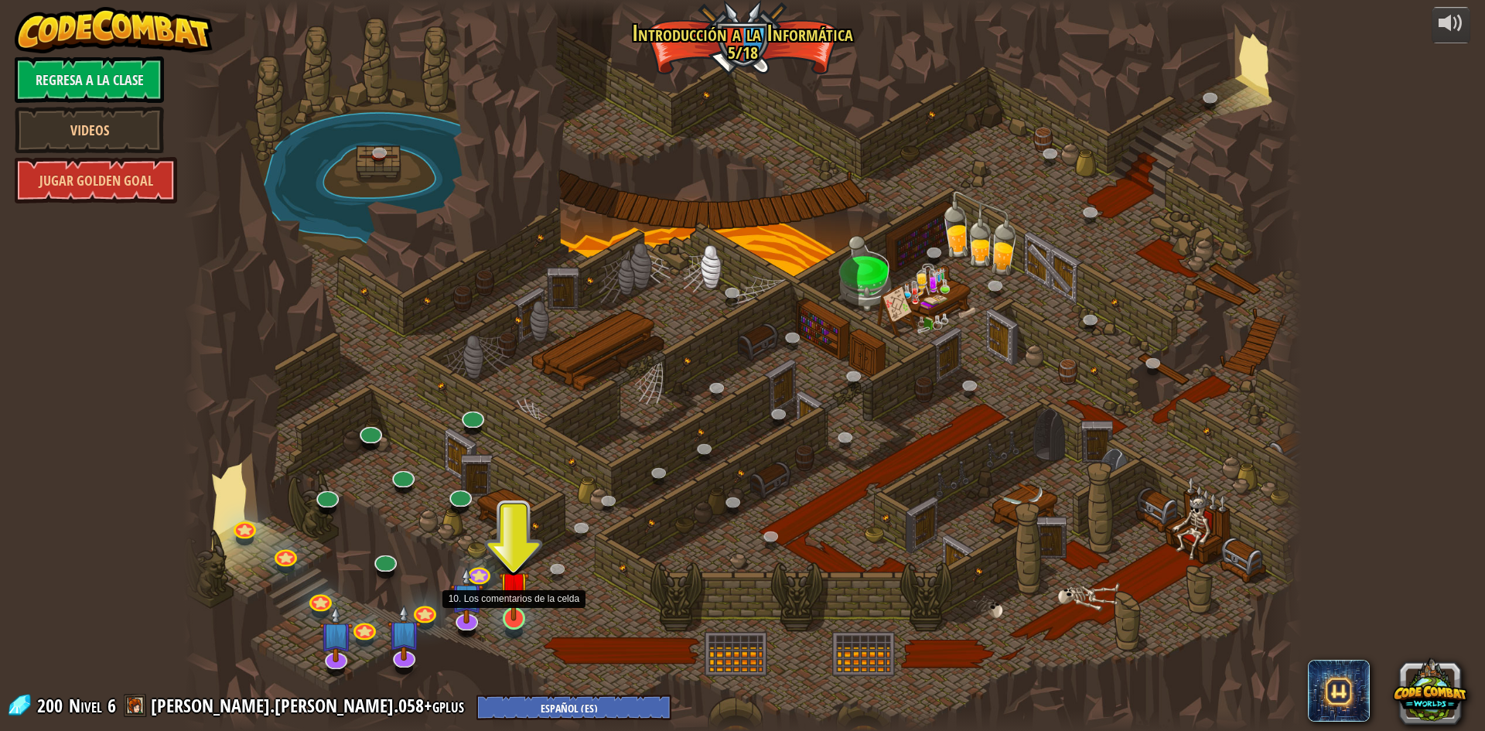
click at [500, 617] on img at bounding box center [514, 585] width 30 height 69
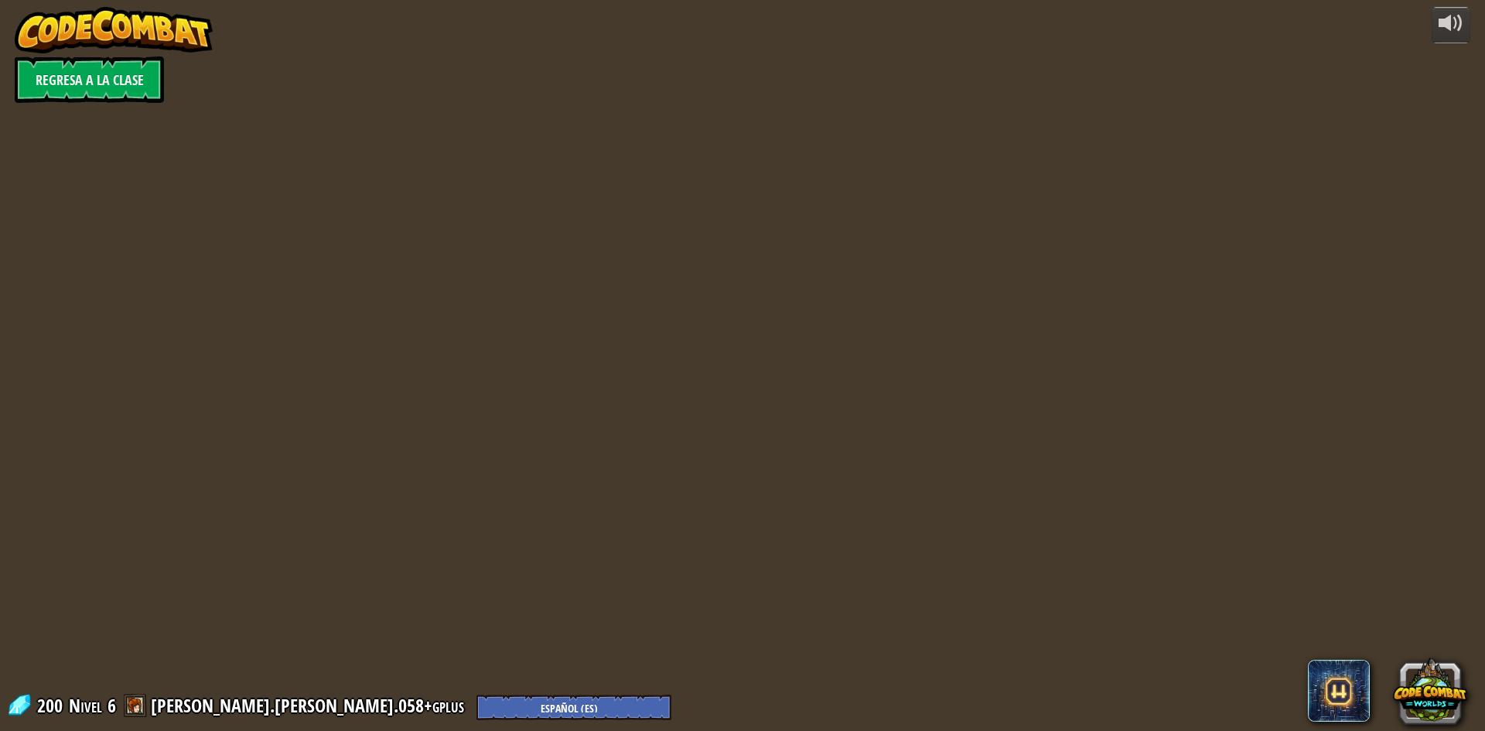
select select "es-ES"
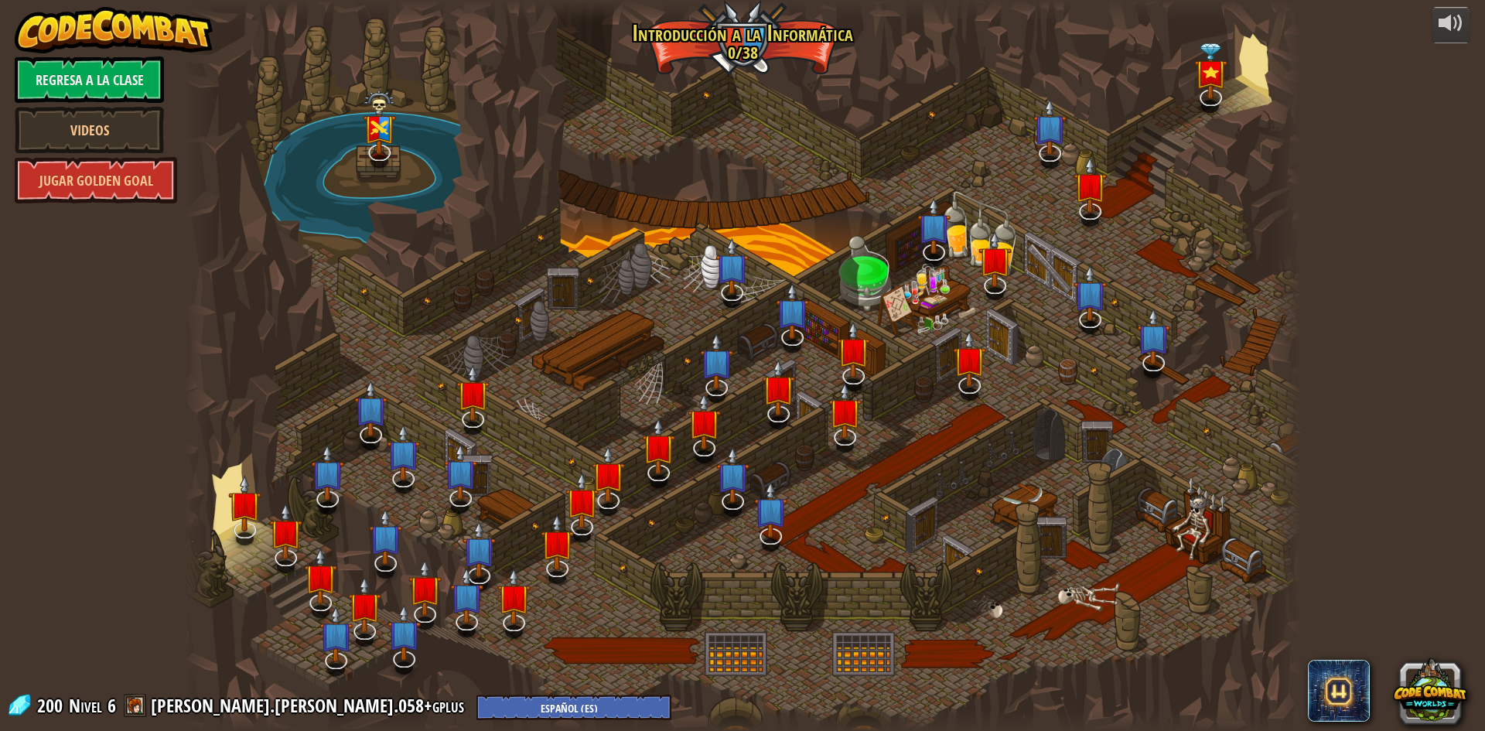
select select "es-ES"
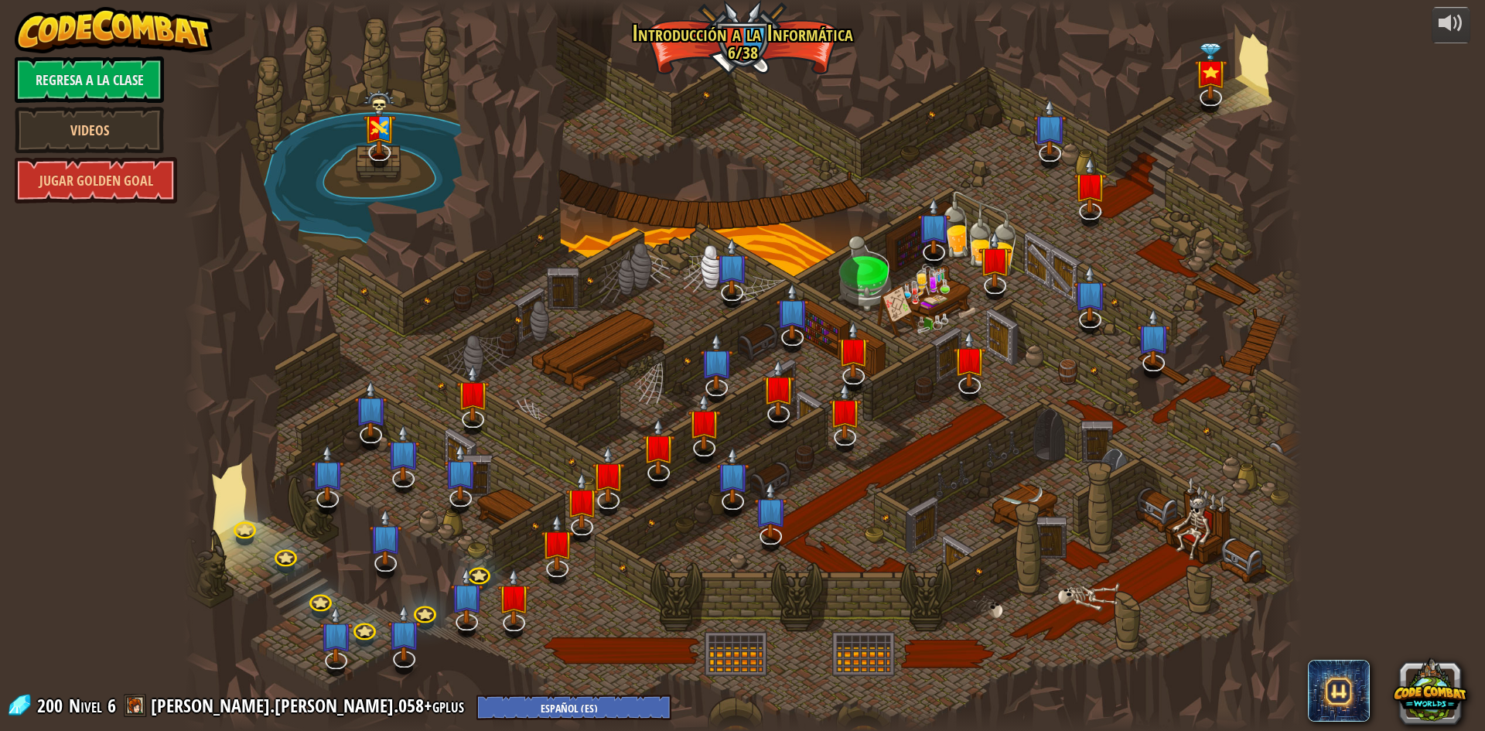
select select "es-ES"
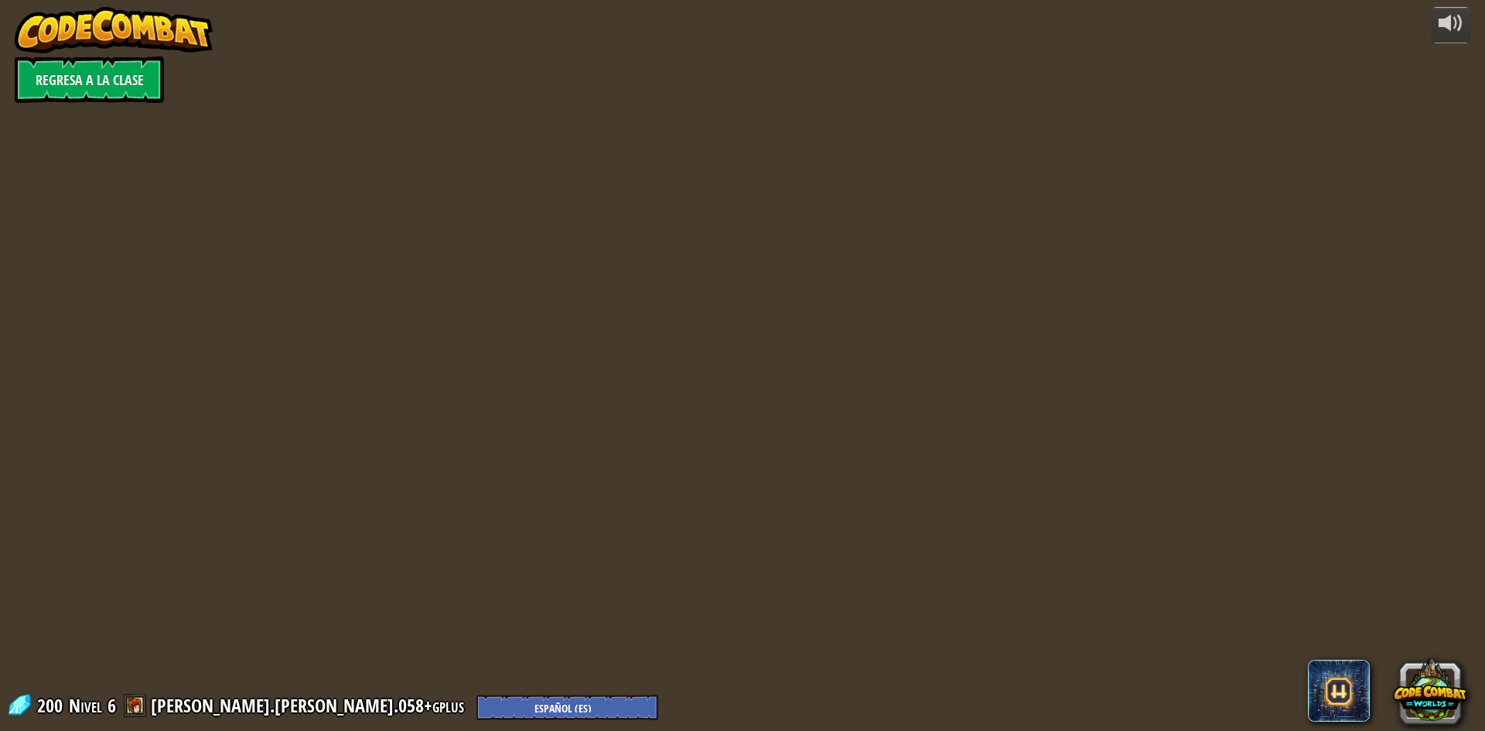
select select "es-ES"
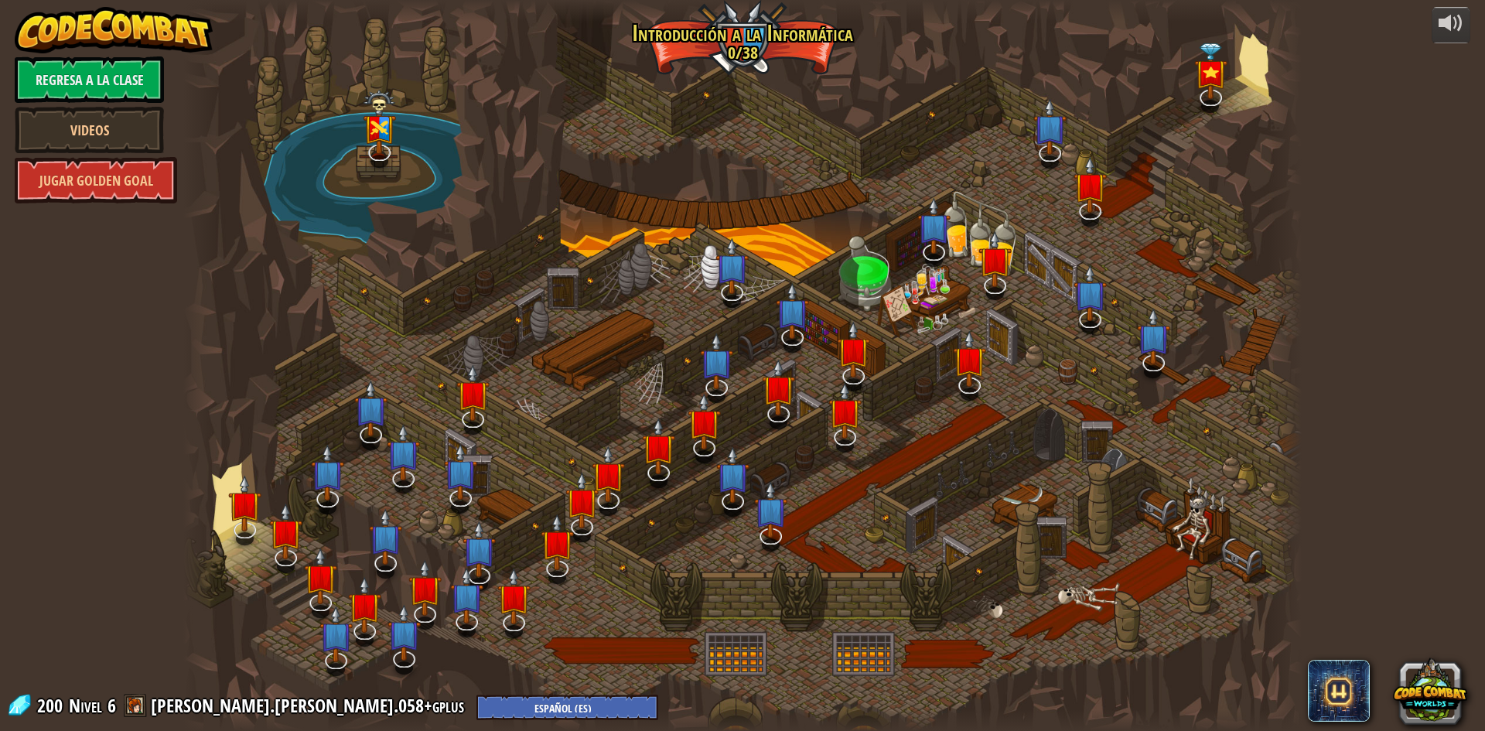
select select "es-ES"
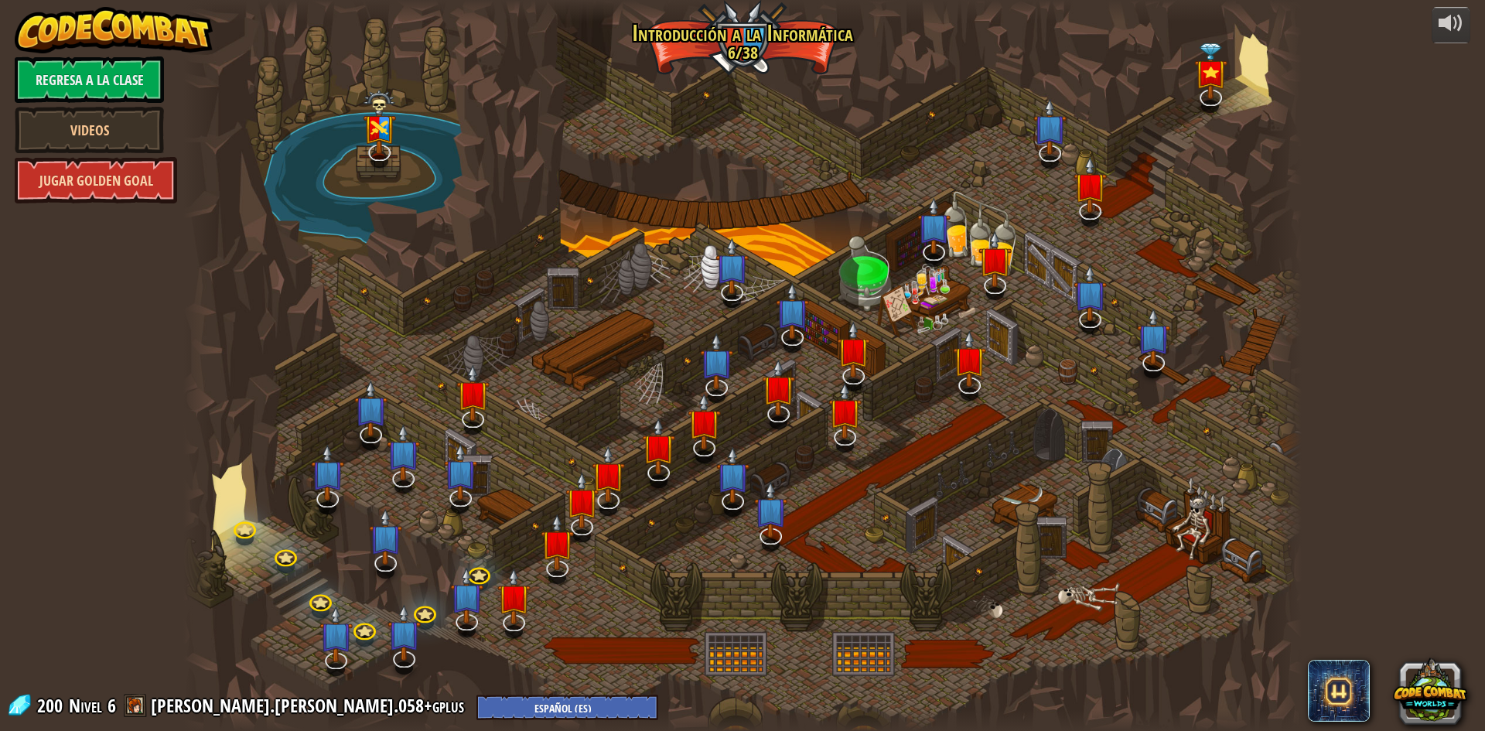
select select "es-ES"
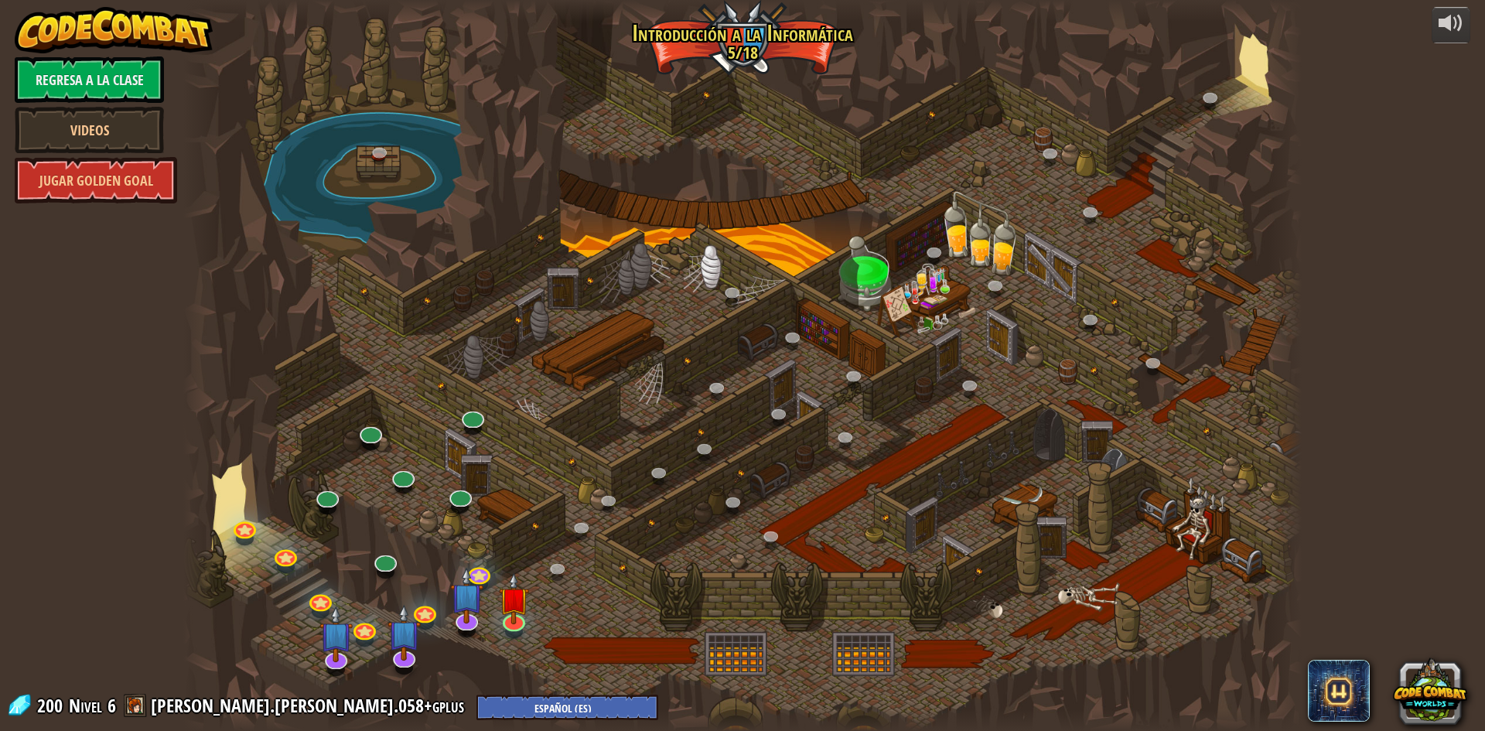
click at [137, 182] on link "Jugar Golden Goal" at bounding box center [96, 180] width 162 height 46
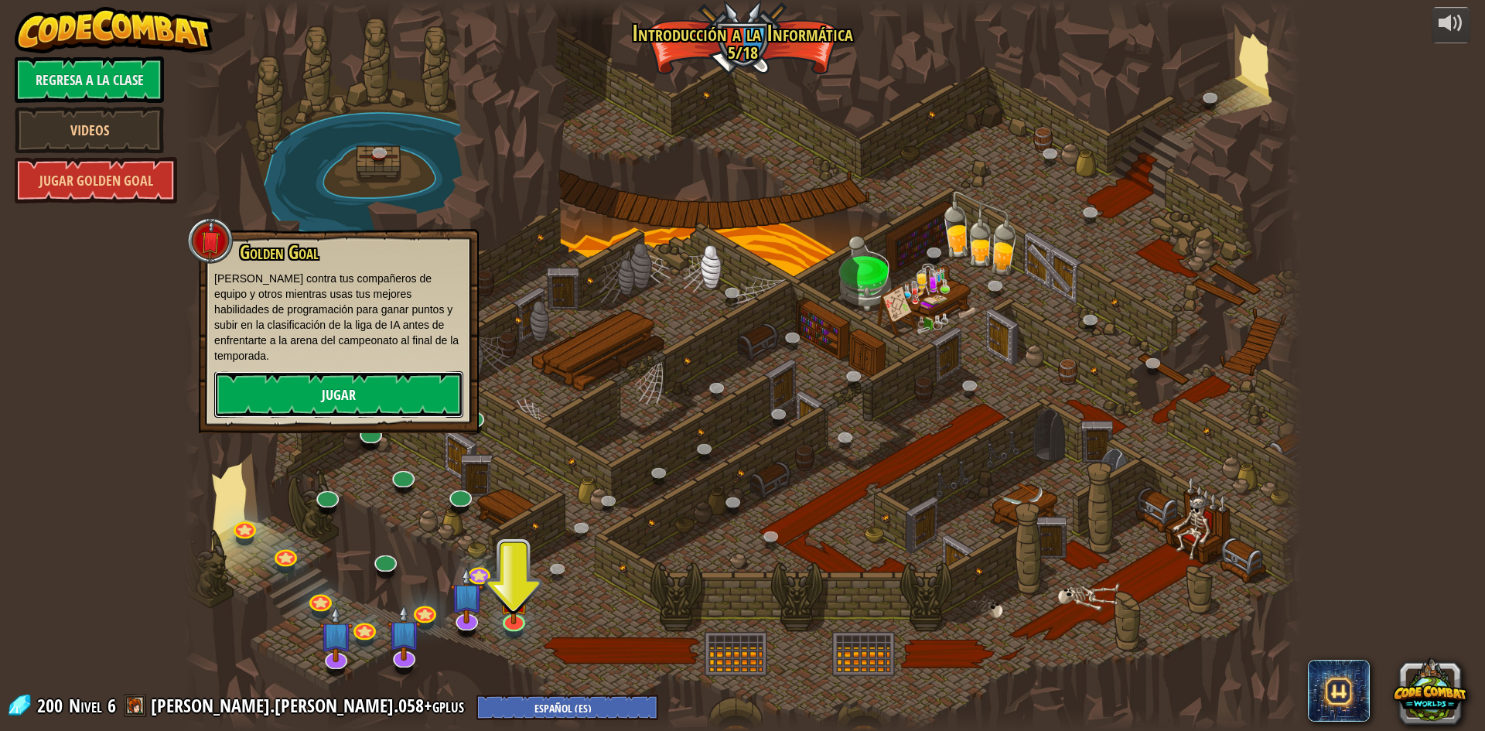
click at [338, 378] on link "Jugar" at bounding box center [338, 394] width 249 height 46
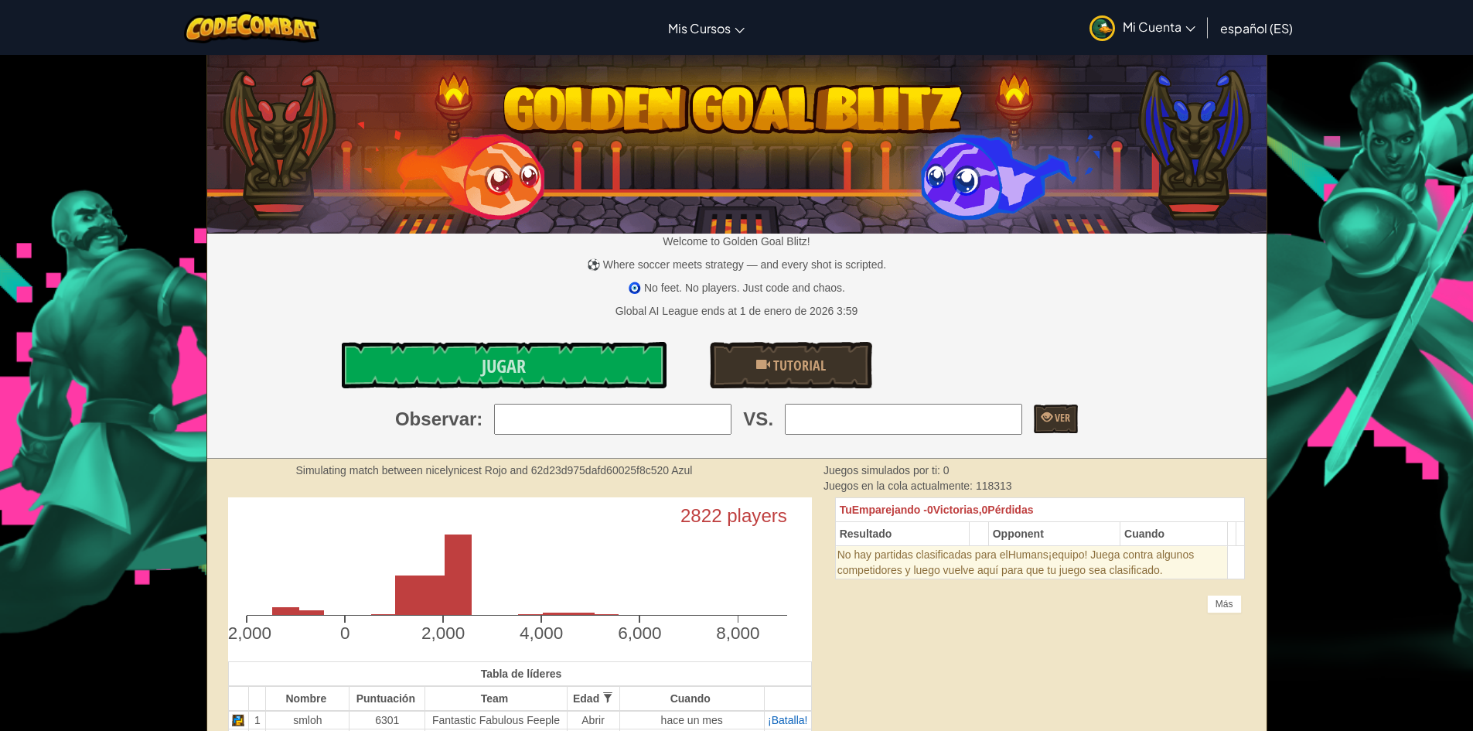
scroll to position [77, 0]
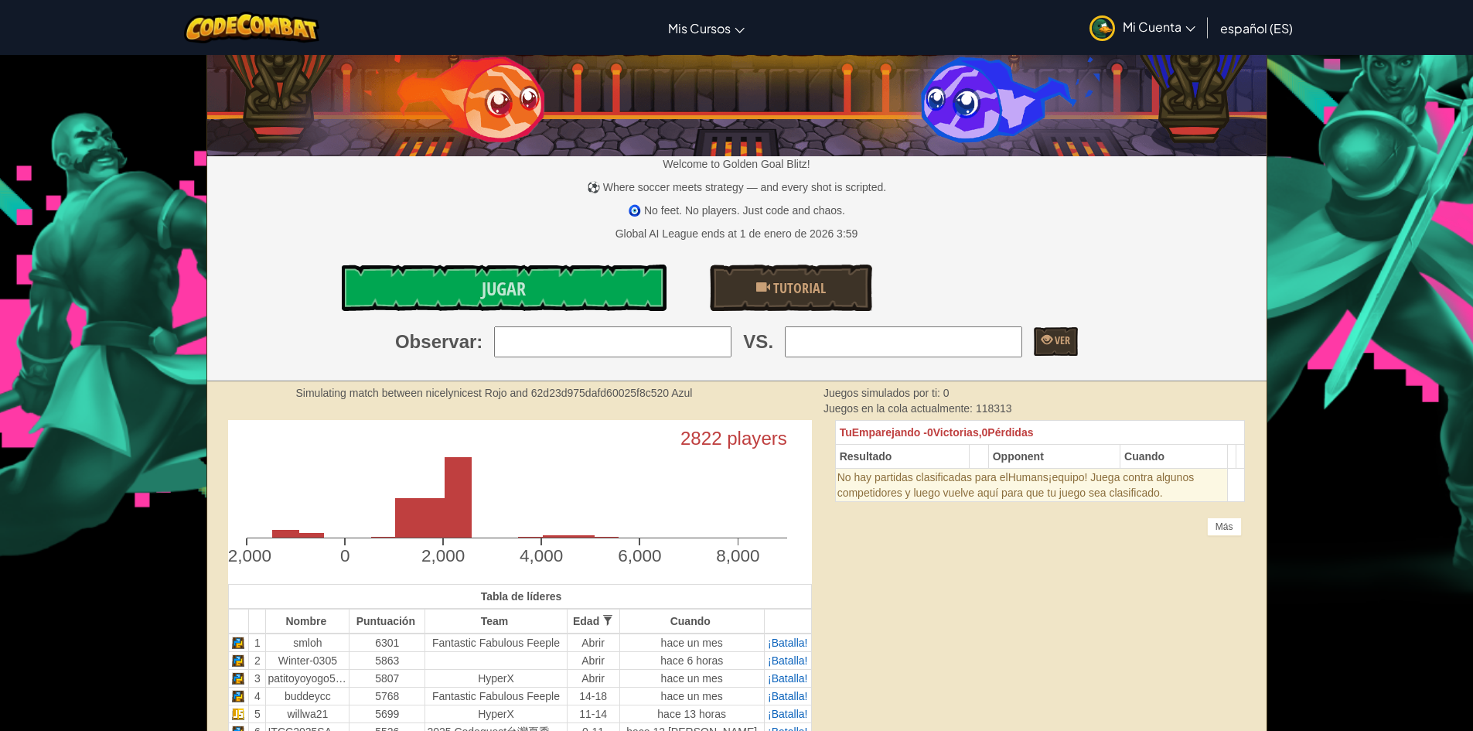
click at [667, 339] on input "search" at bounding box center [612, 341] width 237 height 31
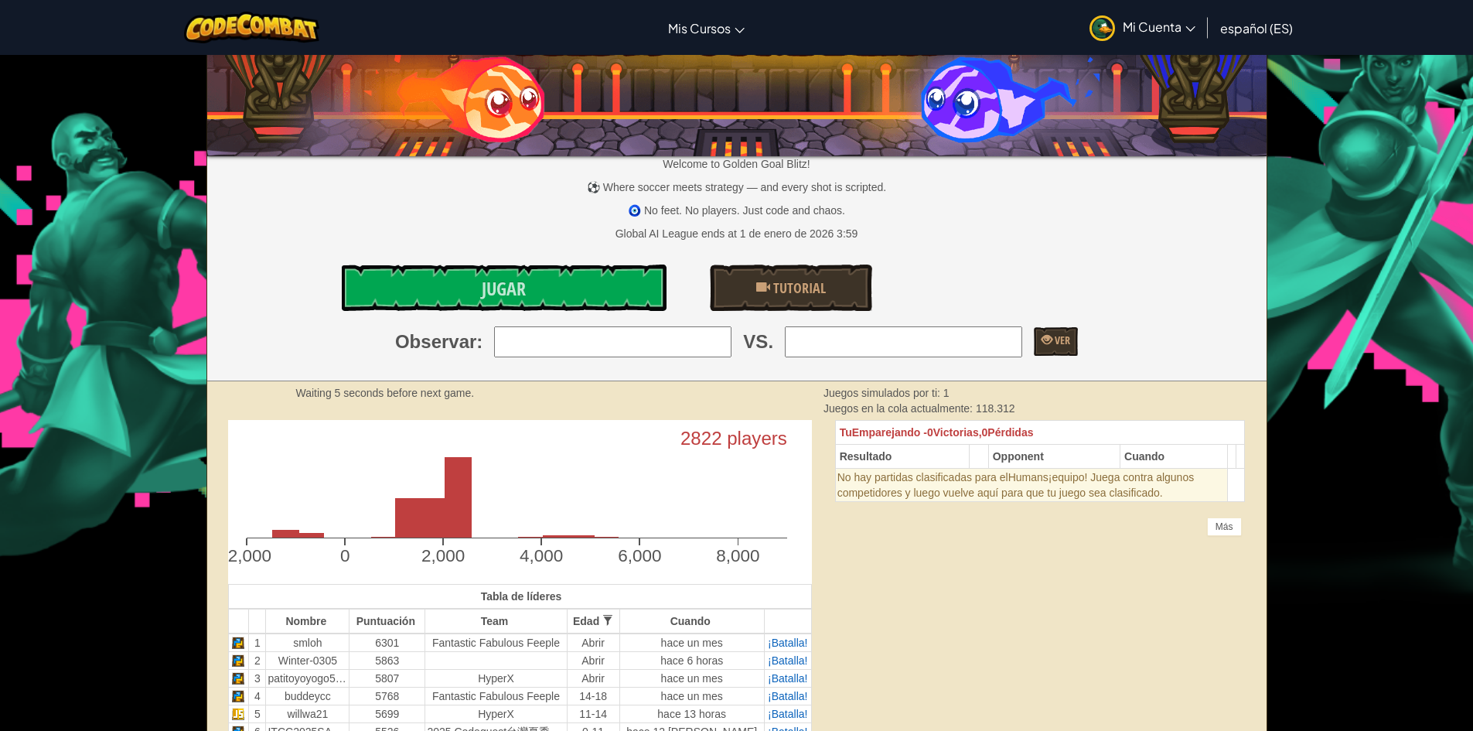
click at [1196, 209] on p "🧿 No feet. No players. Just code and chaos." at bounding box center [736, 210] width 1059 height 15
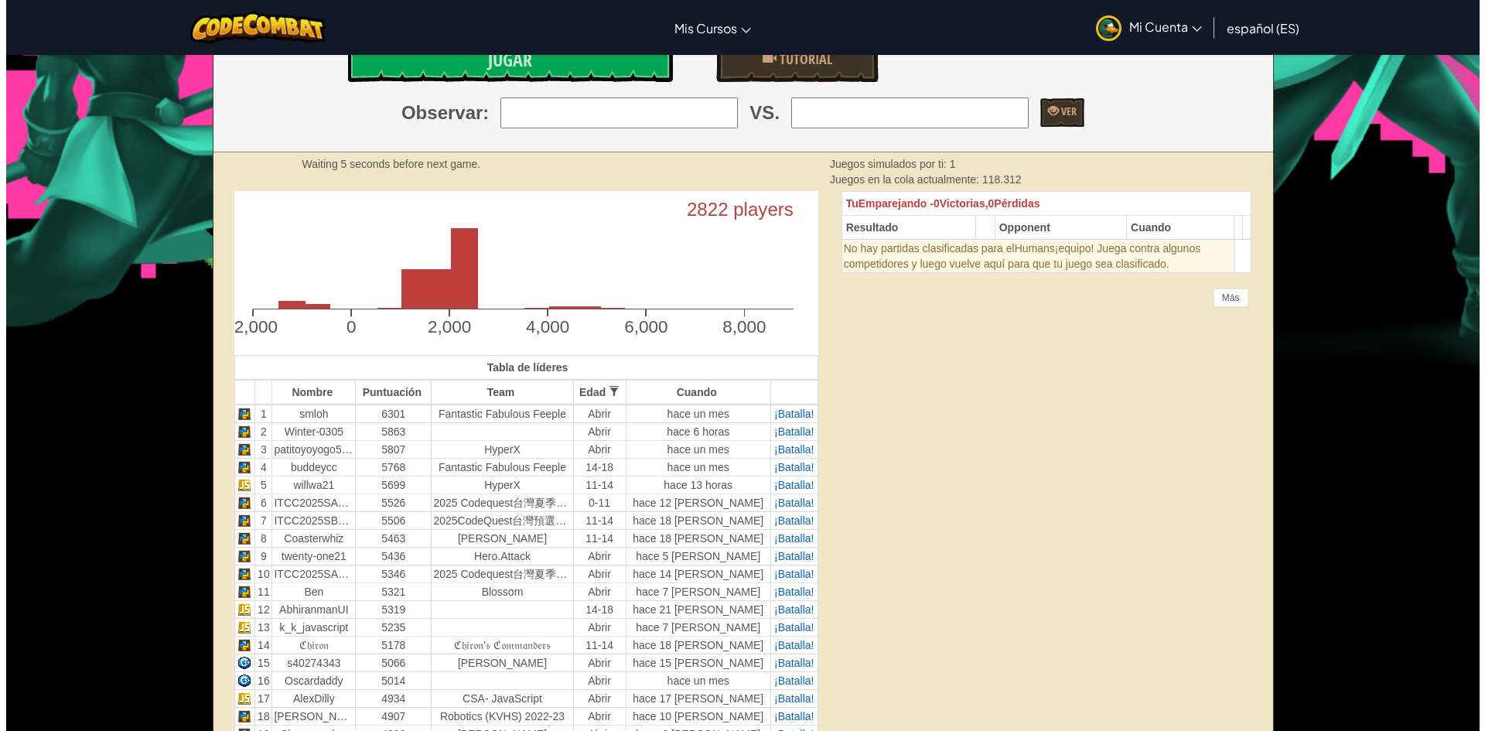
scroll to position [309, 0]
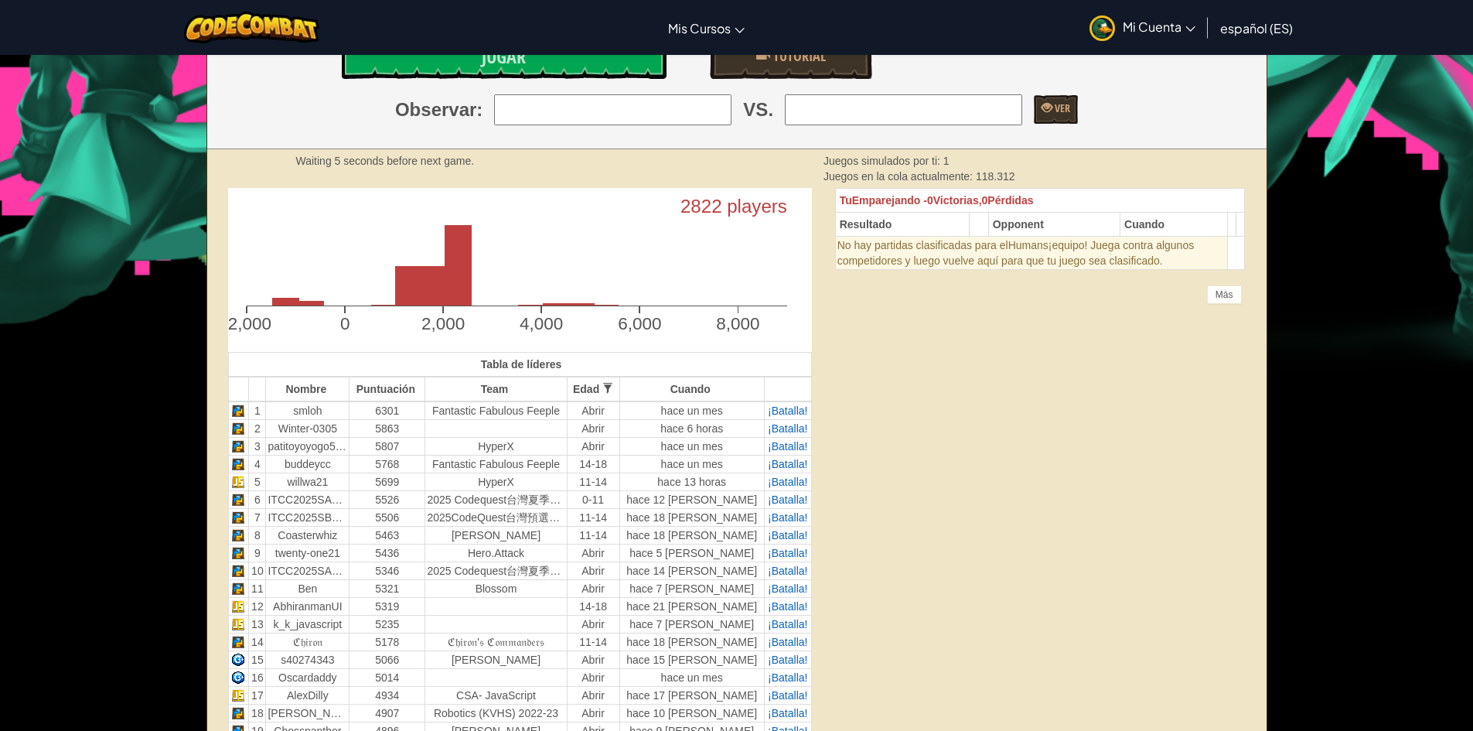
click at [567, 104] on input "search" at bounding box center [612, 109] width 237 height 31
type input "n"
type input "m"
click at [592, 73] on link "Jugar" at bounding box center [504, 55] width 325 height 46
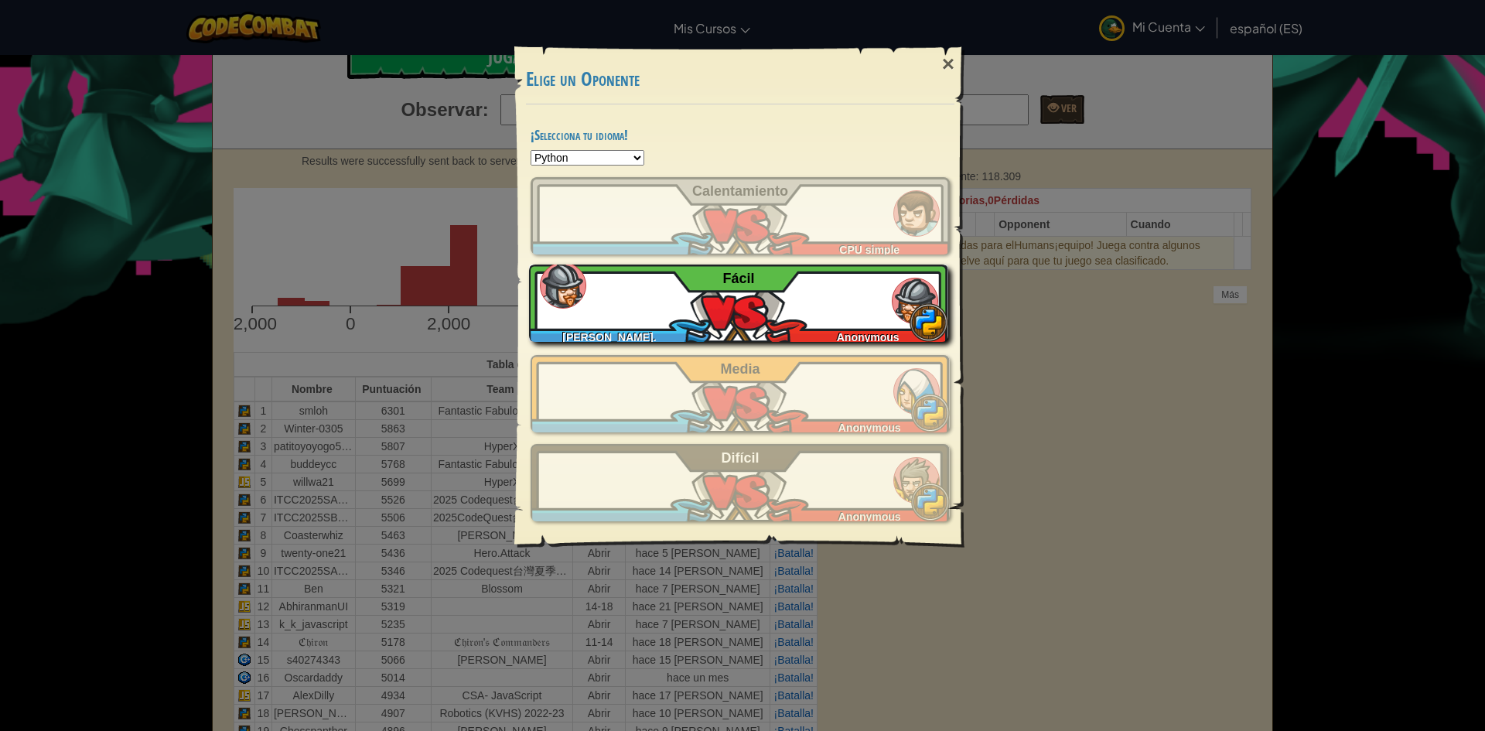
click at [843, 279] on div "[PERSON_NAME].[PERSON_NAME].058+gplus Anonymous Fácil" at bounding box center [738, 302] width 419 height 77
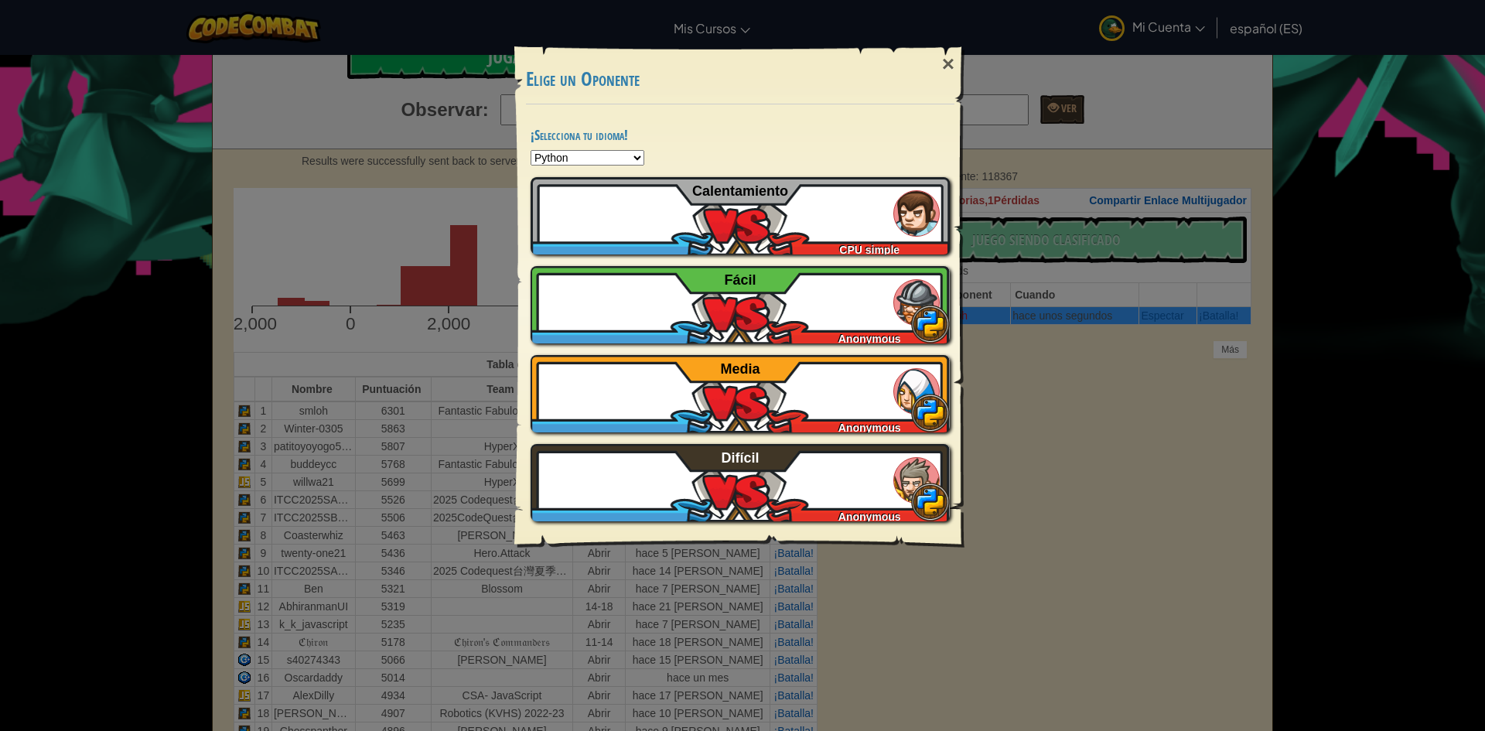
click at [1096, 658] on div "× Elige un Oponente ¡Selecciona tu idioma! Python JavaScript CoffeeScript Lua C…" at bounding box center [742, 365] width 1485 height 731
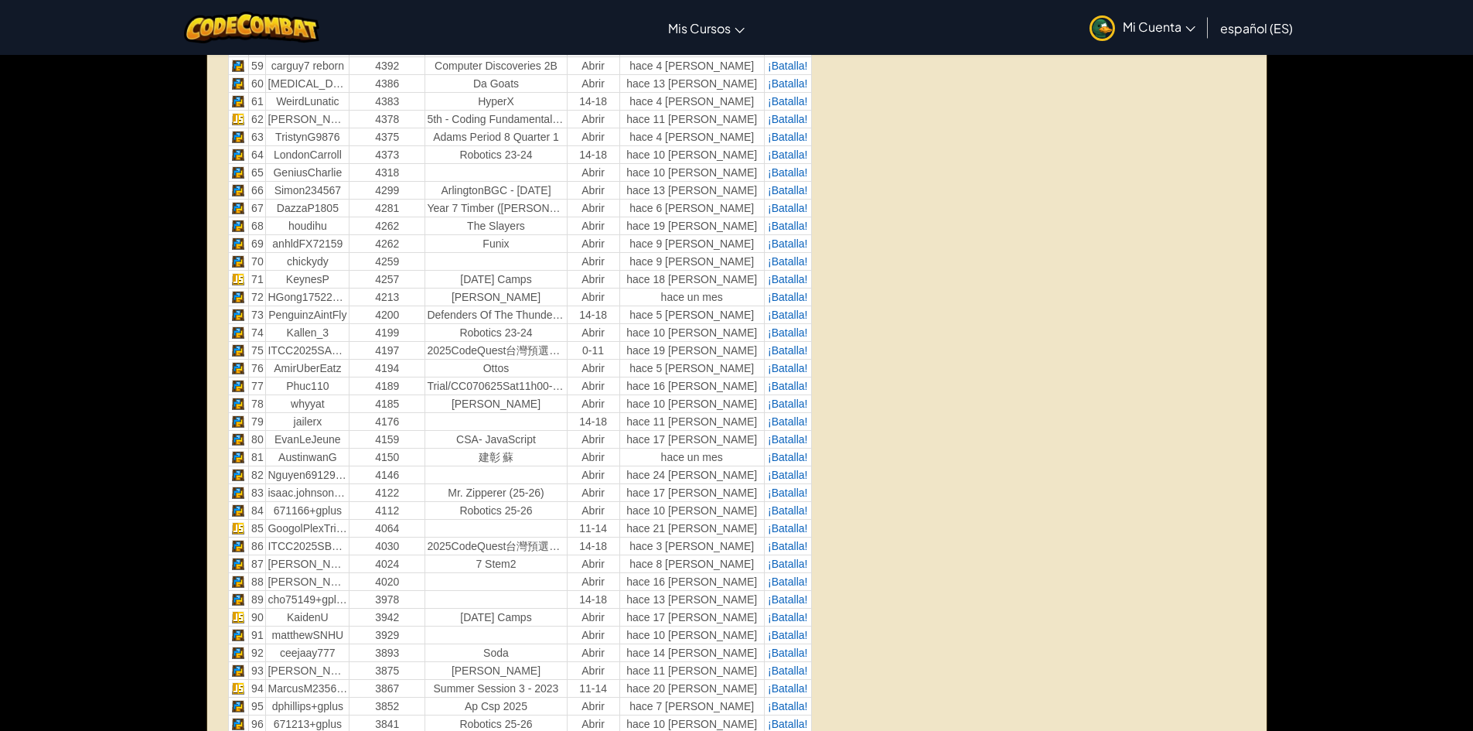
scroll to position [0, 0]
